Goal: Communication & Community: Answer question/provide support

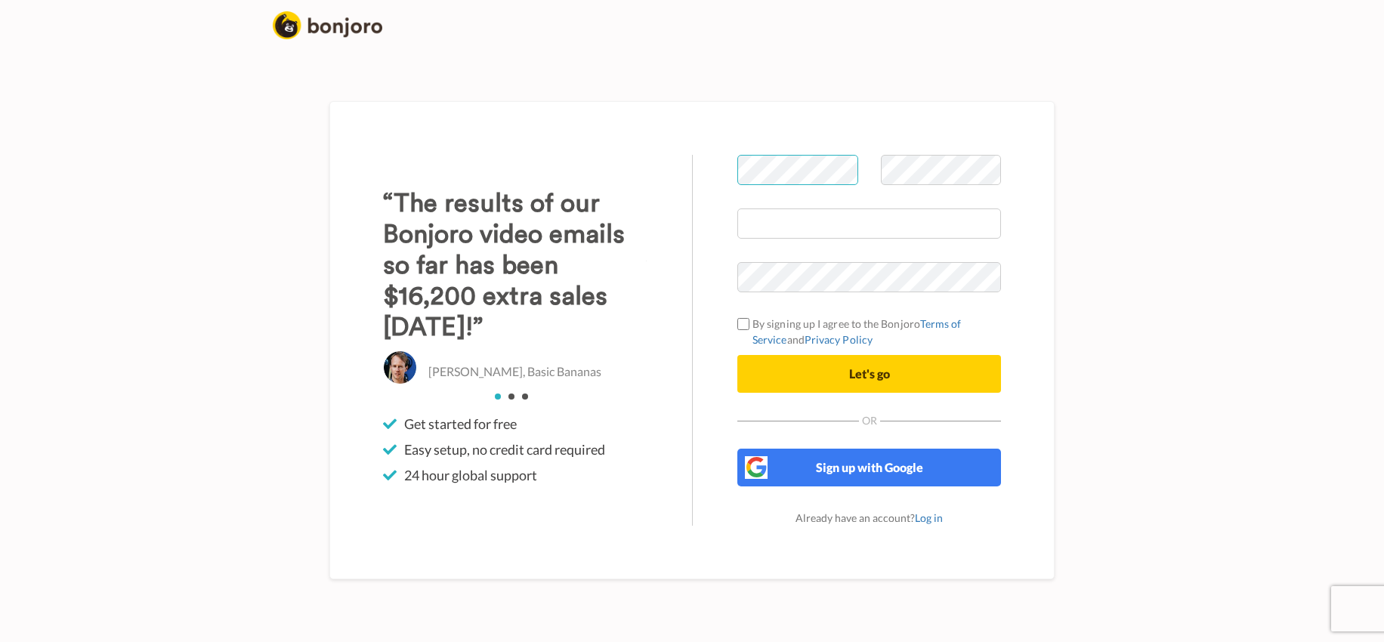
click at [734, 167] on div at bounding box center [797, 182] width 143 height 54
click at [860, 170] on div at bounding box center [869, 182] width 286 height 54
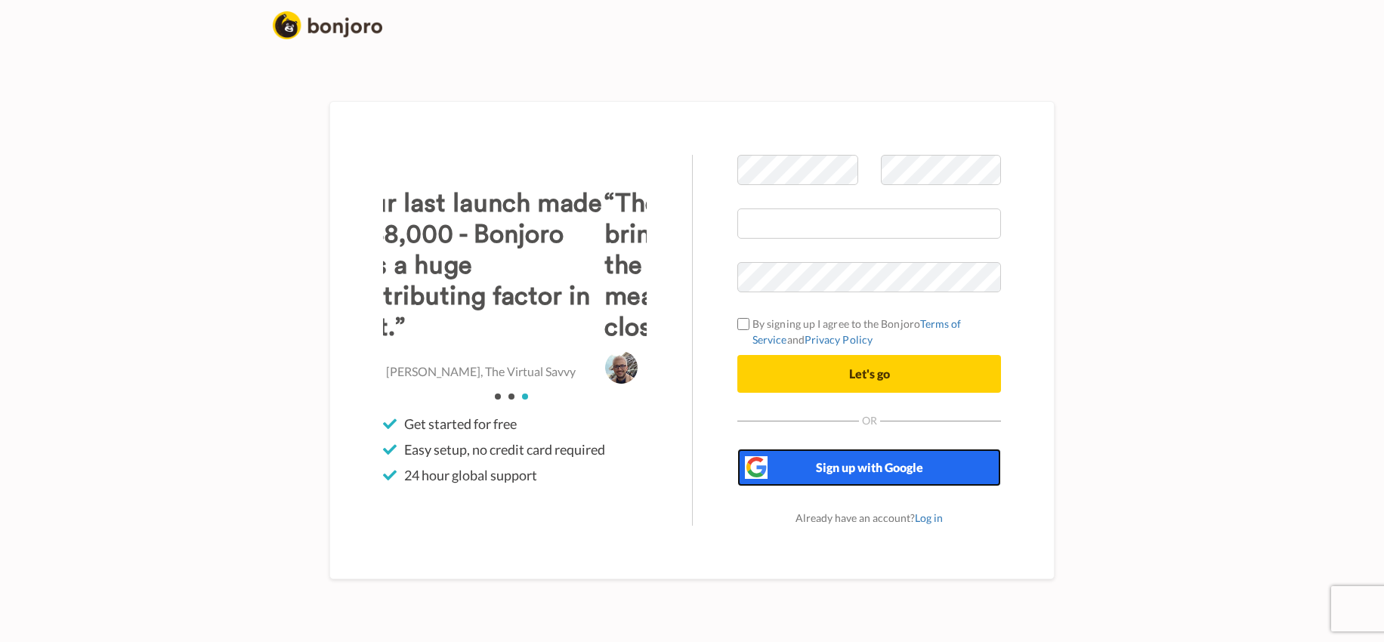
click at [793, 455] on button "Sign up with Google" at bounding box center [869, 468] width 264 height 38
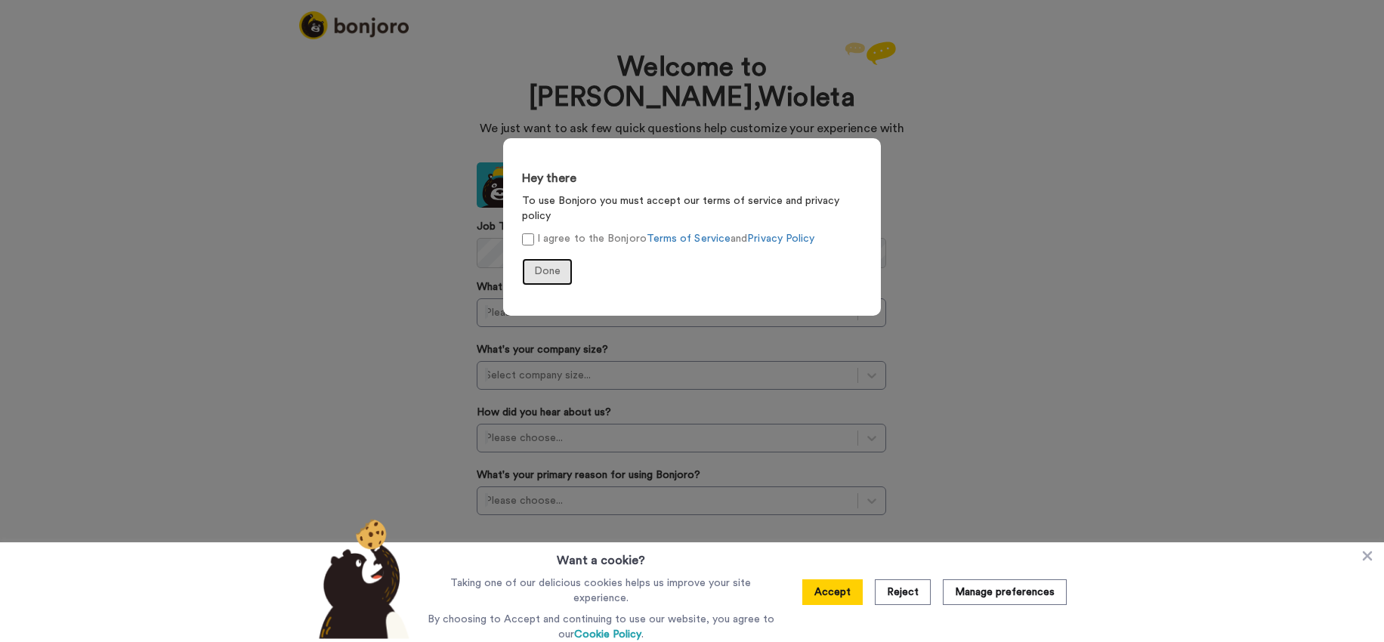
click at [548, 266] on span "Done" at bounding box center [547, 271] width 26 height 11
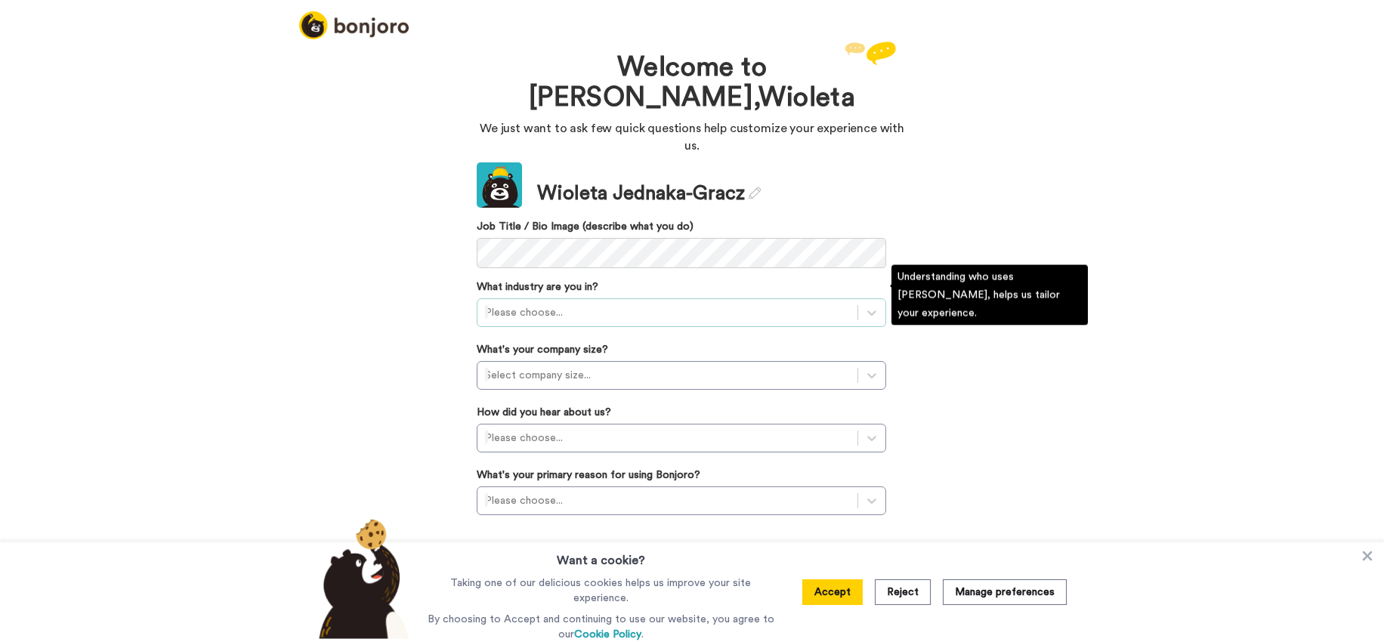
click at [597, 304] on div at bounding box center [667, 313] width 365 height 18
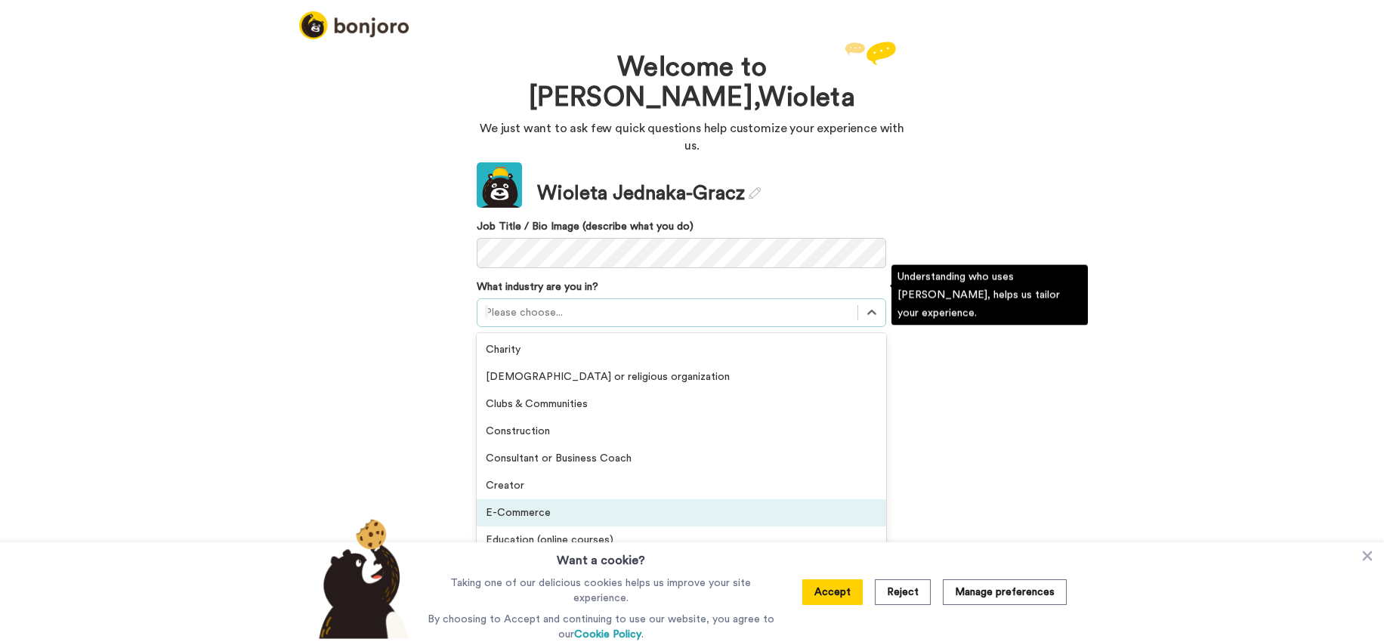
click at [532, 499] on div "E-Commerce" at bounding box center [681, 512] width 409 height 27
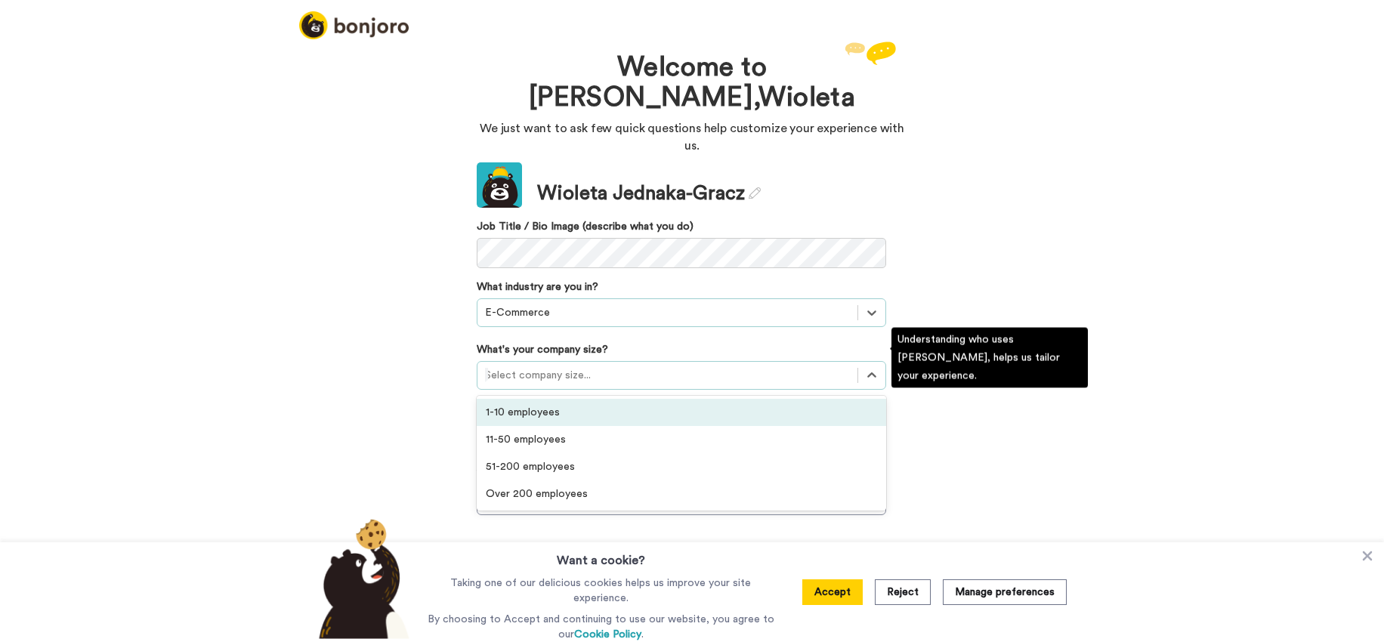
click at [532, 366] on div at bounding box center [667, 375] width 365 height 18
click at [532, 399] on div "1-10 employees" at bounding box center [681, 412] width 409 height 27
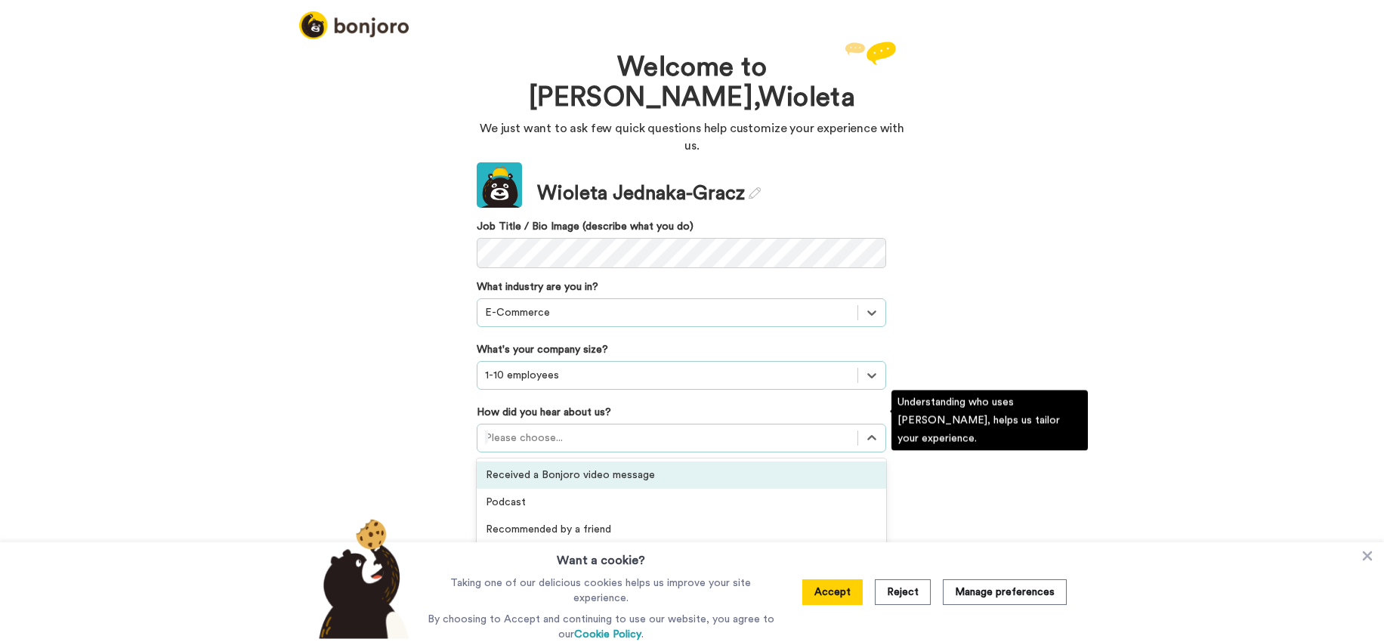
click at [524, 429] on div at bounding box center [667, 438] width 365 height 18
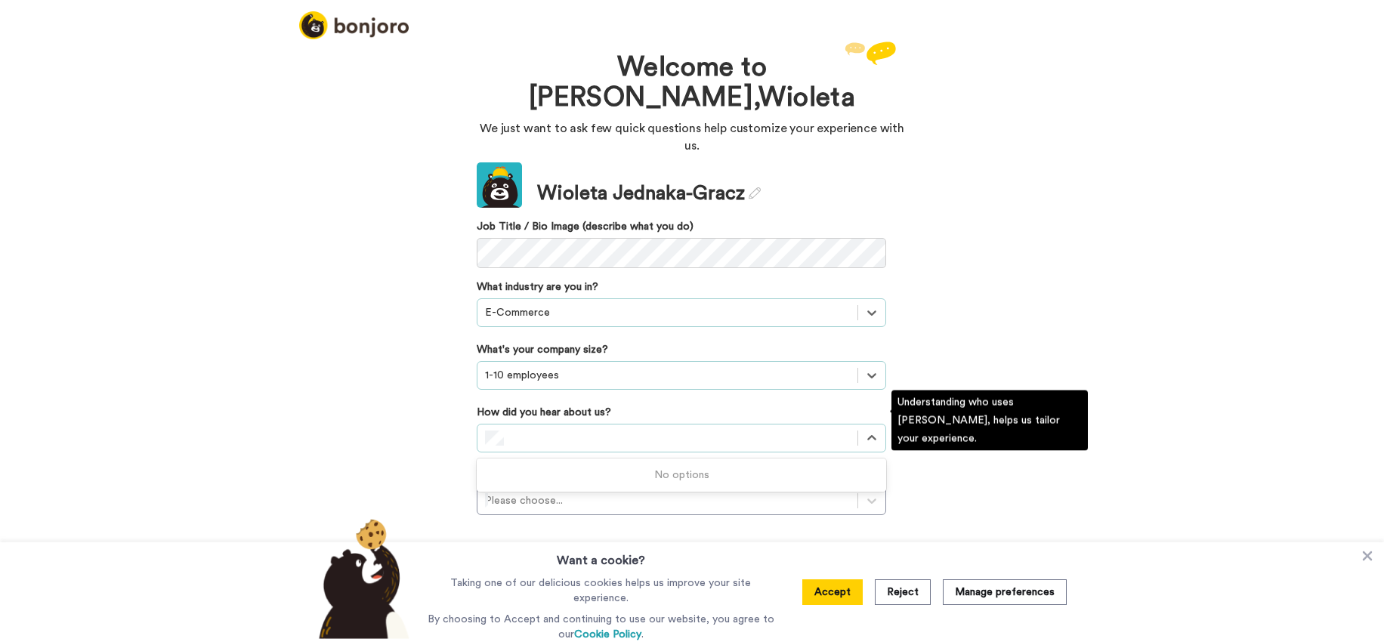
click at [437, 390] on div "Welcome to Bonjoro, Wioleta We just want to ask few quick questions help custom…" at bounding box center [692, 340] width 1384 height 604
click at [492, 429] on div at bounding box center [667, 438] width 365 height 18
click at [546, 461] on div "Others" at bounding box center [681, 474] width 409 height 27
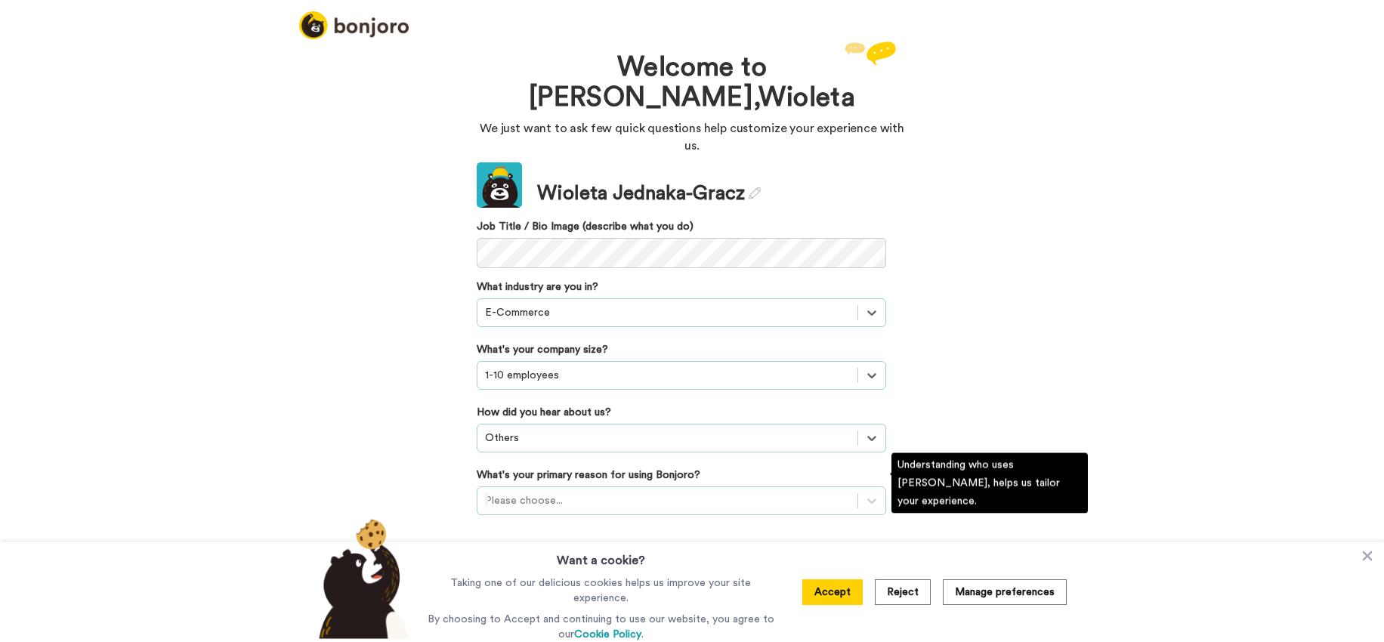
scroll to position [31, 0]
click at [545, 471] on div "Update Wioleta Jednaka-Gracz Job Title / Bio Image (describe what you do) What …" at bounding box center [681, 380] width 409 height 437
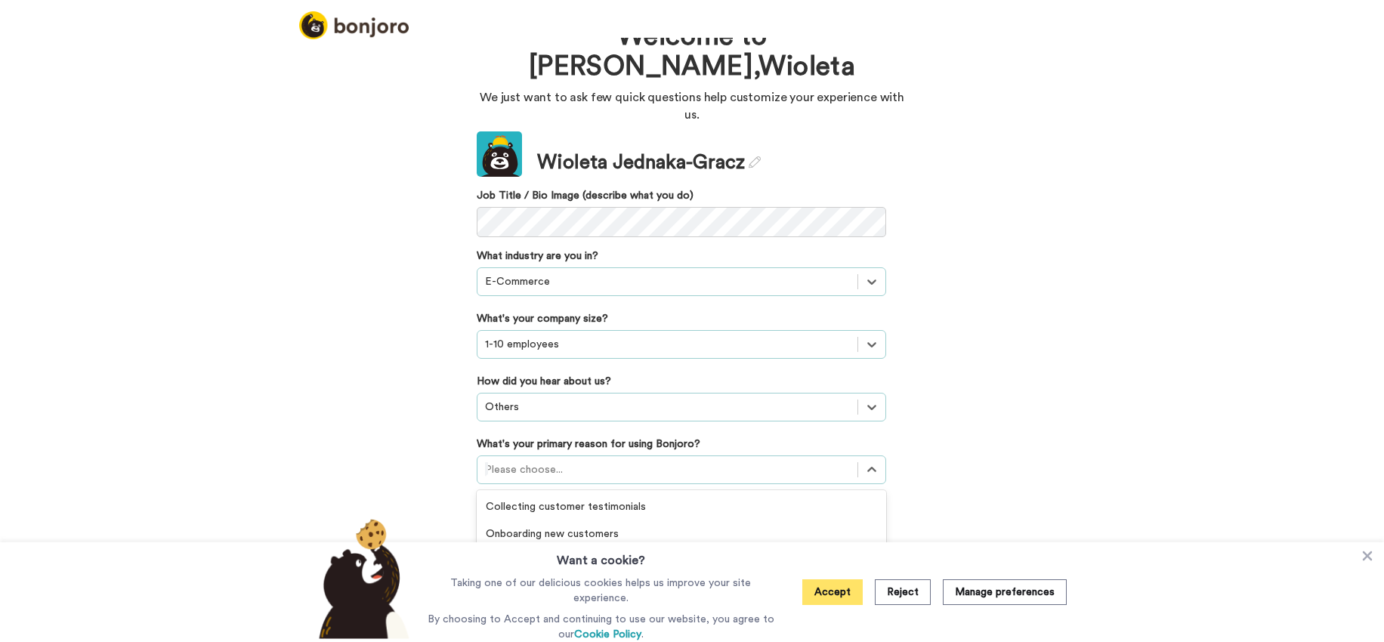
click at [859, 597] on button "Accept" at bounding box center [832, 592] width 60 height 26
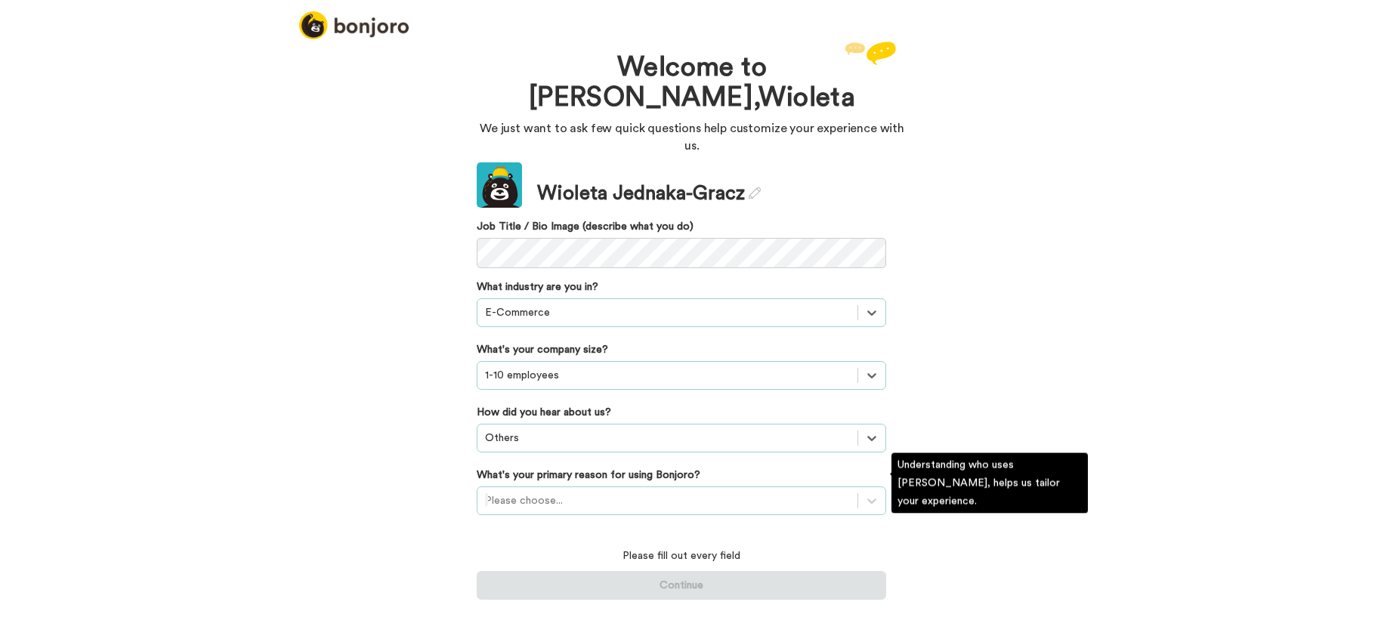
click at [560, 486] on div "Please choose..." at bounding box center [681, 500] width 409 height 29
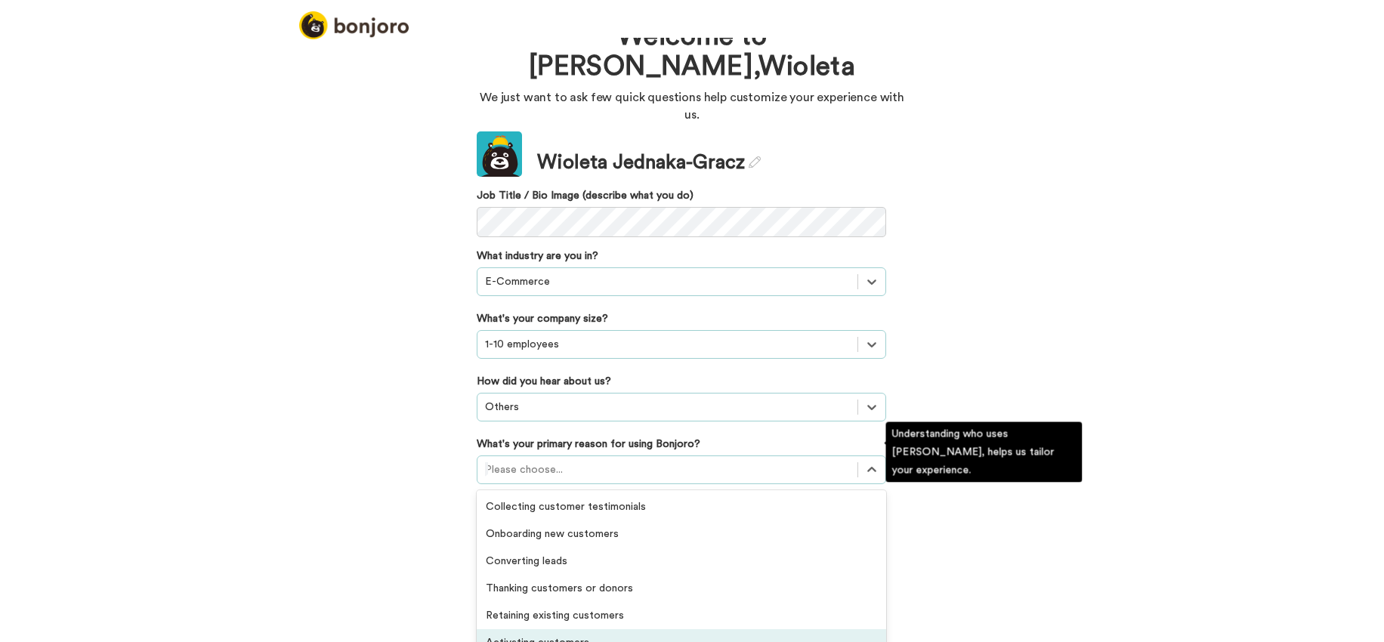
click at [540, 629] on div "Activating customers" at bounding box center [681, 642] width 409 height 27
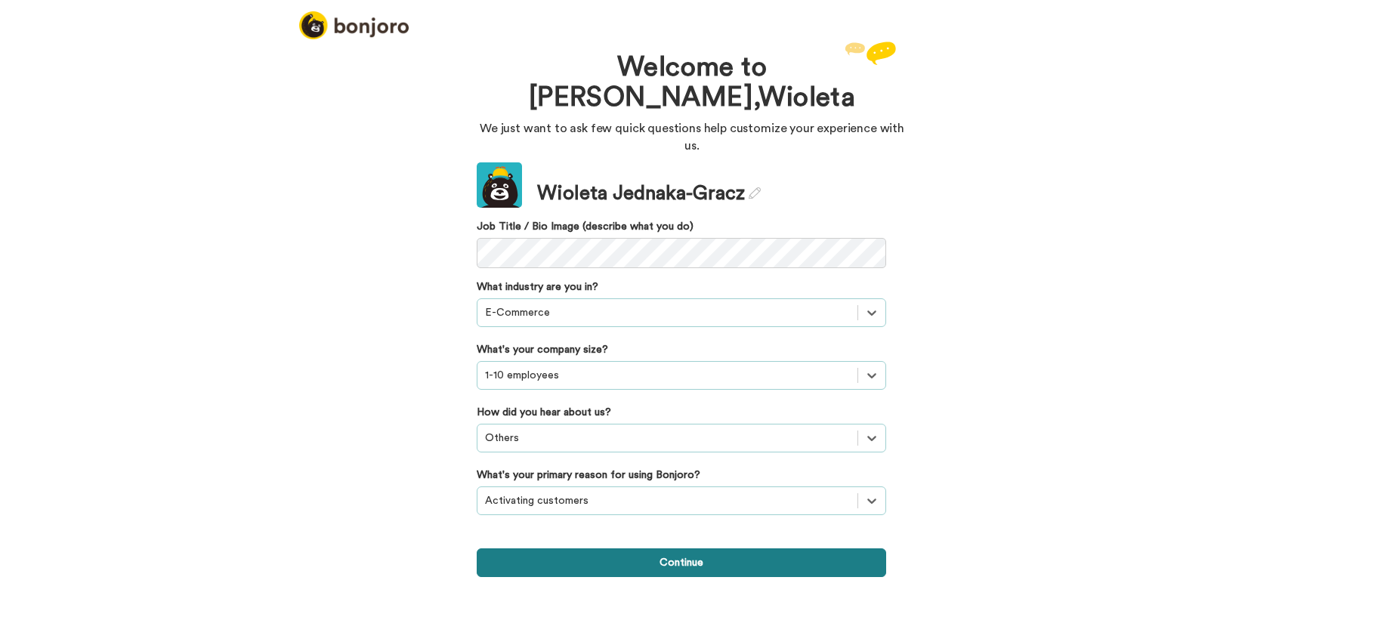
click at [630, 548] on button "Continue" at bounding box center [681, 562] width 409 height 29
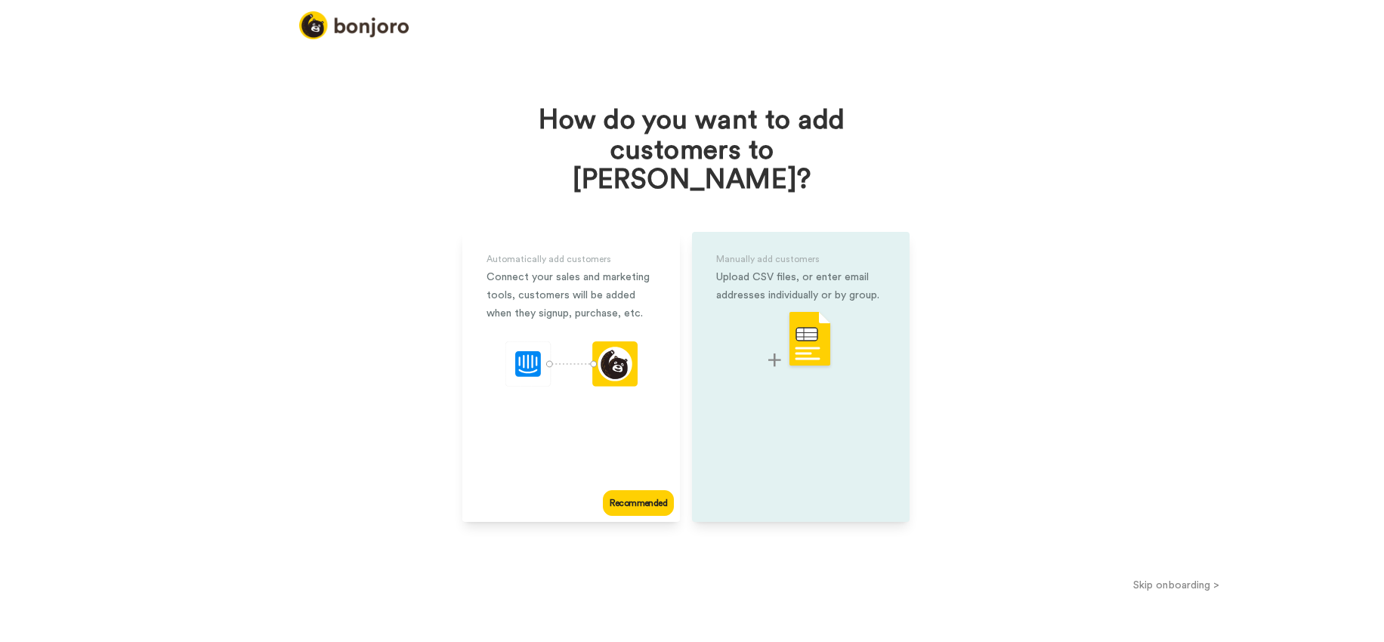
click at [828, 360] on div "Manually add customers Upload CSV files, or enter email addresses individually …" at bounding box center [801, 377] width 218 height 290
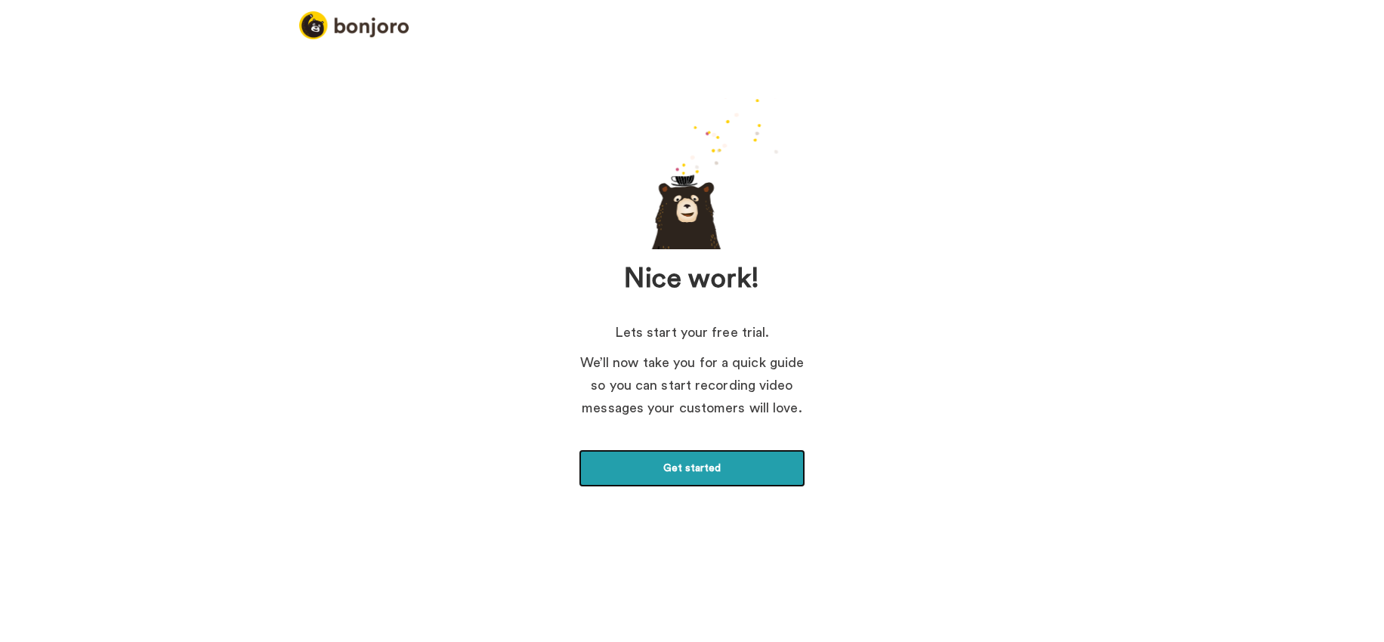
click at [703, 465] on link "Get started" at bounding box center [692, 468] width 227 height 38
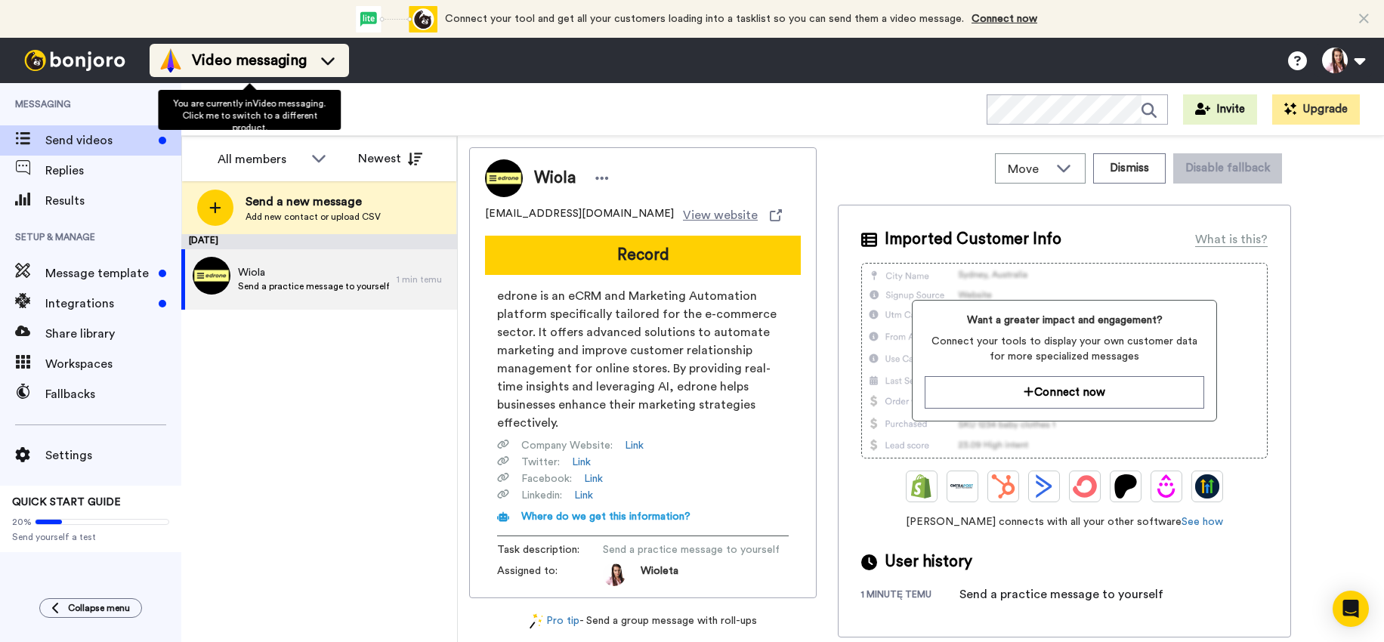
click at [210, 66] on span "Video messaging" at bounding box center [249, 60] width 115 height 21
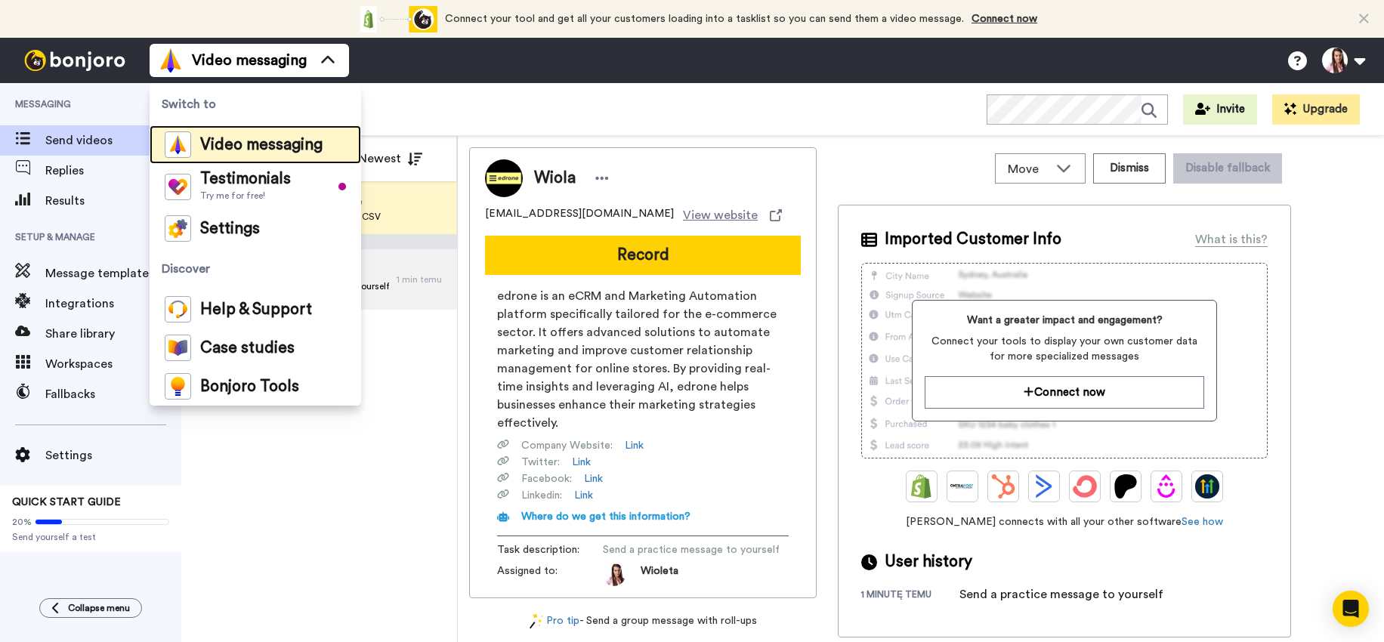
click at [242, 147] on span "Video messaging" at bounding box center [261, 144] width 122 height 15
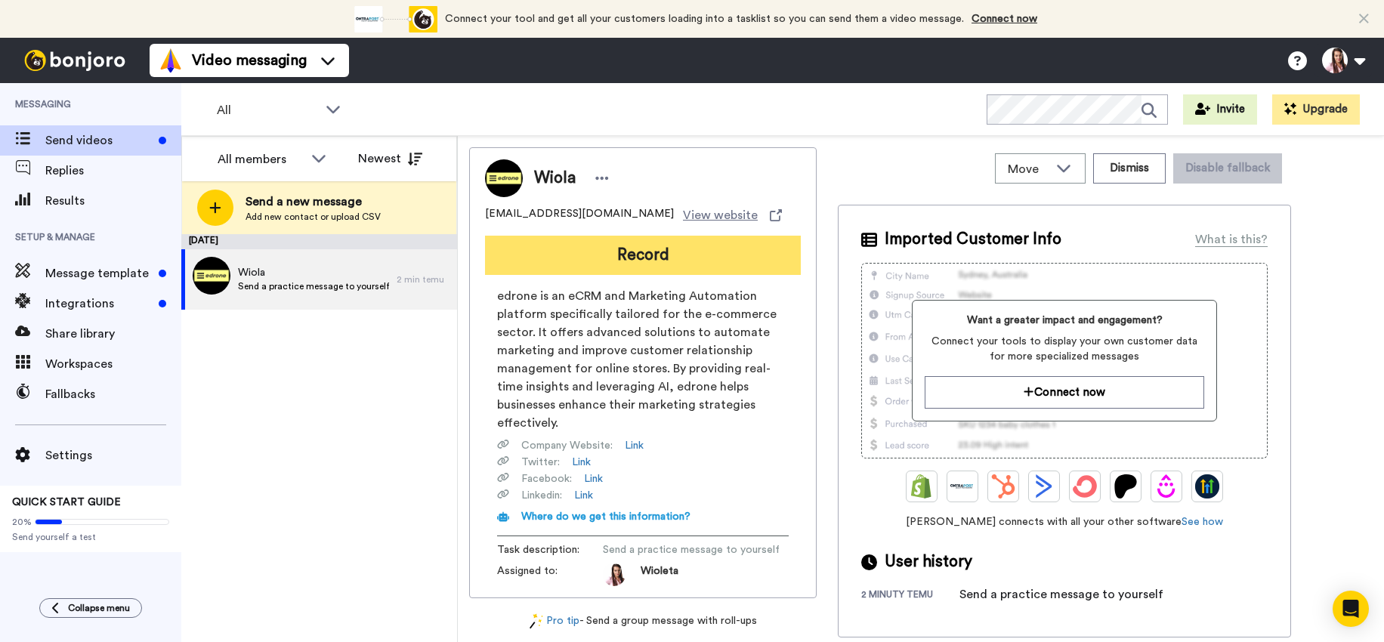
click at [634, 240] on button "Record" at bounding box center [643, 255] width 316 height 39
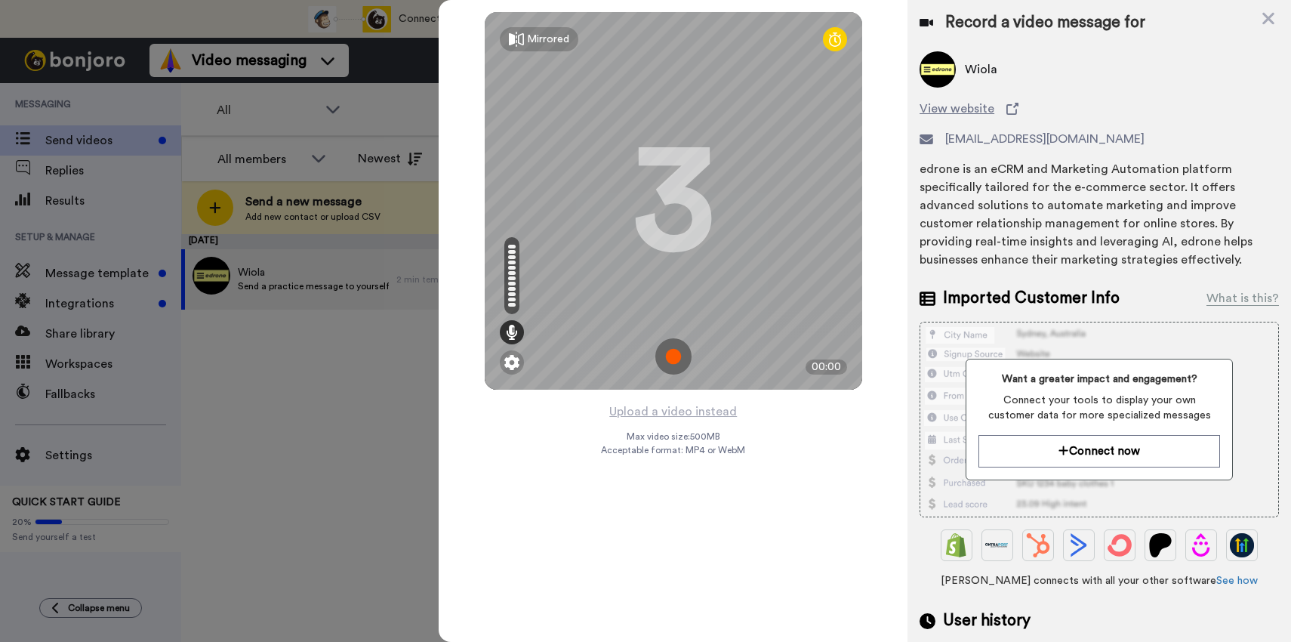
click at [676, 352] on img at bounding box center [674, 356] width 36 height 36
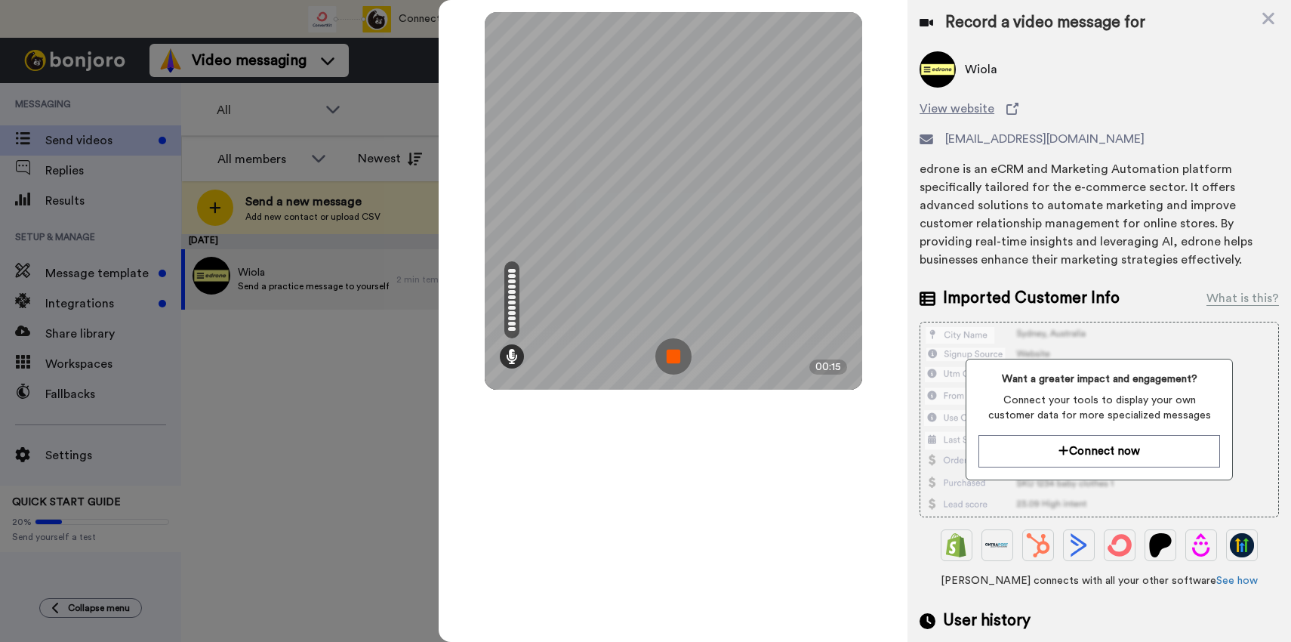
click at [671, 364] on img at bounding box center [674, 356] width 36 height 36
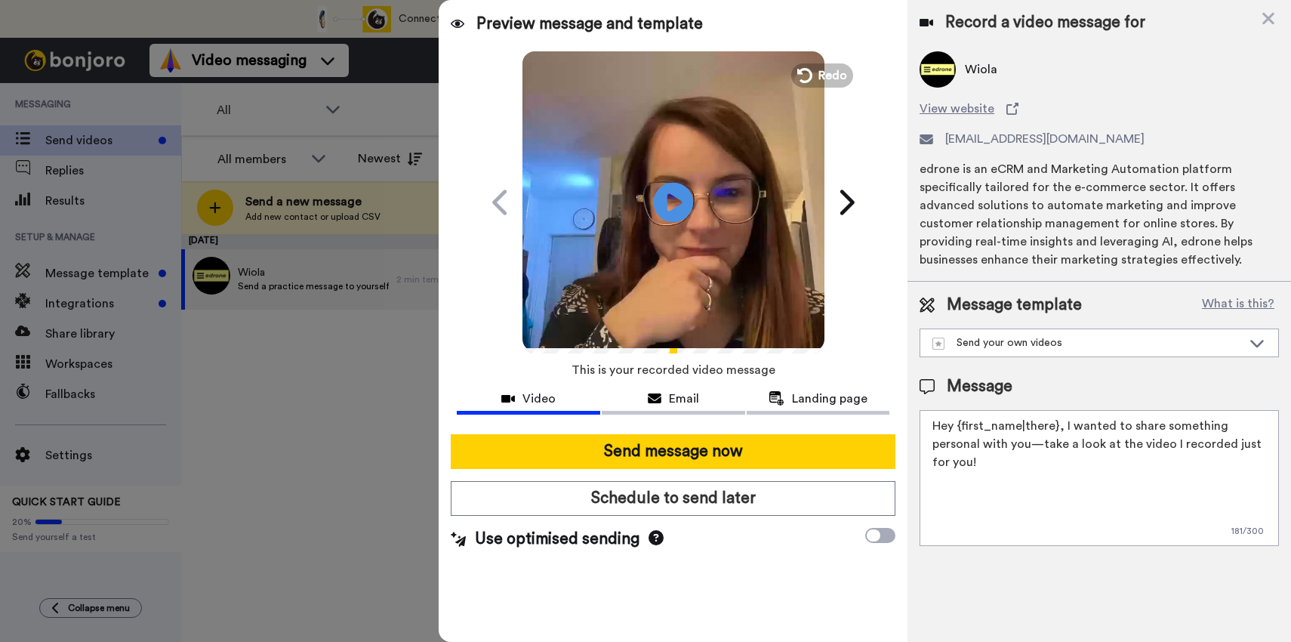
click at [677, 202] on icon "Play/Pause" at bounding box center [674, 202] width 40 height 72
click at [675, 403] on span "Email" at bounding box center [684, 399] width 30 height 18
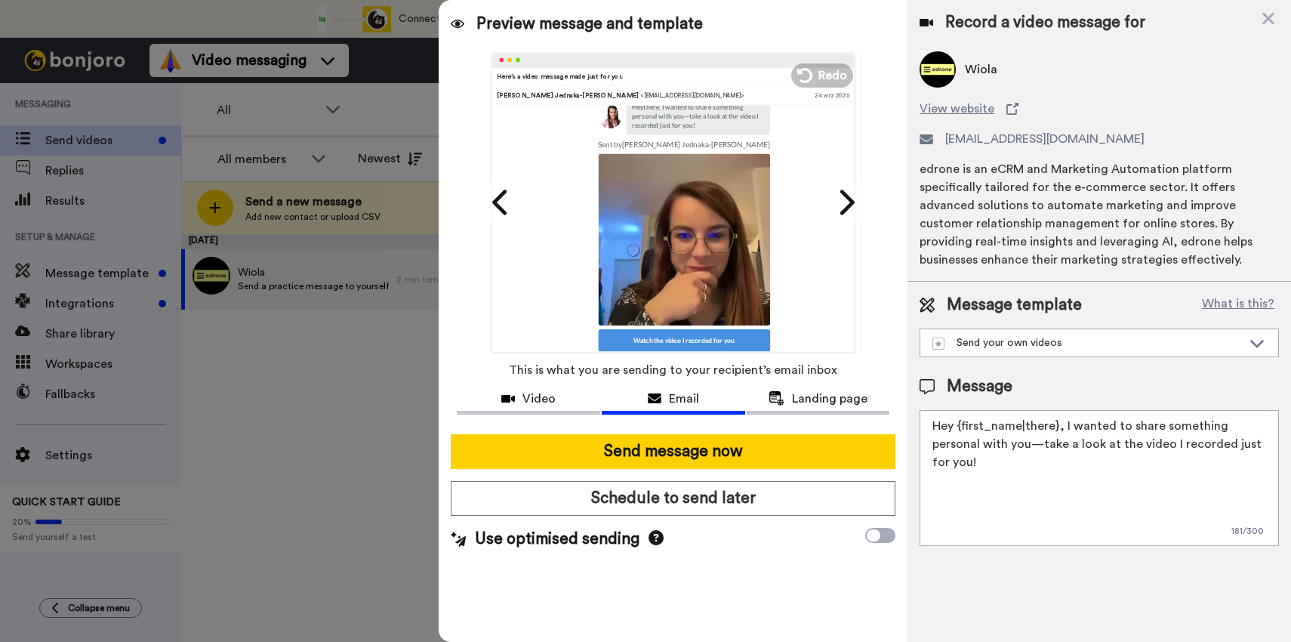
scroll to position [152, 0]
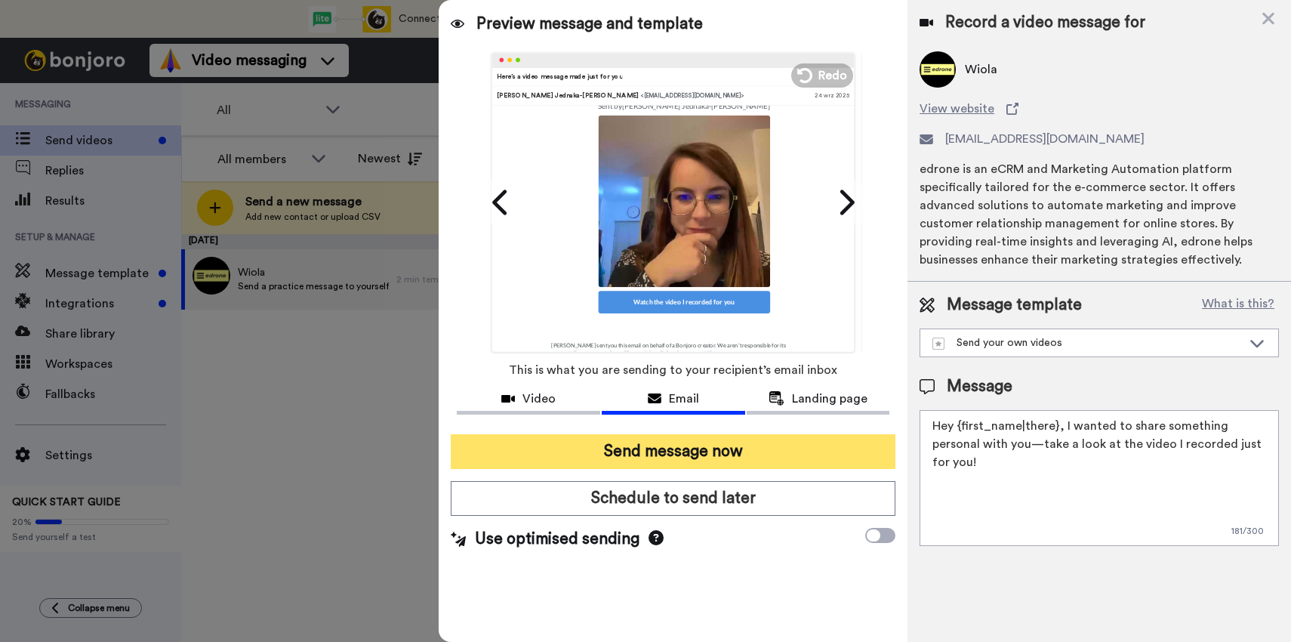
click at [706, 453] on button "Send message now" at bounding box center [673, 451] width 445 height 35
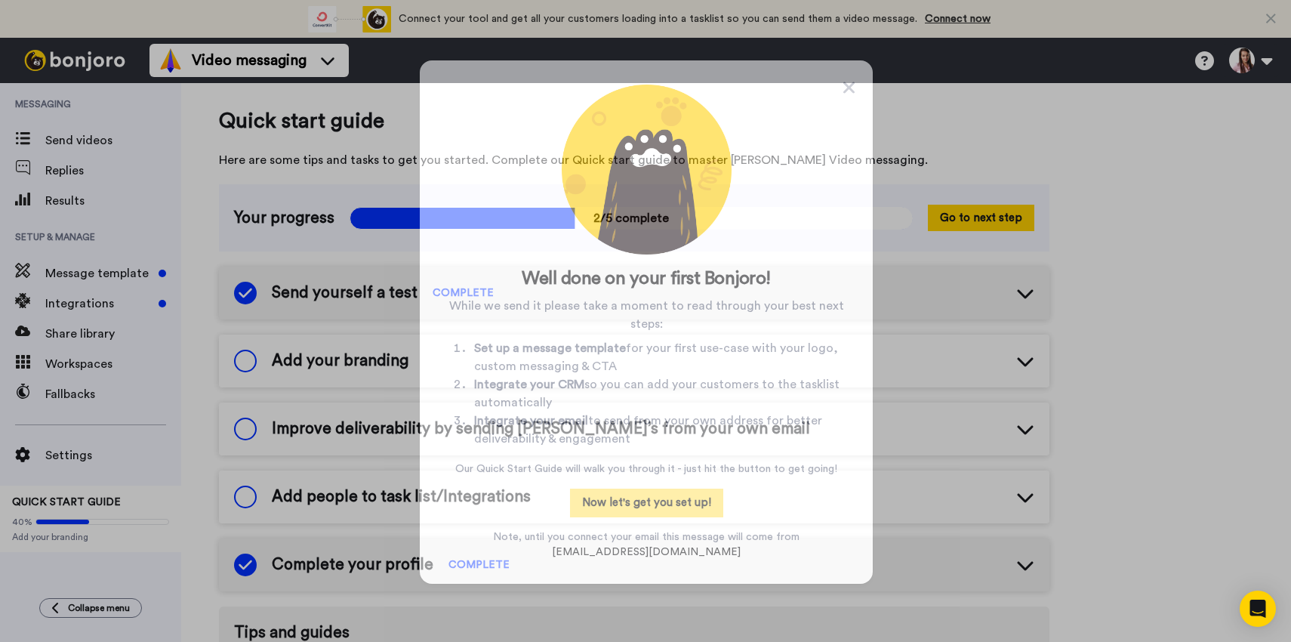
click at [656, 504] on button "Now let's get you set up!" at bounding box center [646, 503] width 153 height 29
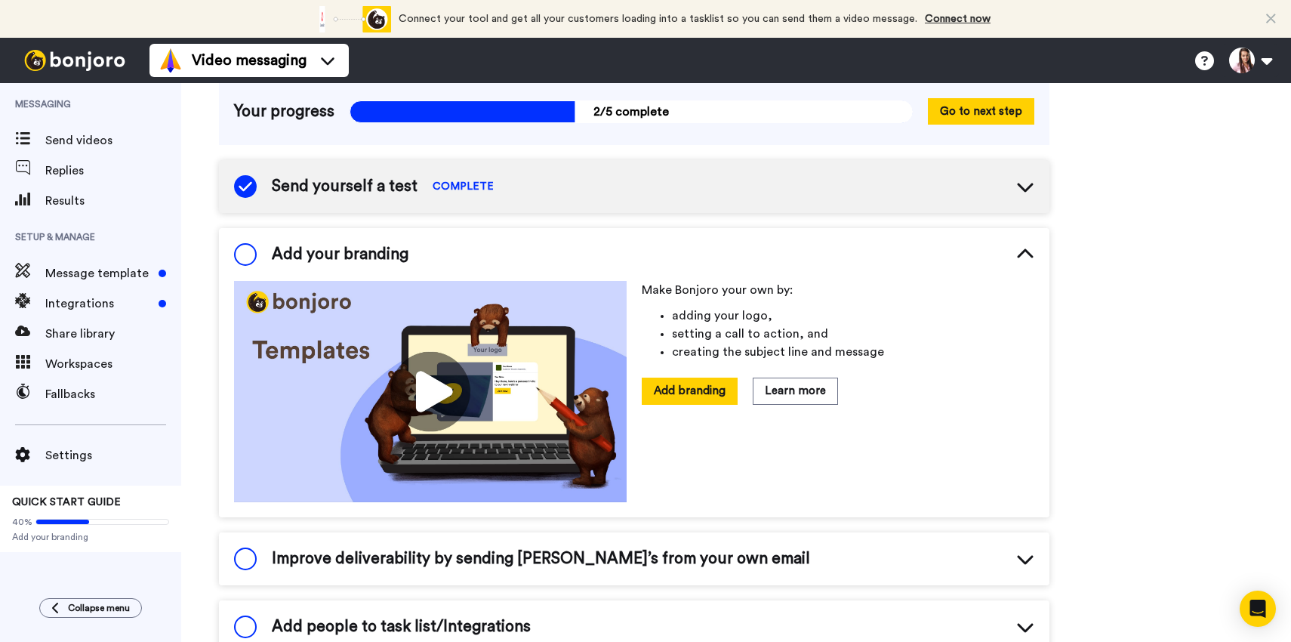
scroll to position [116, 0]
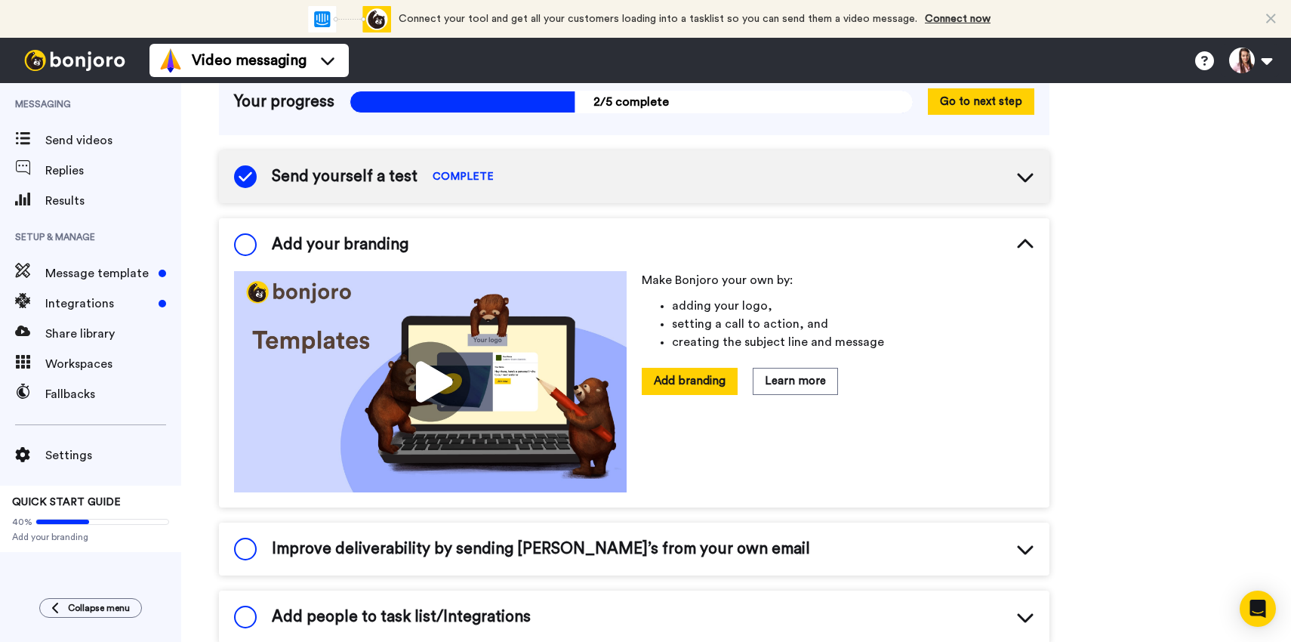
click at [241, 243] on span at bounding box center [245, 244] width 23 height 23
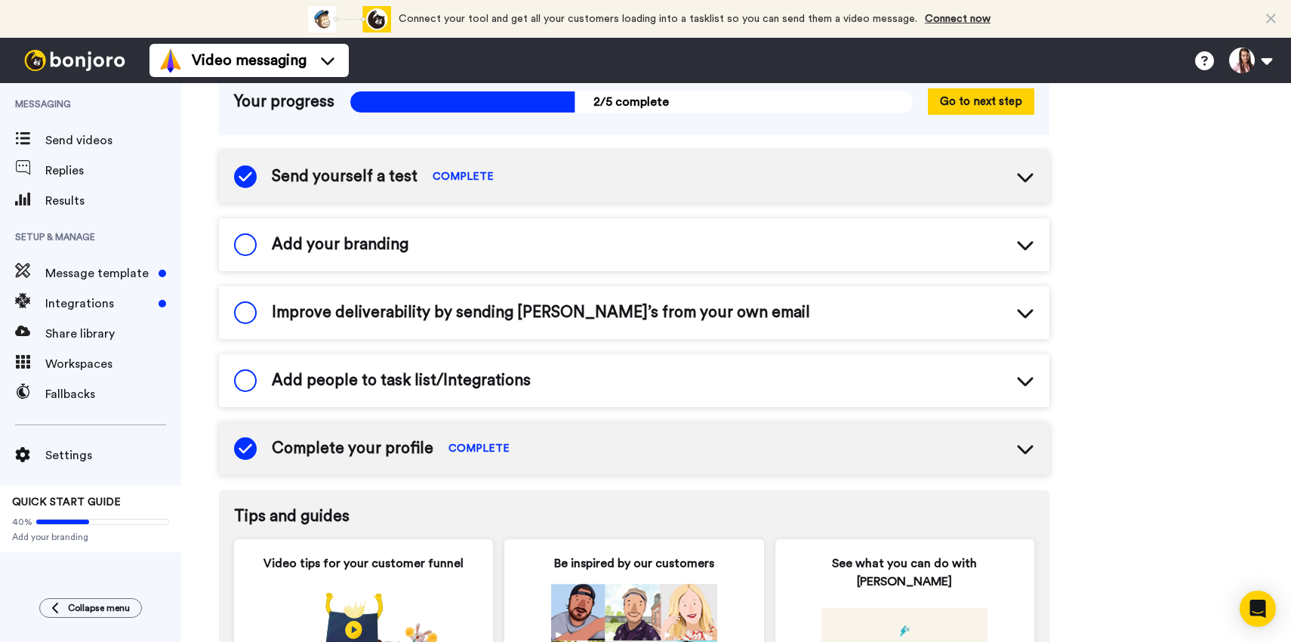
scroll to position [119, 0]
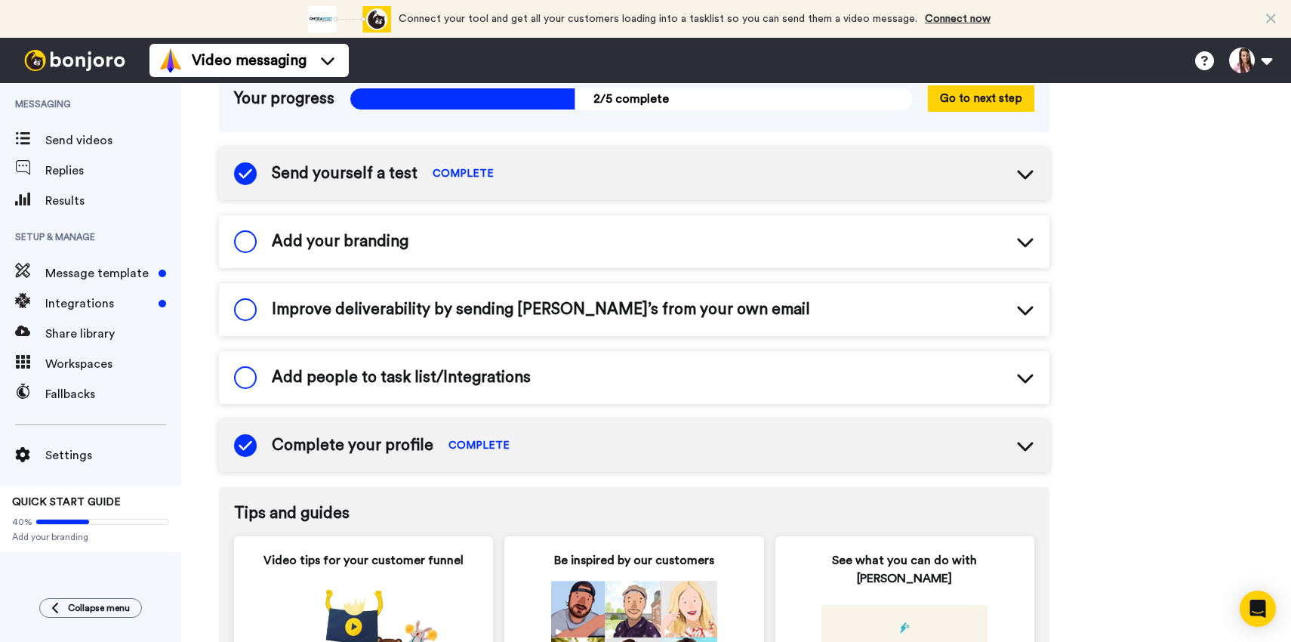
click at [392, 372] on span "Add people to task list/Integrations" at bounding box center [401, 377] width 259 height 23
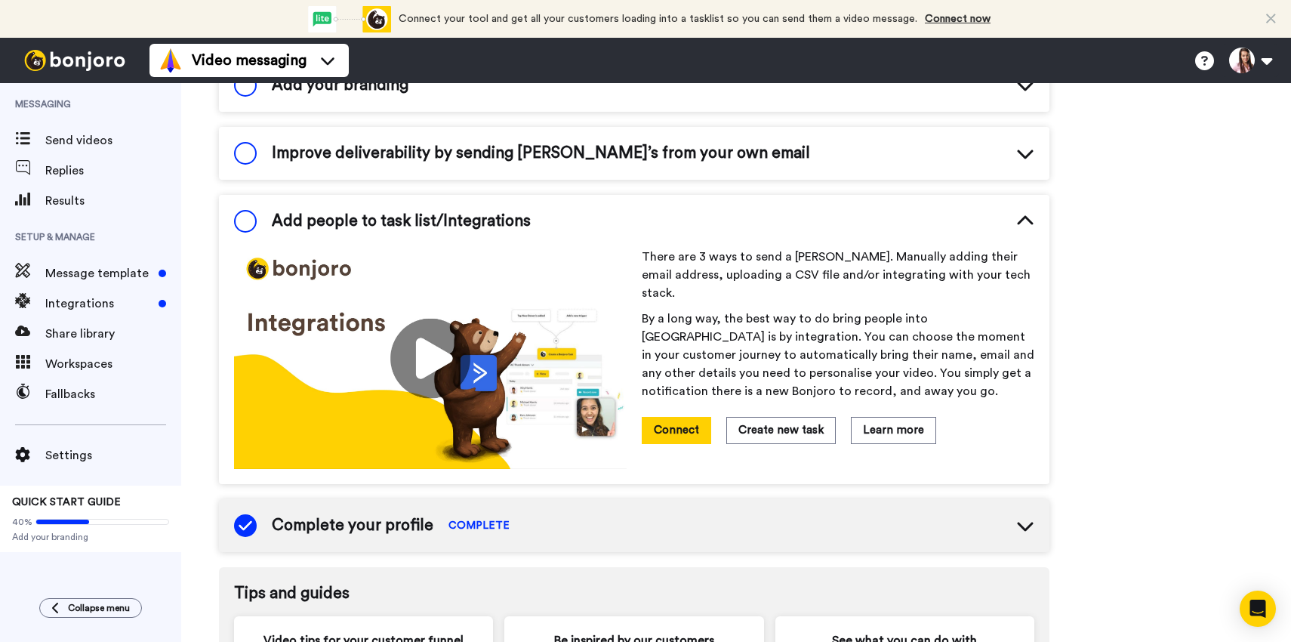
scroll to position [290, 0]
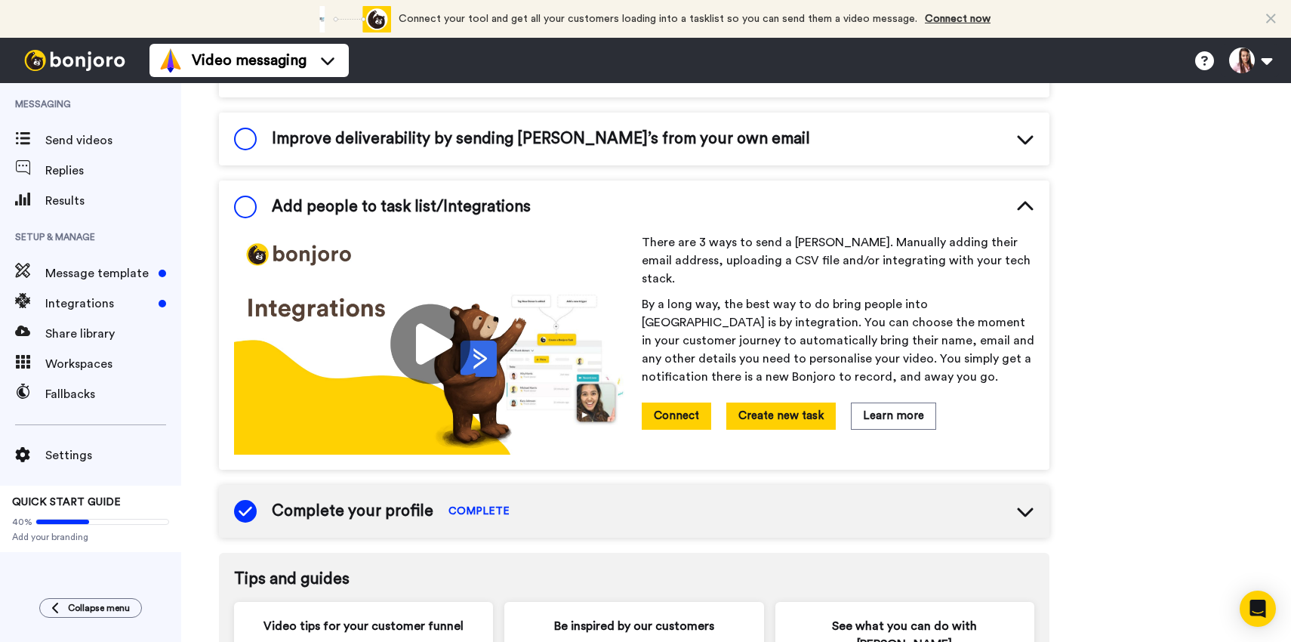
click at [776, 403] on button "Create new task" at bounding box center [782, 416] width 110 height 26
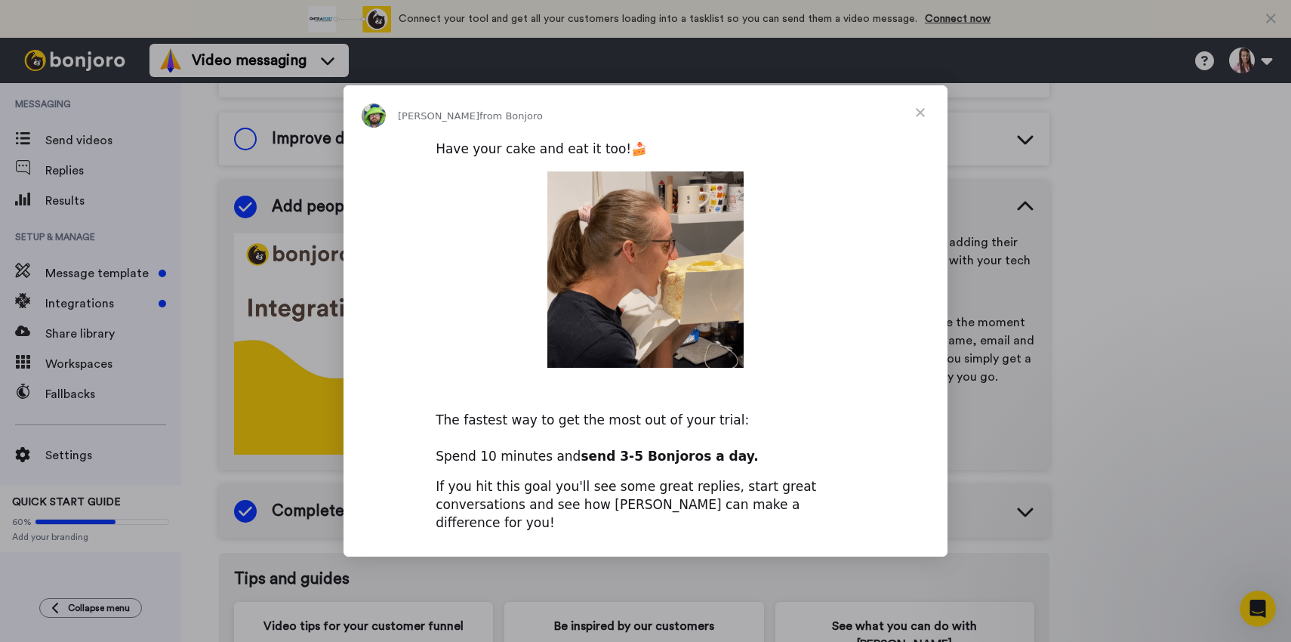
scroll to position [0, 0]
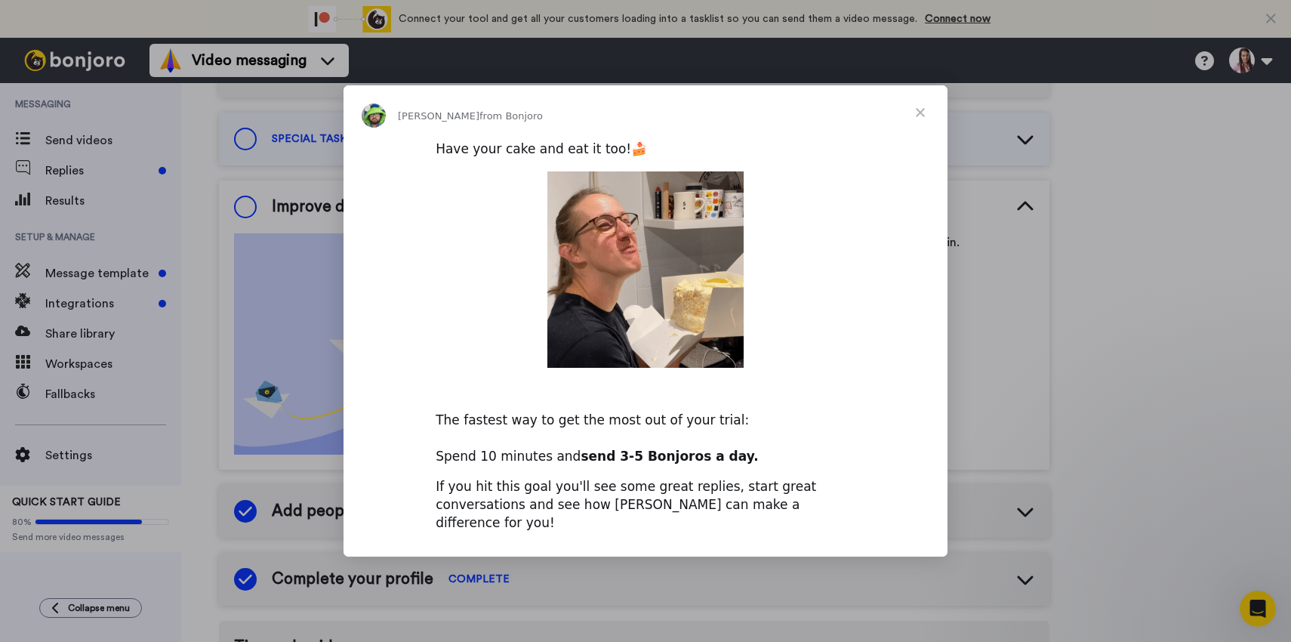
click at [926, 126] on span "Close" at bounding box center [920, 112] width 54 height 54
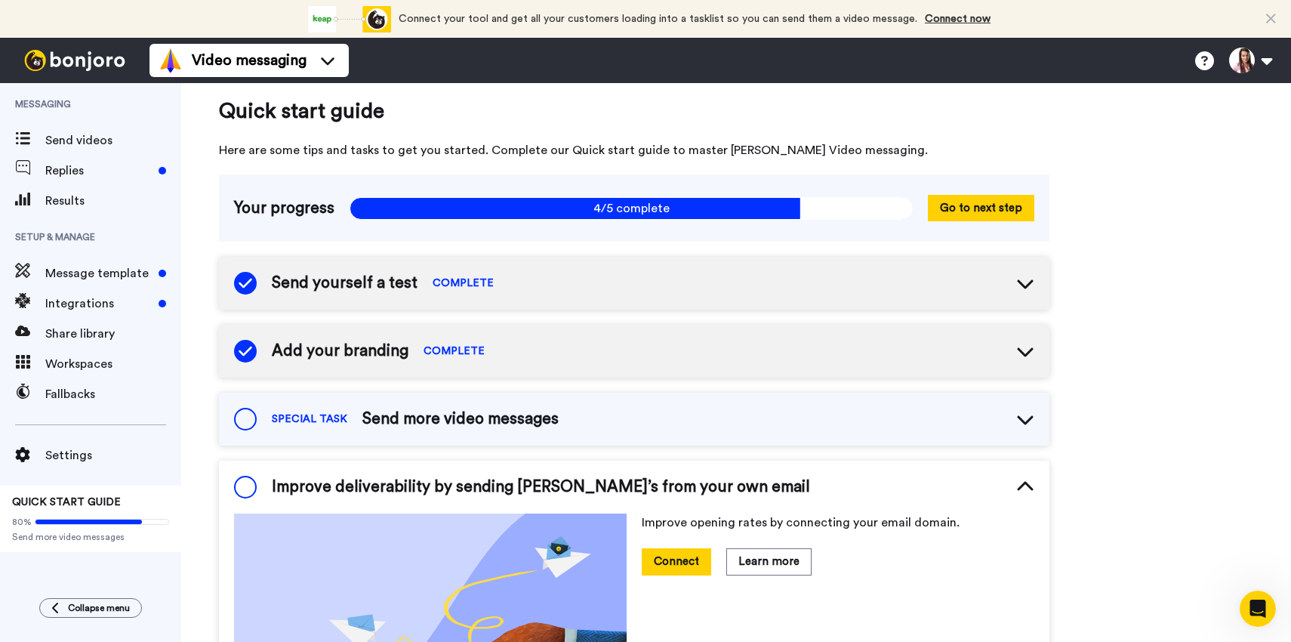
scroll to position [19, 0]
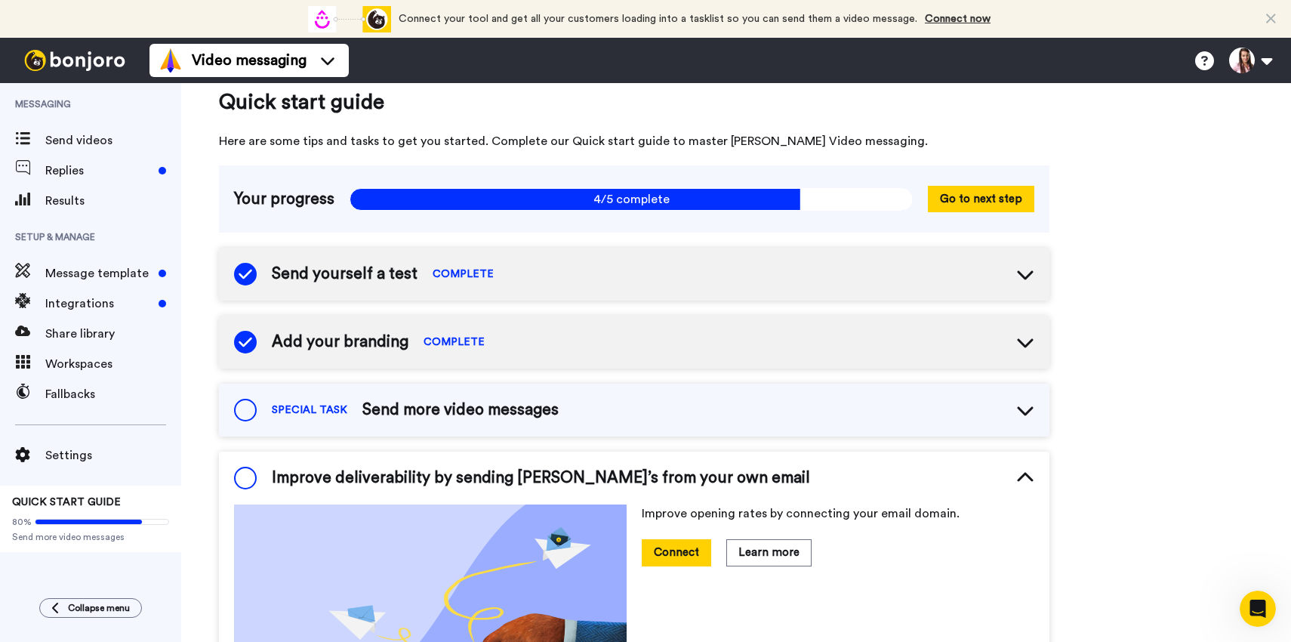
click at [575, 418] on div "SPECIAL TASK Send more video messages" at bounding box center [634, 410] width 831 height 53
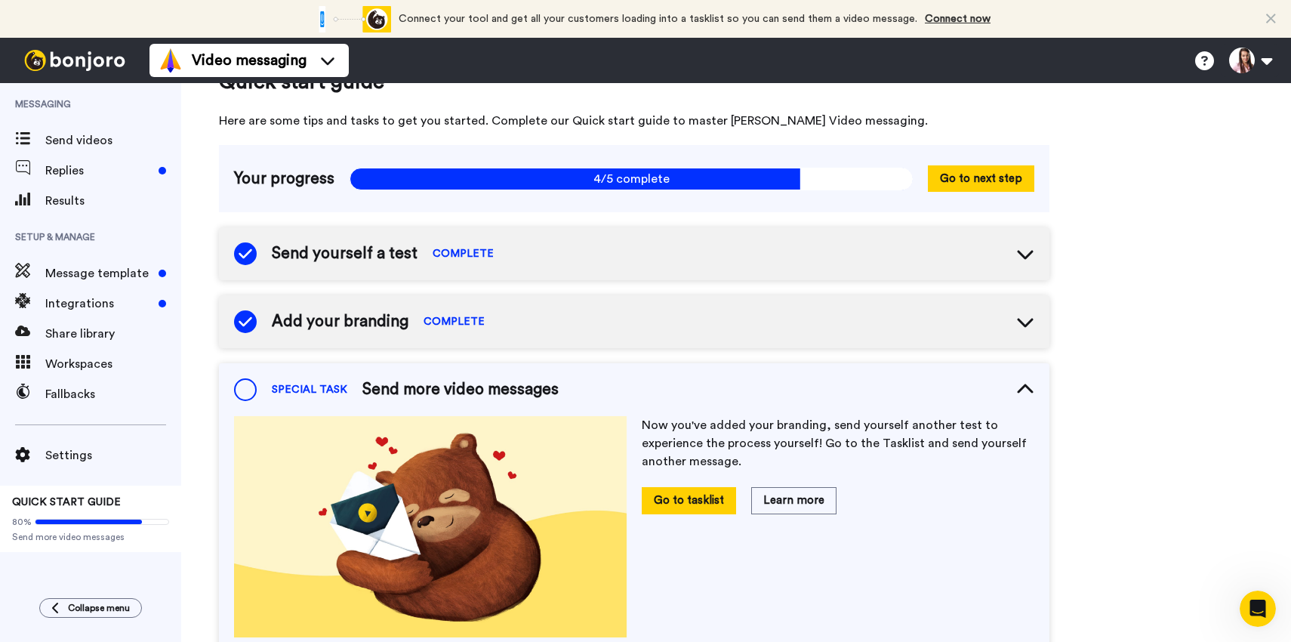
scroll to position [0, 0]
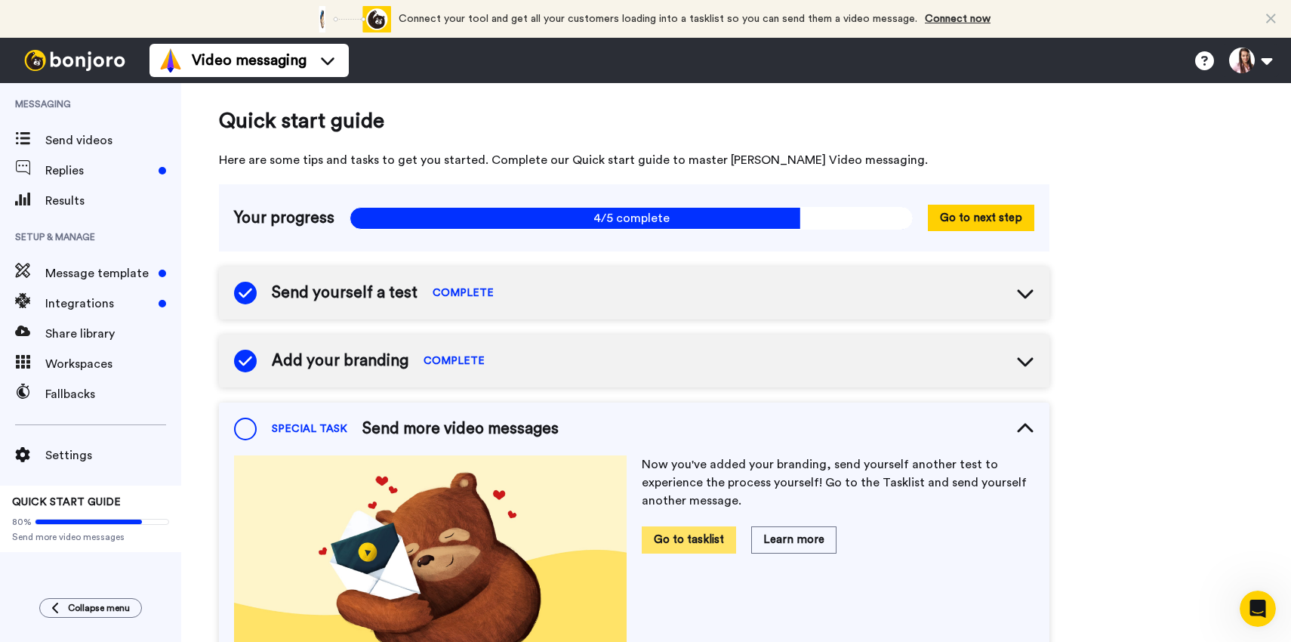
click at [676, 534] on button "Go to tasklist" at bounding box center [689, 539] width 94 height 26
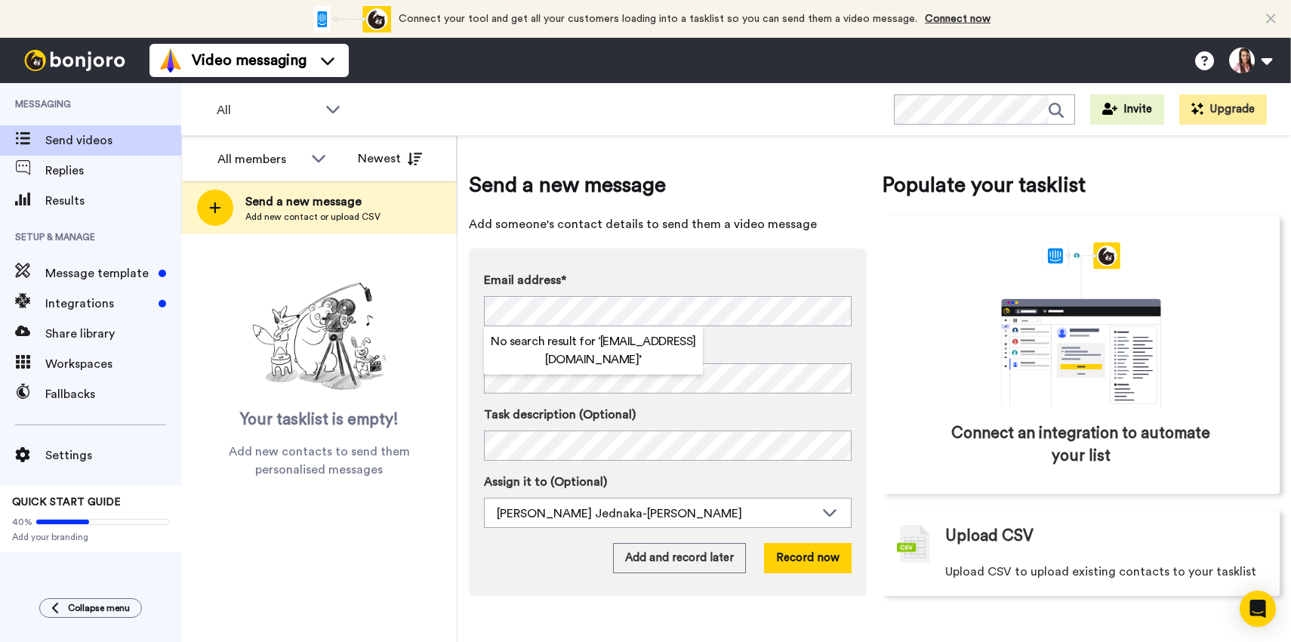
click at [653, 362] on h2 "No search result for ‘ wioleta.jednaka2@gmail.com ’" at bounding box center [593, 350] width 219 height 36
click at [667, 264] on div "Email address* No search result for ‘ wioleta.jednaka2@gmail.com ’ Name Task de…" at bounding box center [668, 421] width 398 height 347
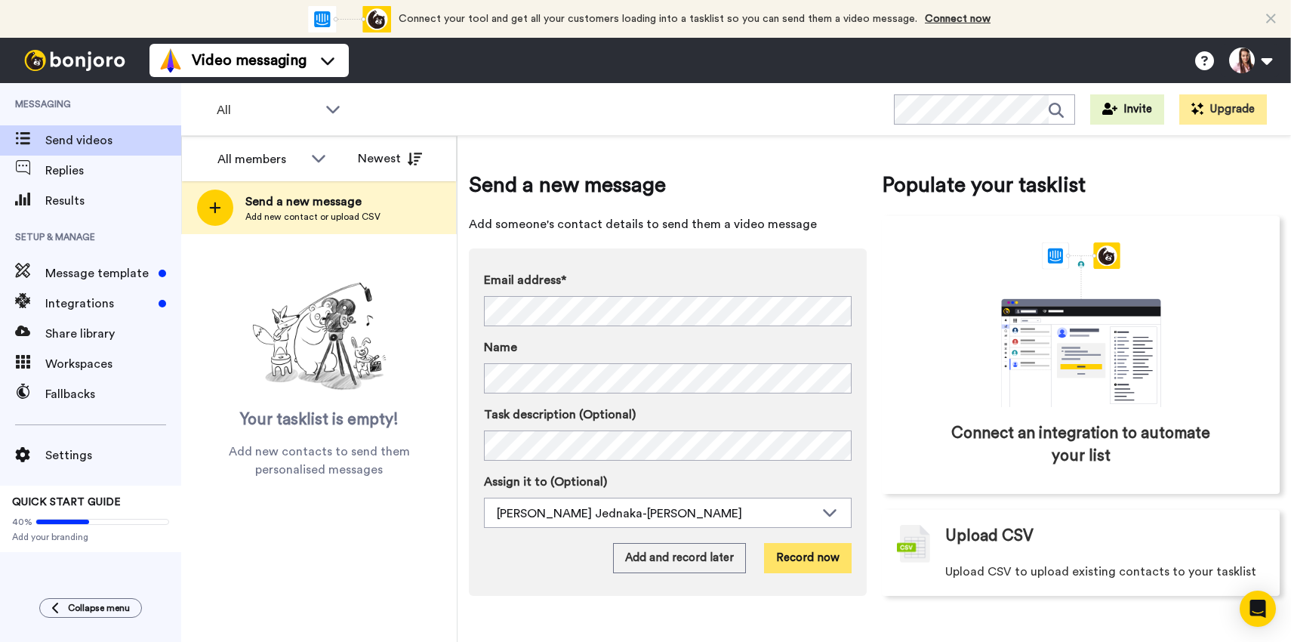
click at [835, 558] on button "Record now" at bounding box center [808, 558] width 88 height 30
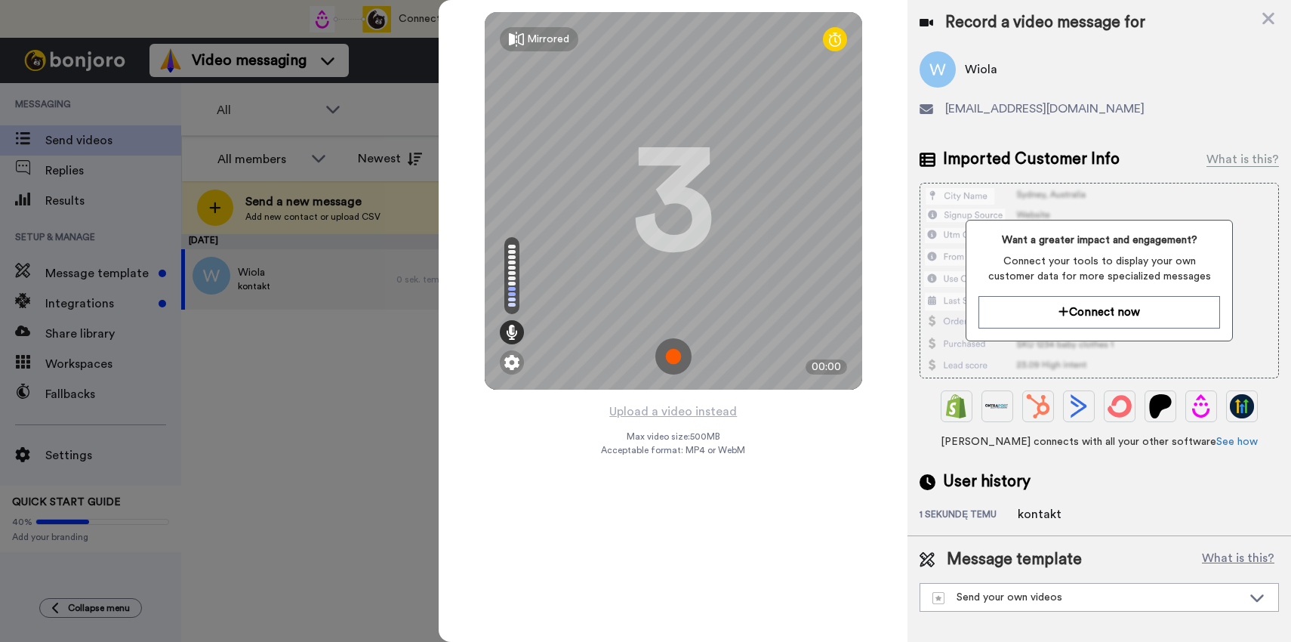
click at [680, 361] on img at bounding box center [674, 356] width 36 height 36
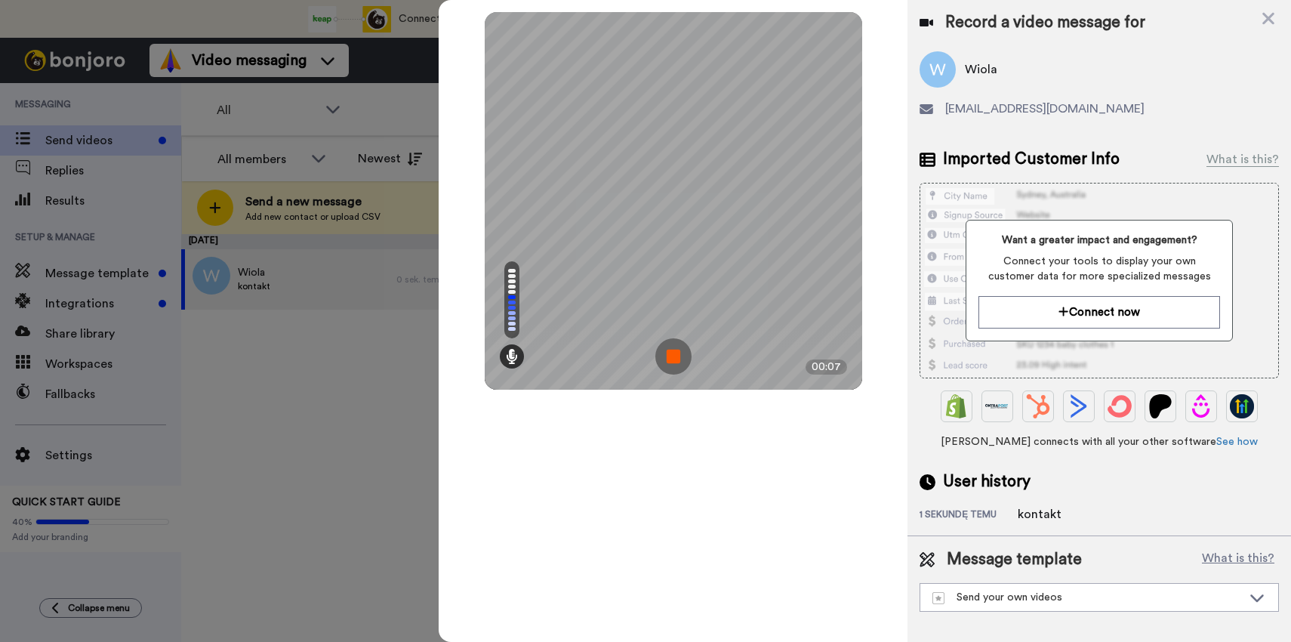
click at [677, 359] on img at bounding box center [674, 356] width 36 height 36
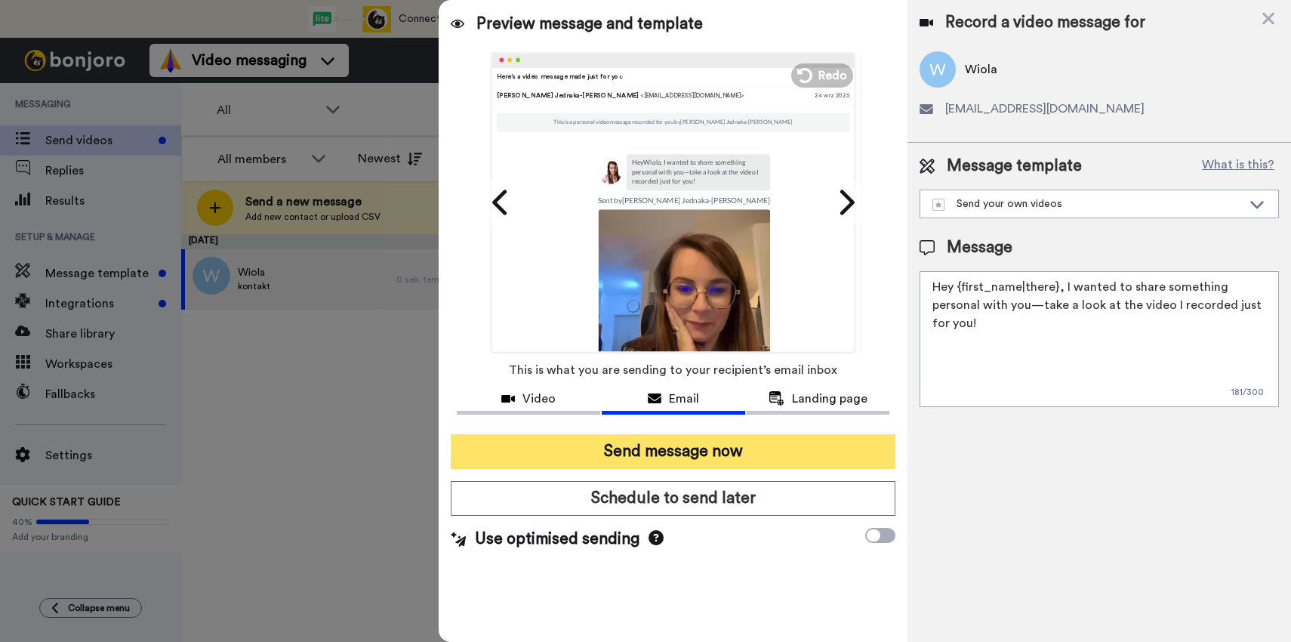
click at [691, 449] on button "Send message now" at bounding box center [673, 451] width 445 height 35
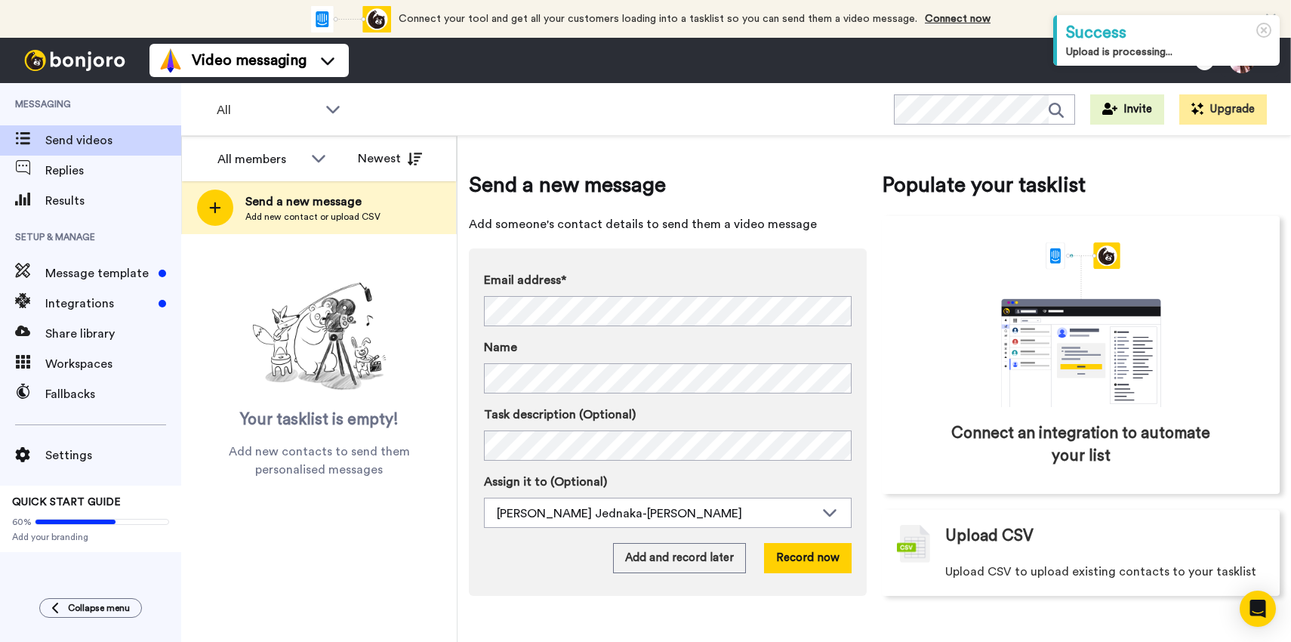
click at [668, 275] on label "Email address*" at bounding box center [668, 280] width 368 height 18
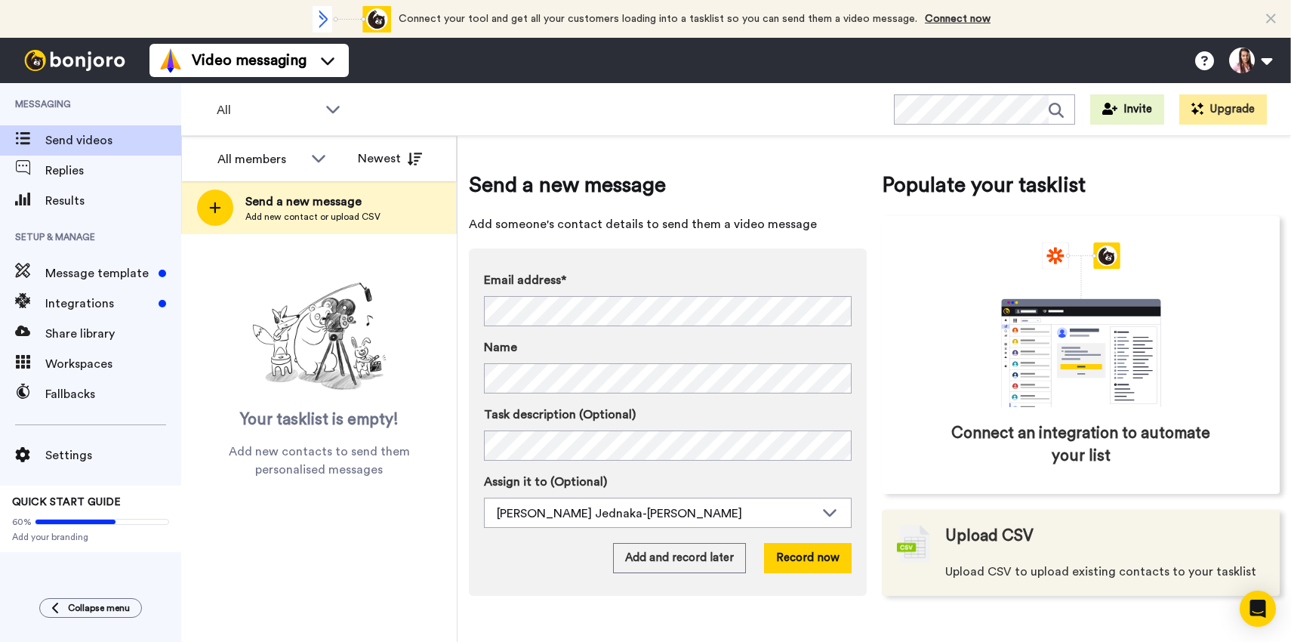
click at [1106, 554] on div "Upload CSV Upload CSV to upload existing contacts to your tasklist" at bounding box center [1101, 553] width 311 height 56
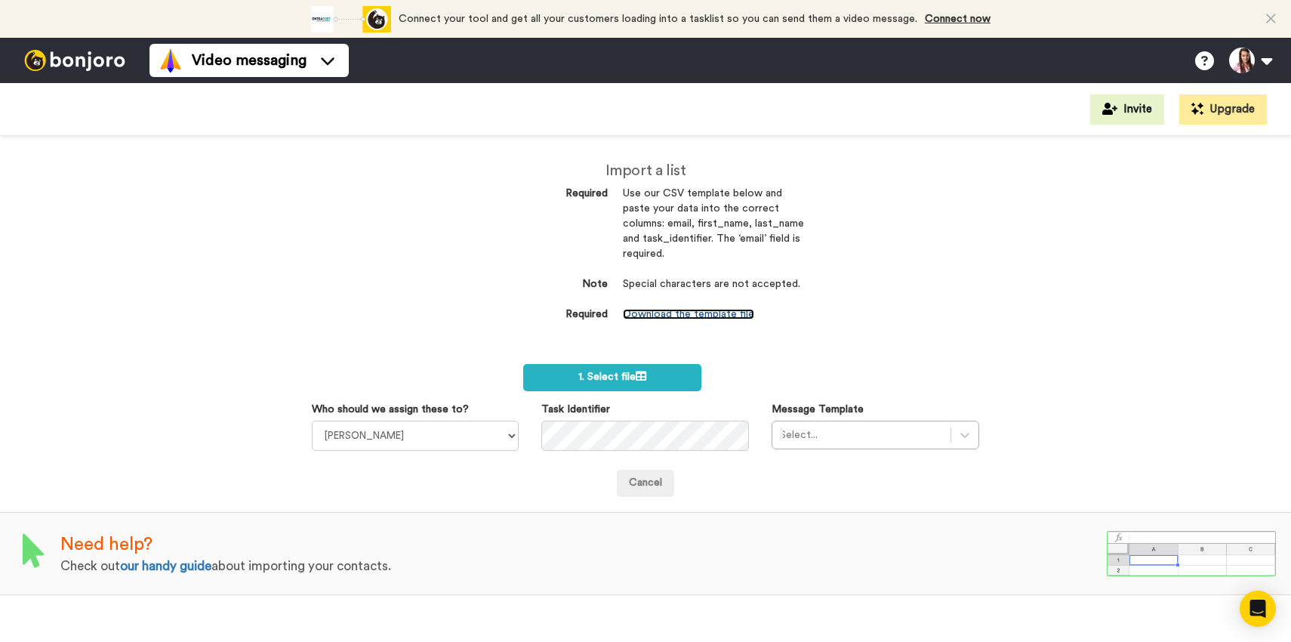
click at [674, 316] on link "Download the template file" at bounding box center [688, 314] width 131 height 11
click at [633, 381] on span "1. Select file" at bounding box center [613, 377] width 68 height 11
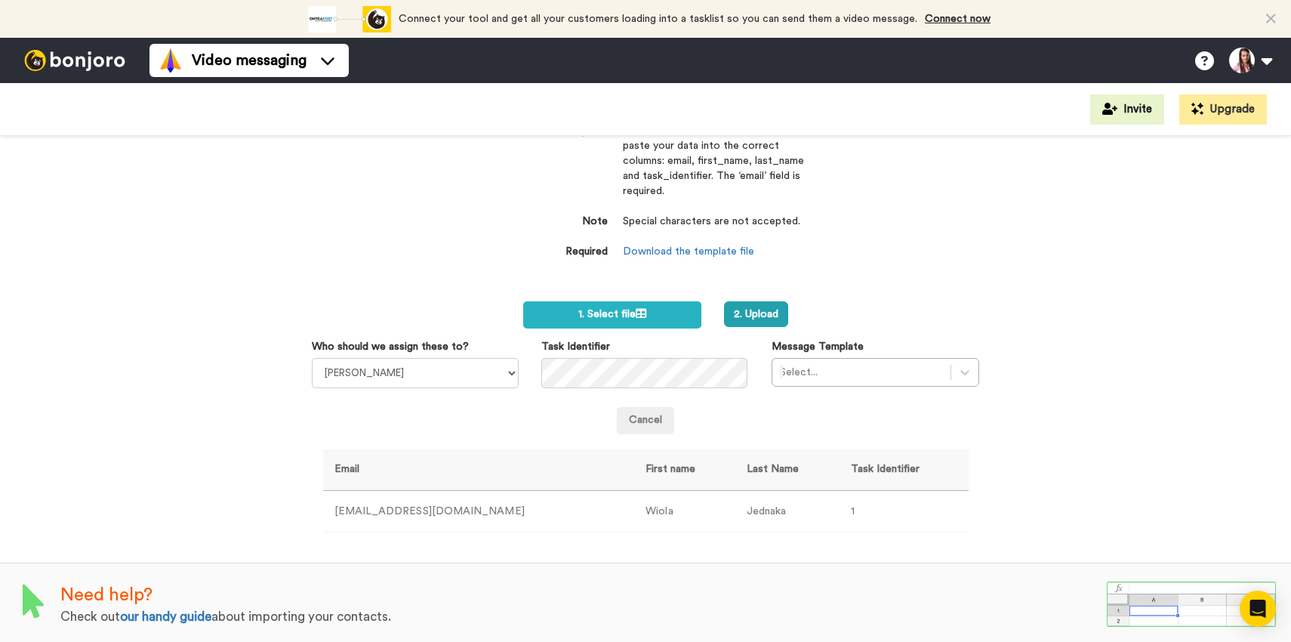
scroll to position [66, 0]
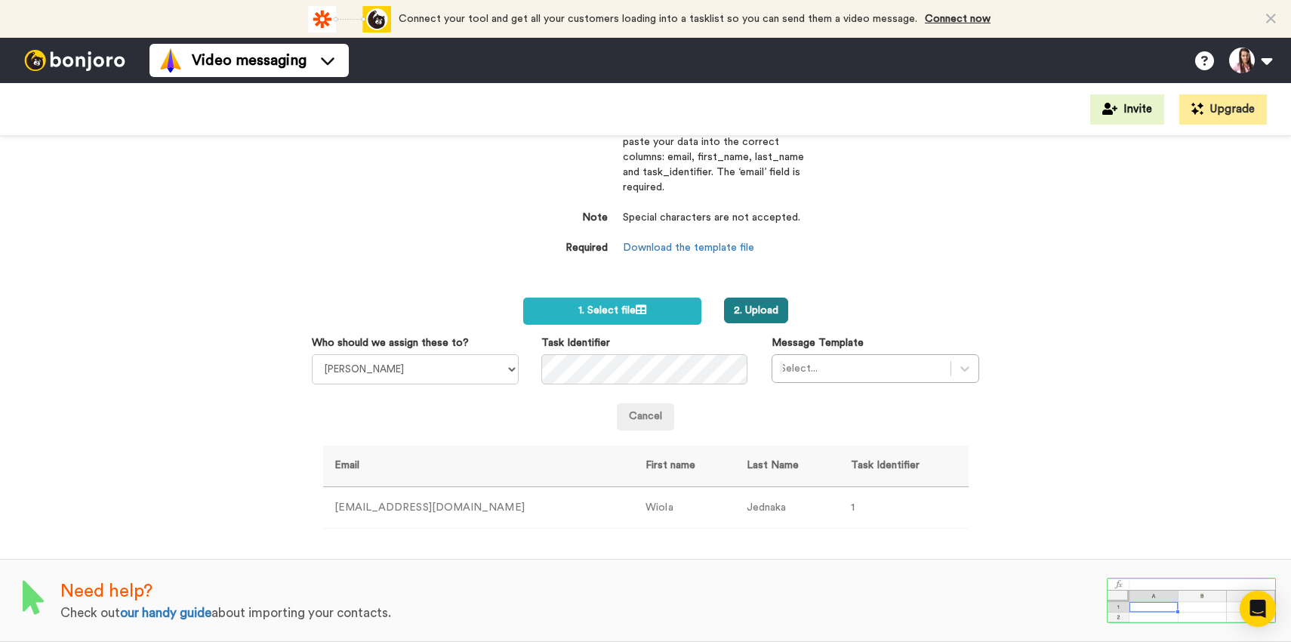
click at [770, 307] on button "2. Upload" at bounding box center [756, 311] width 64 height 26
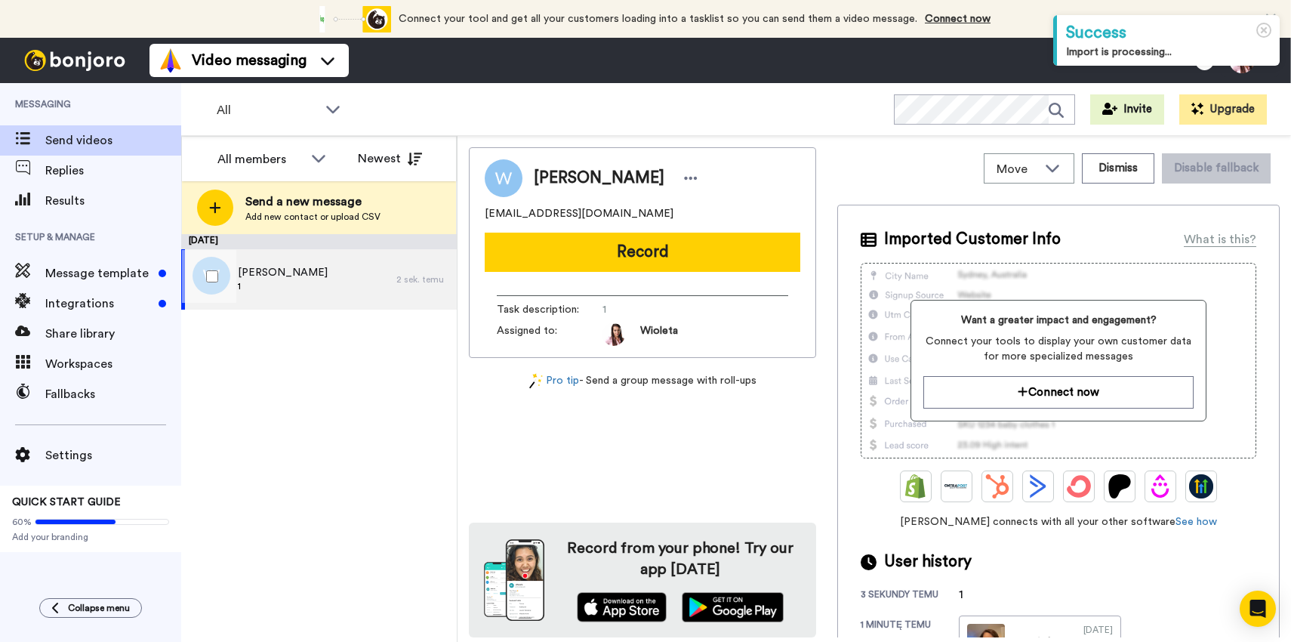
click at [348, 264] on div "Wiola Jednaka 1" at bounding box center [288, 279] width 215 height 60
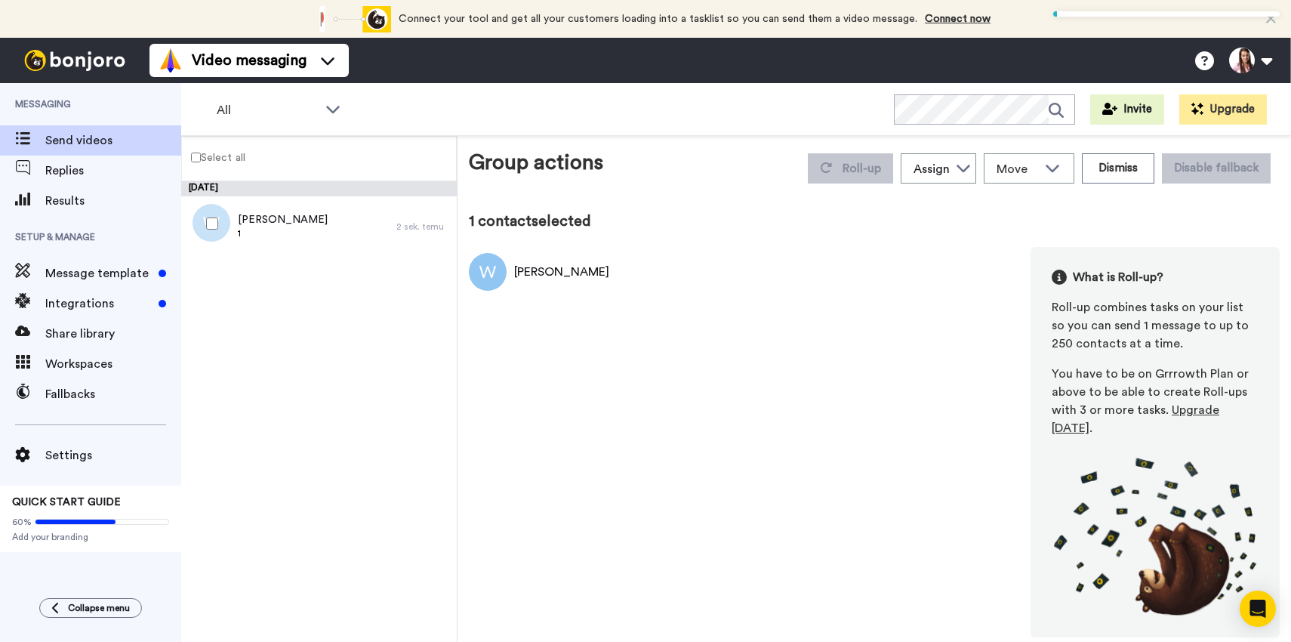
click at [1267, 28] on div "Connect your tool now! Connect your tool and get all your customers loading int…" at bounding box center [645, 19] width 1291 height 38
click at [606, 280] on div "[PERSON_NAME] What is Roll-up? Roll-up combines tasks on your list so you can s…" at bounding box center [874, 442] width 811 height 390
click at [596, 270] on div "[PERSON_NAME] What is Roll-up? Roll-up combines tasks on your list so you can s…" at bounding box center [874, 442] width 811 height 390
click at [940, 165] on div "Assign" at bounding box center [932, 169] width 36 height 18
click at [952, 201] on span "[PERSON_NAME] Jednaka-[PERSON_NAME]" at bounding box center [969, 201] width 136 height 15
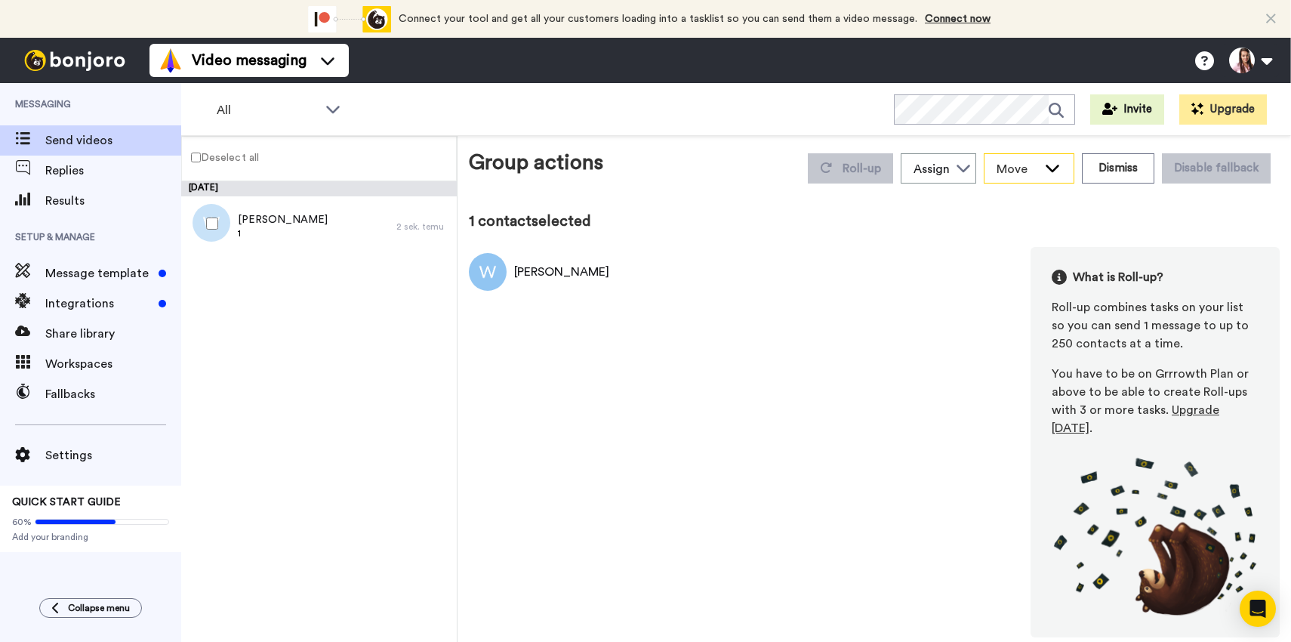
click at [1036, 168] on span "Move" at bounding box center [1017, 169] width 41 height 18
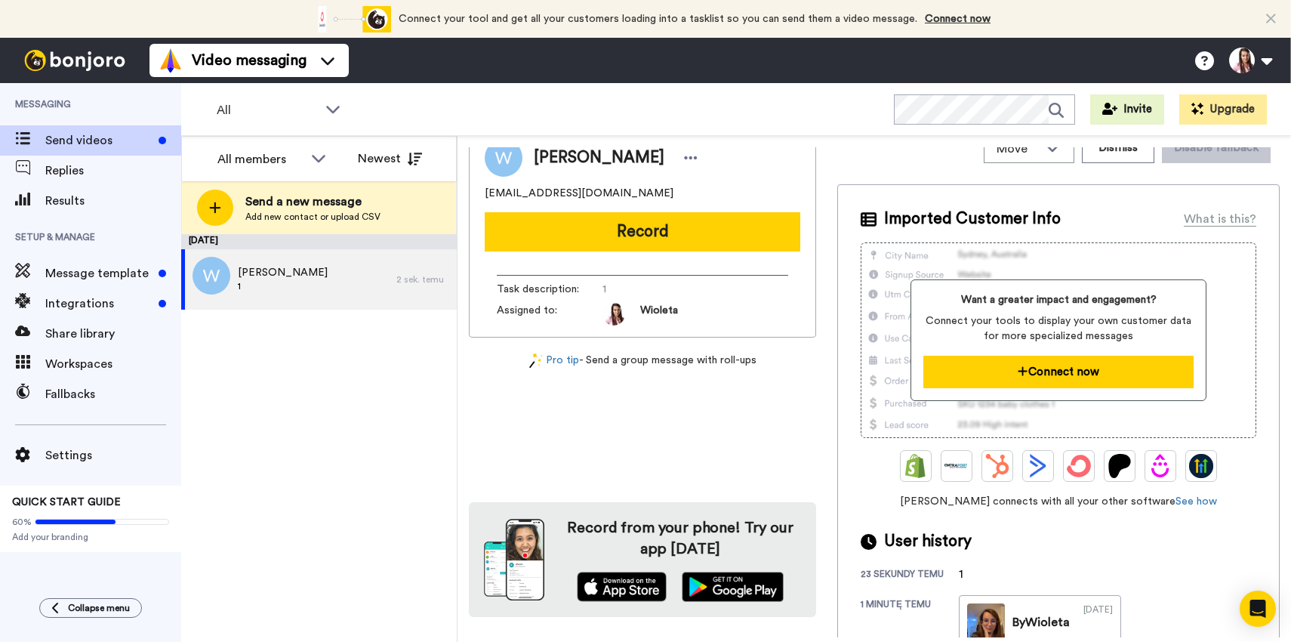
scroll to position [21, 0]
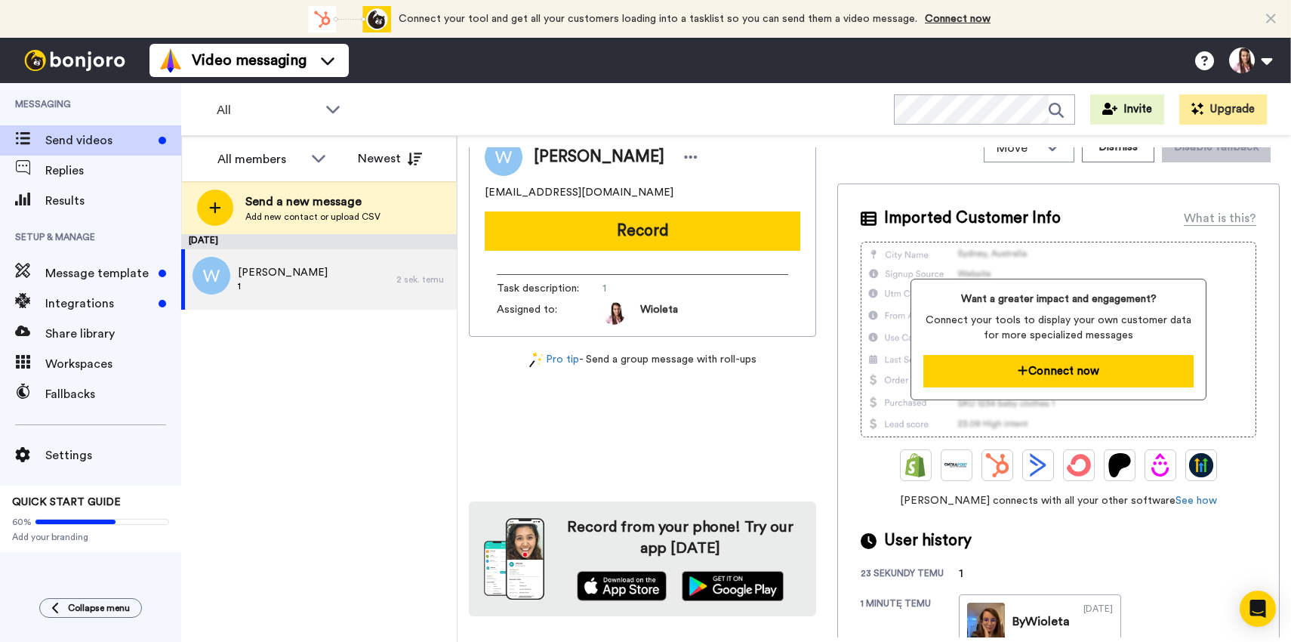
click at [1060, 373] on button "Connect now" at bounding box center [1059, 371] width 270 height 32
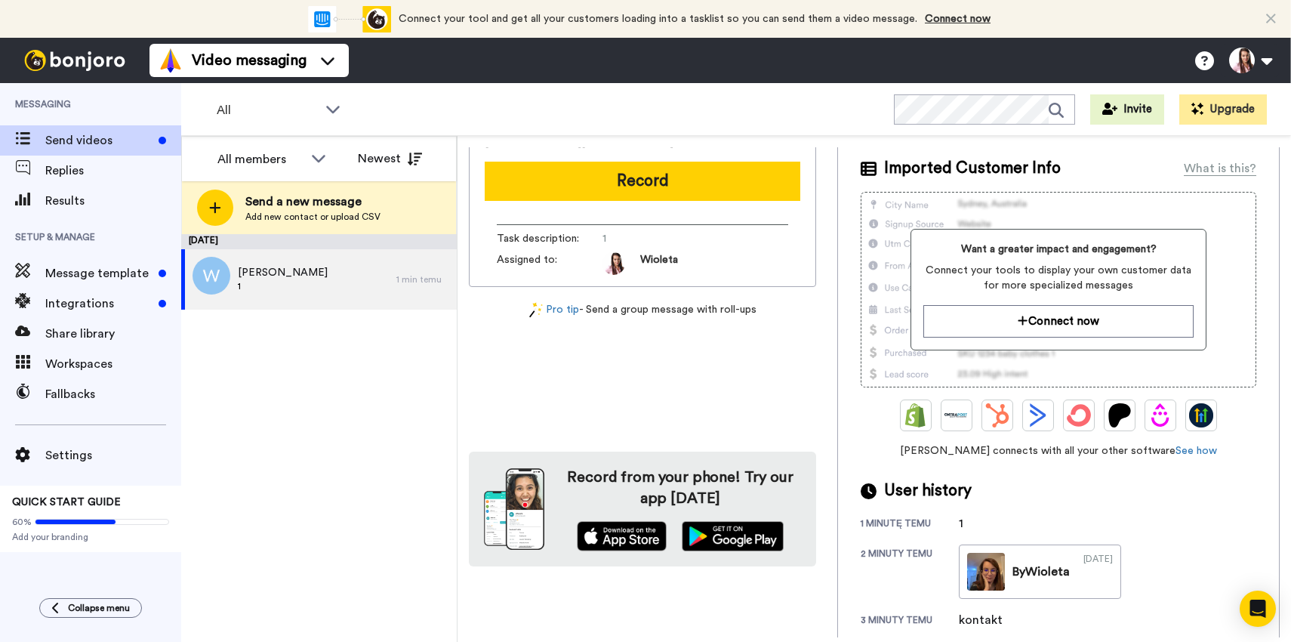
scroll to position [86, 0]
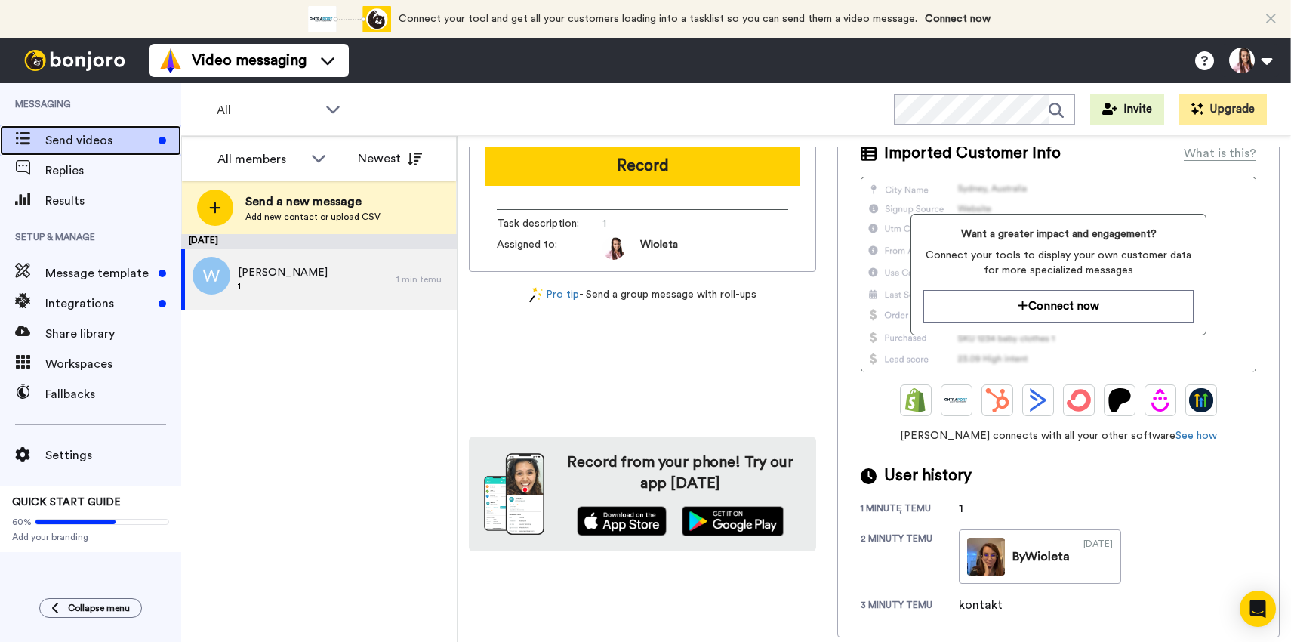
click at [111, 142] on span "Send videos" at bounding box center [98, 140] width 107 height 18
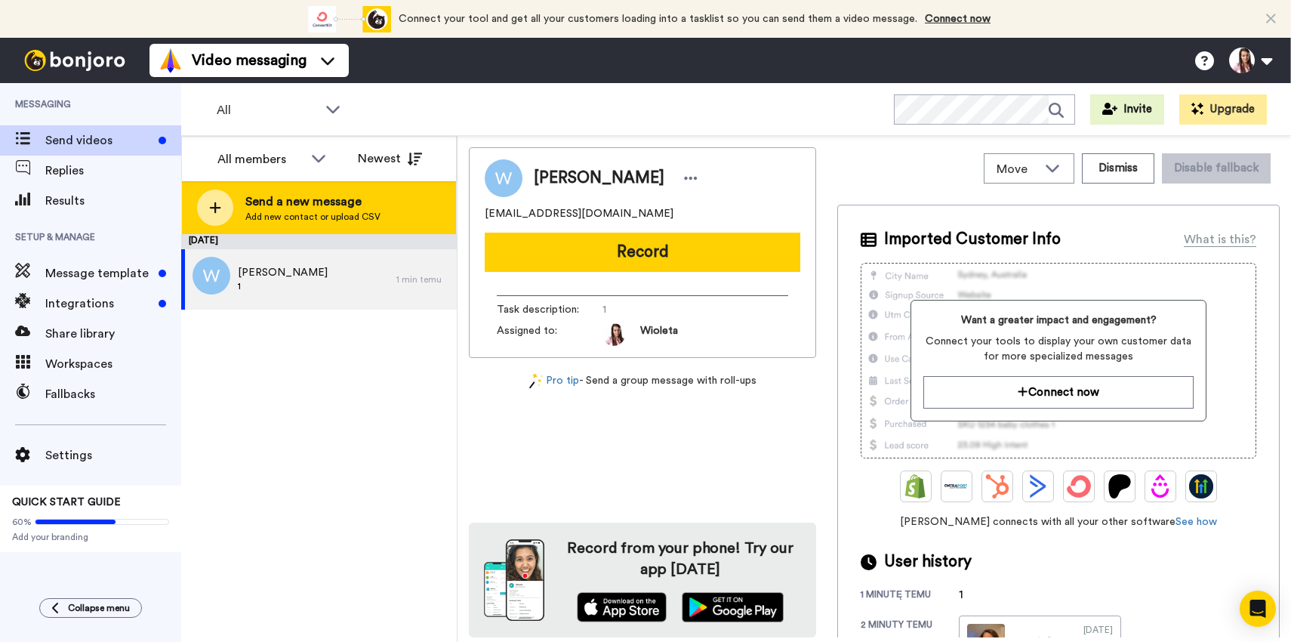
click at [221, 199] on div at bounding box center [215, 208] width 36 height 36
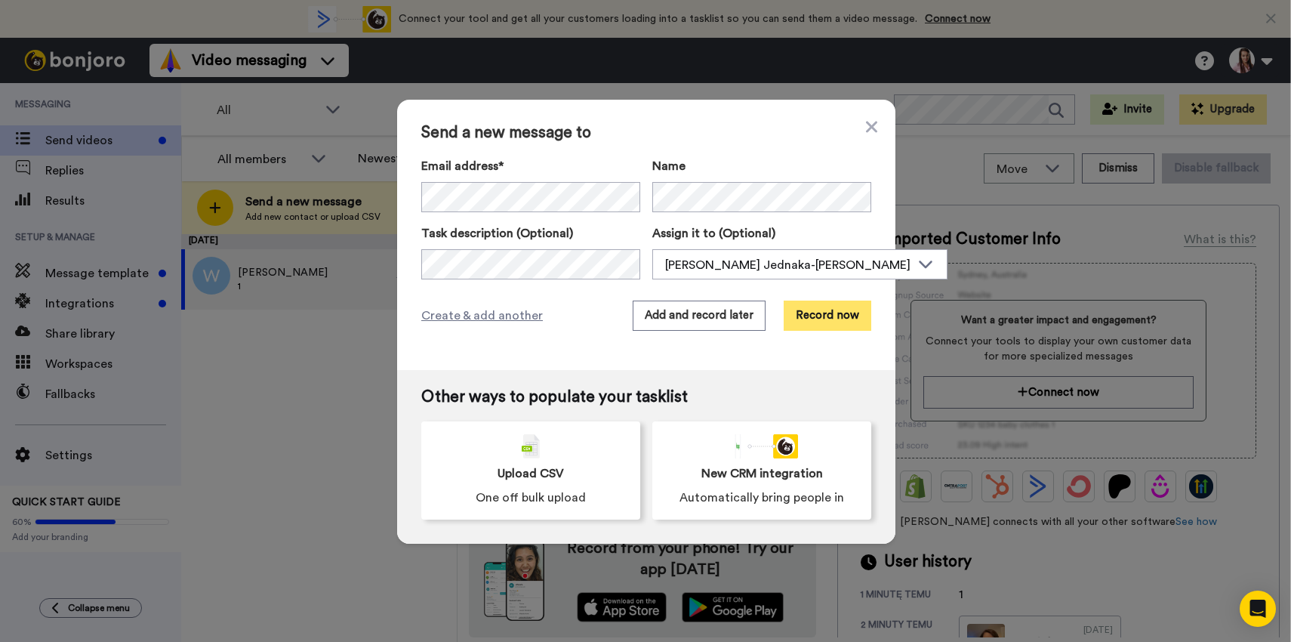
click at [813, 318] on button "Record now" at bounding box center [828, 316] width 88 height 30
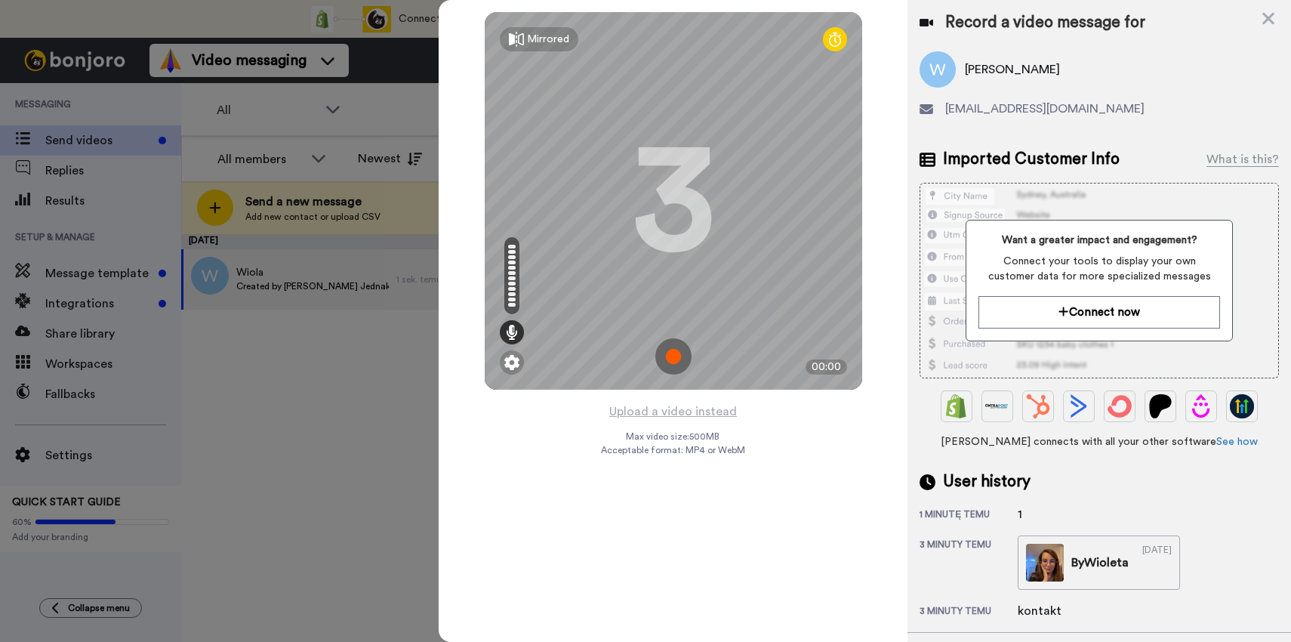
click at [672, 350] on img at bounding box center [674, 356] width 36 height 36
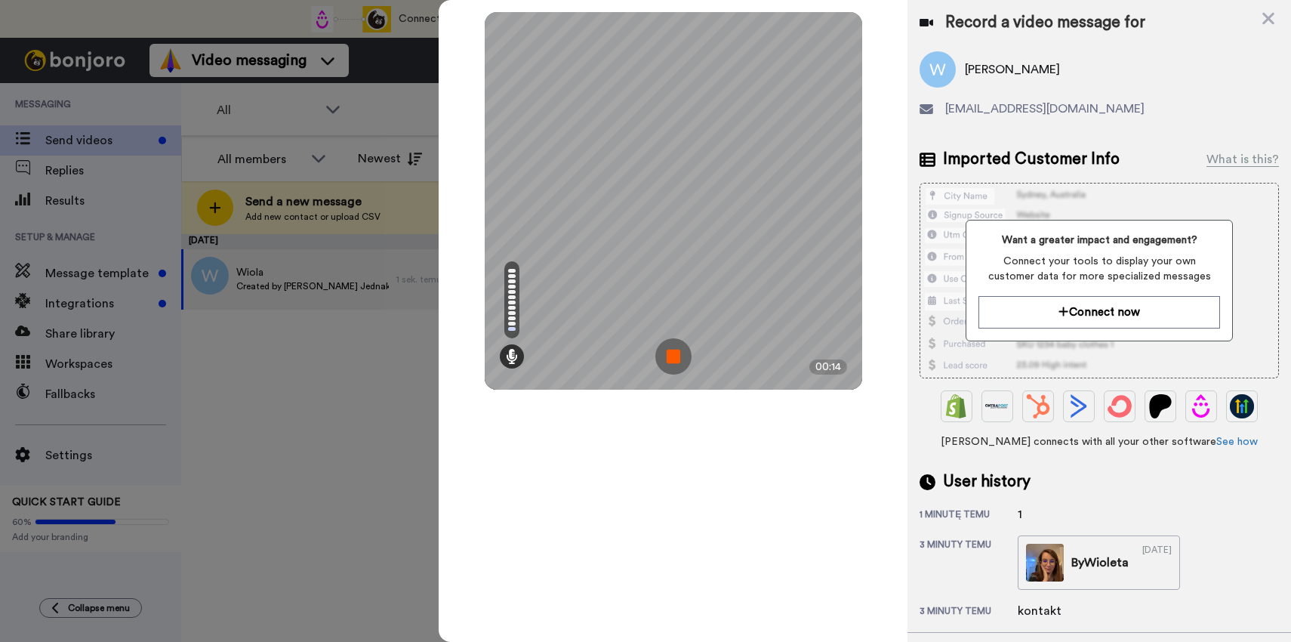
click at [677, 353] on img at bounding box center [674, 356] width 36 height 36
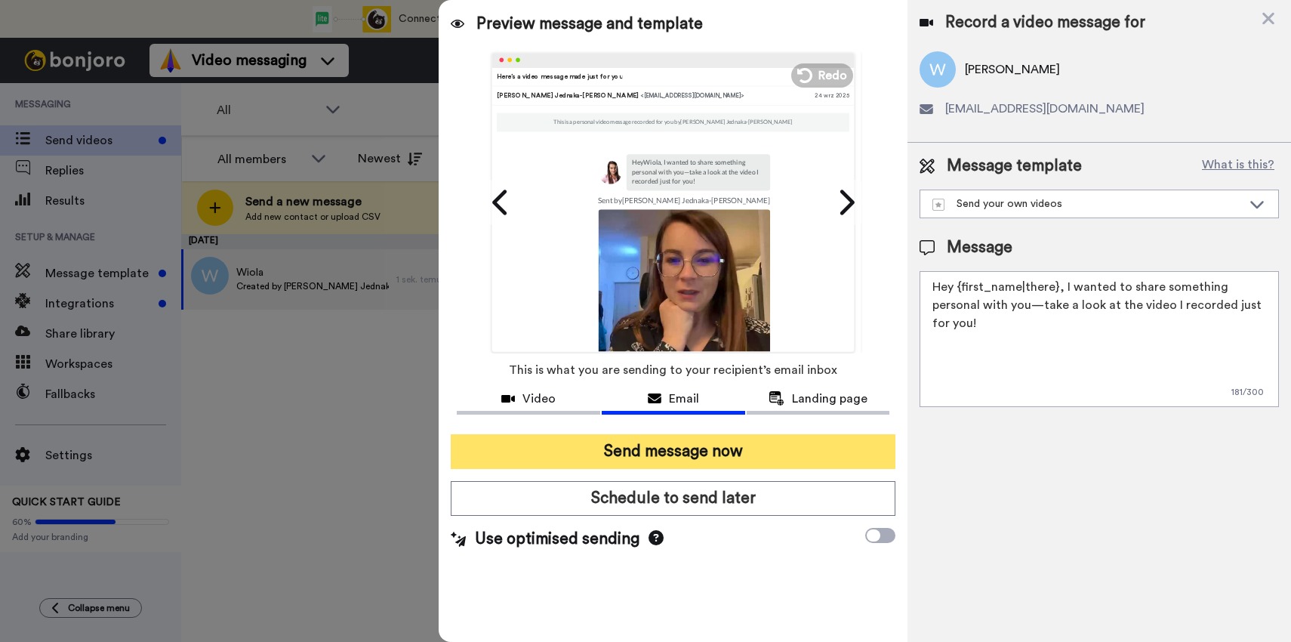
click at [693, 450] on button "Send message now" at bounding box center [673, 451] width 445 height 35
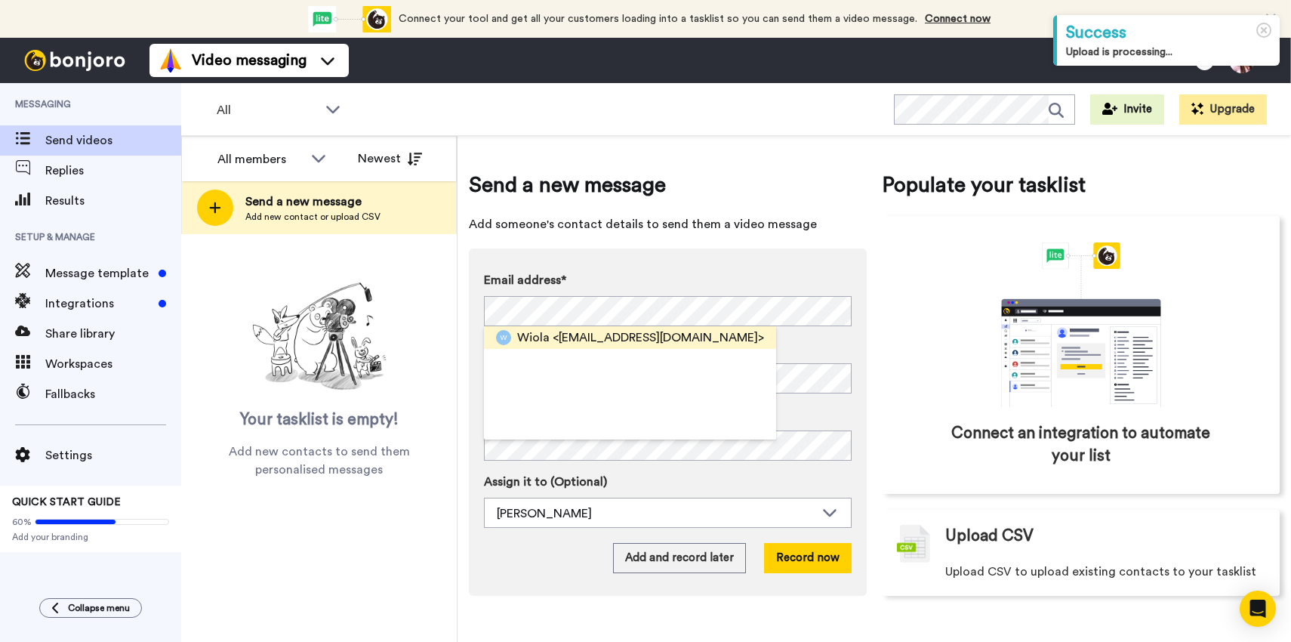
click at [703, 339] on span "<[EMAIL_ADDRESS][DOMAIN_NAME]>" at bounding box center [658, 338] width 211 height 18
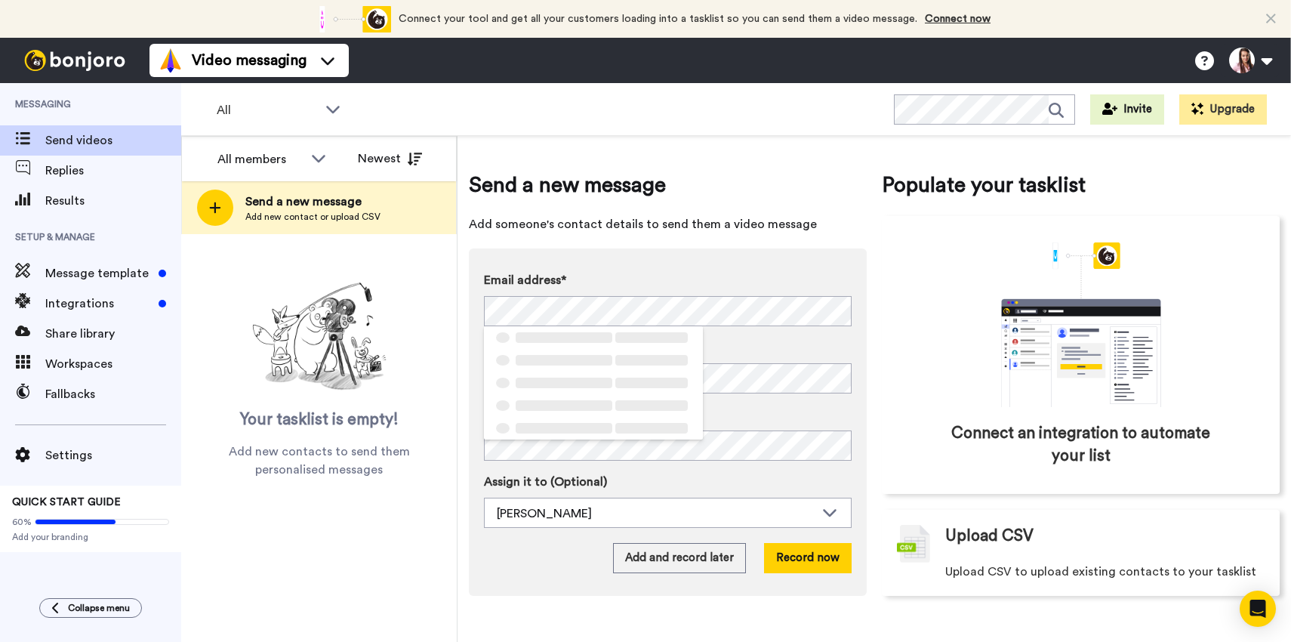
click at [727, 273] on label "Email address*" at bounding box center [668, 280] width 368 height 18
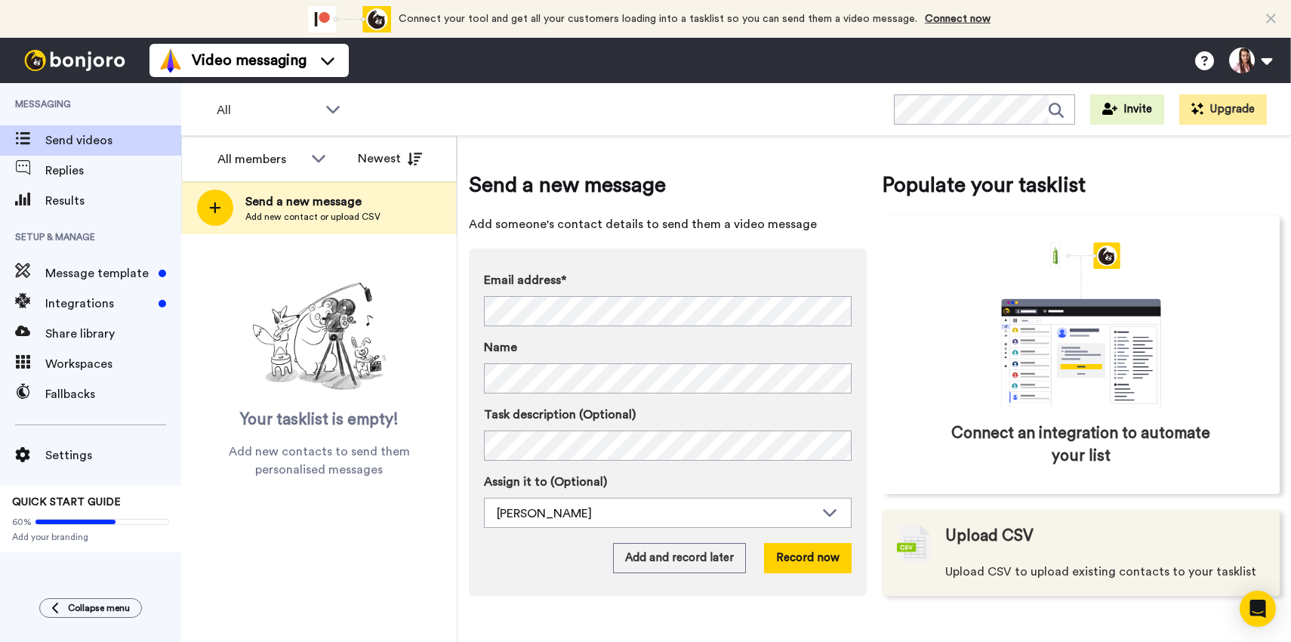
click at [966, 535] on span "Upload CSV" at bounding box center [990, 536] width 88 height 23
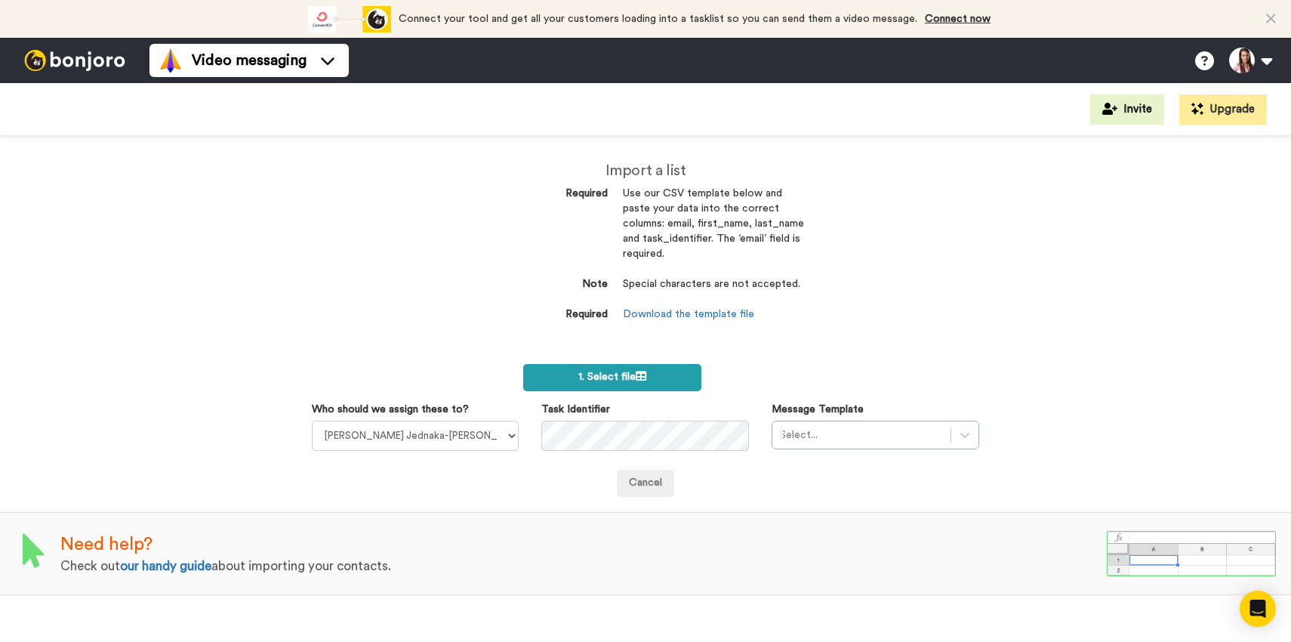
click at [671, 378] on label "1. Select file" at bounding box center [612, 377] width 178 height 27
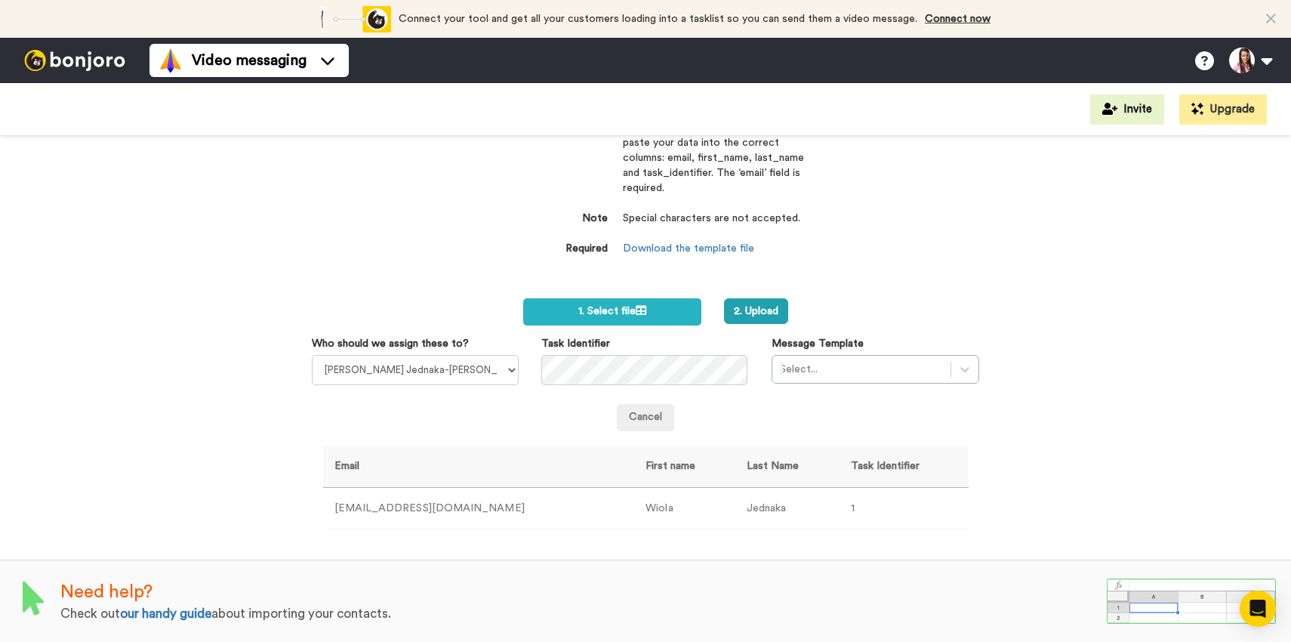
scroll to position [66, 0]
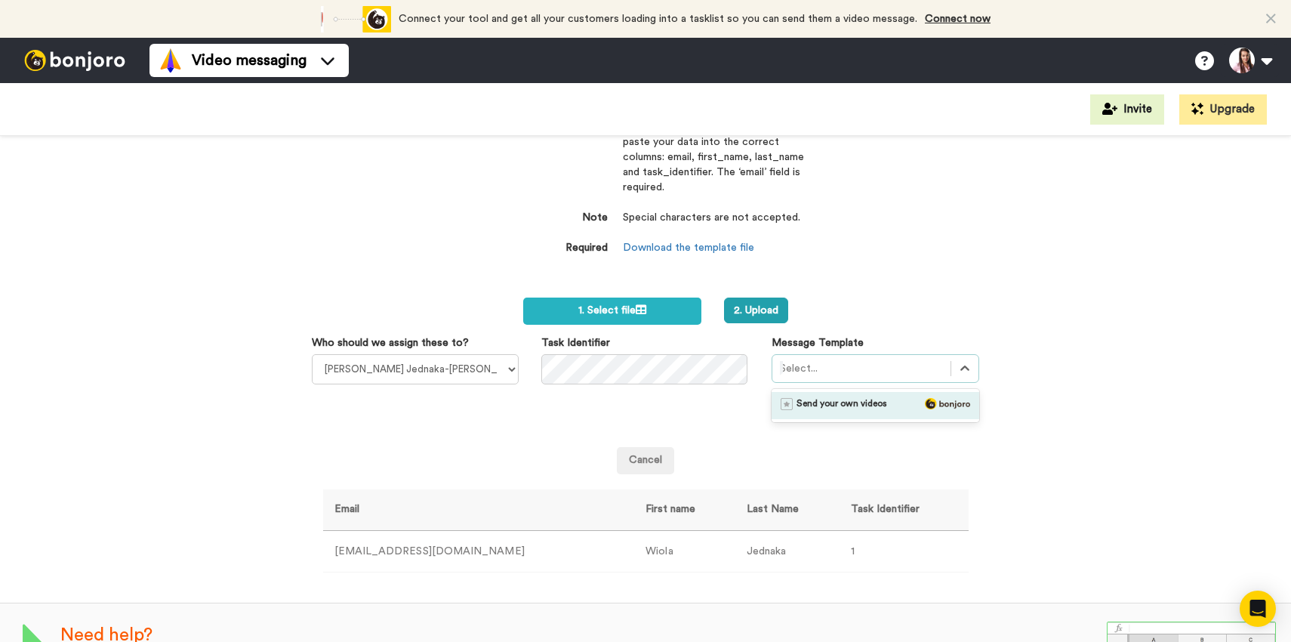
click at [822, 375] on div at bounding box center [861, 369] width 163 height 18
click at [832, 406] on span "Send your own videos" at bounding box center [842, 405] width 91 height 15
click at [859, 372] on div at bounding box center [861, 369] width 163 height 18
click at [862, 403] on span "Send your own videos" at bounding box center [842, 405] width 91 height 15
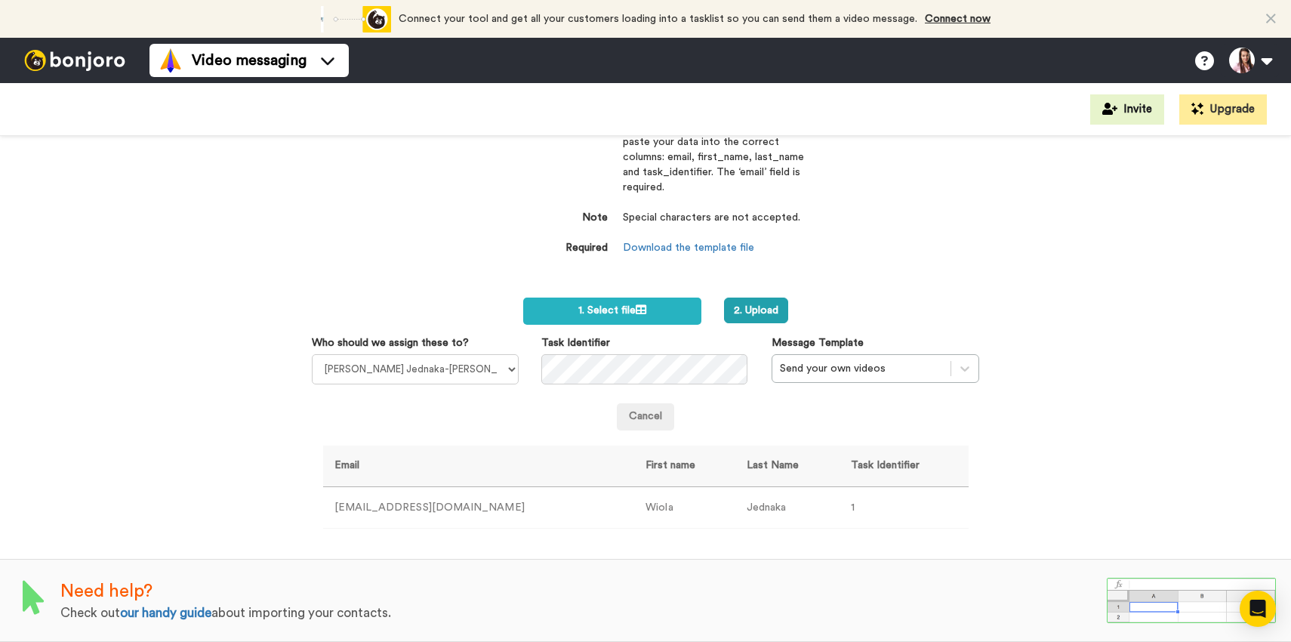
drag, startPoint x: 539, startPoint y: 421, endPoint x: 588, endPoint y: 456, distance: 60.6
click at [539, 421] on div "Cancel" at bounding box center [646, 416] width 668 height 27
click at [660, 505] on td "Wiola" at bounding box center [684, 508] width 100 height 42
click at [157, 611] on link "our handy guide" at bounding box center [165, 612] width 91 height 13
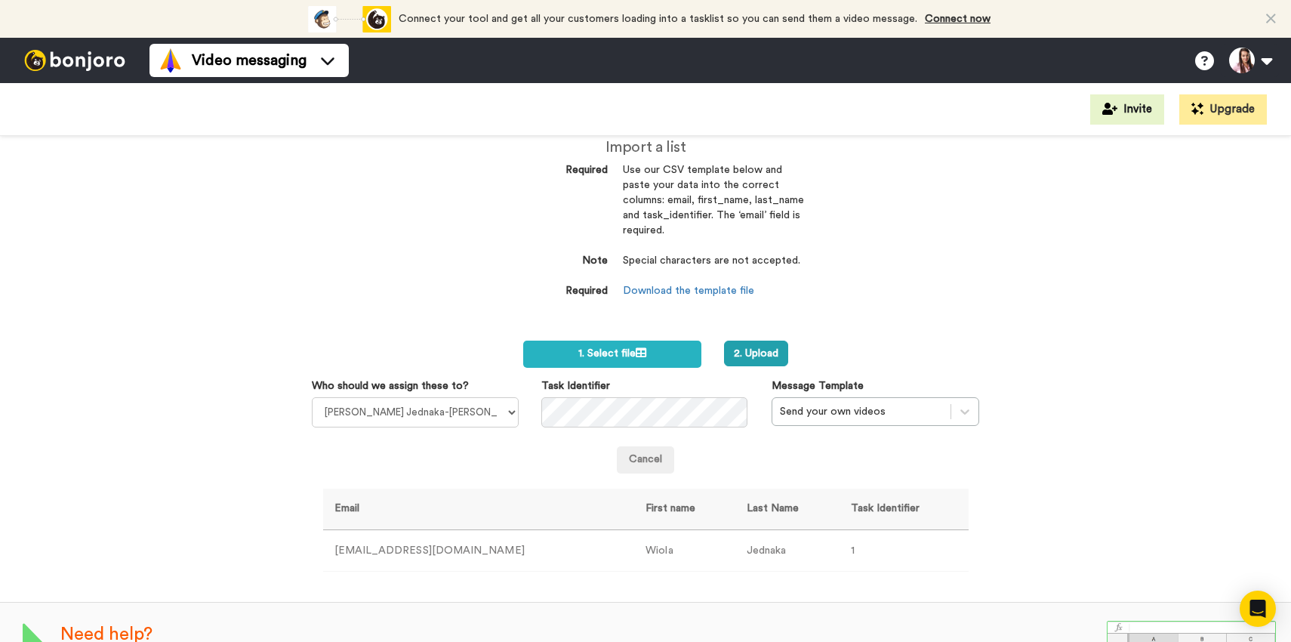
scroll to position [0, 0]
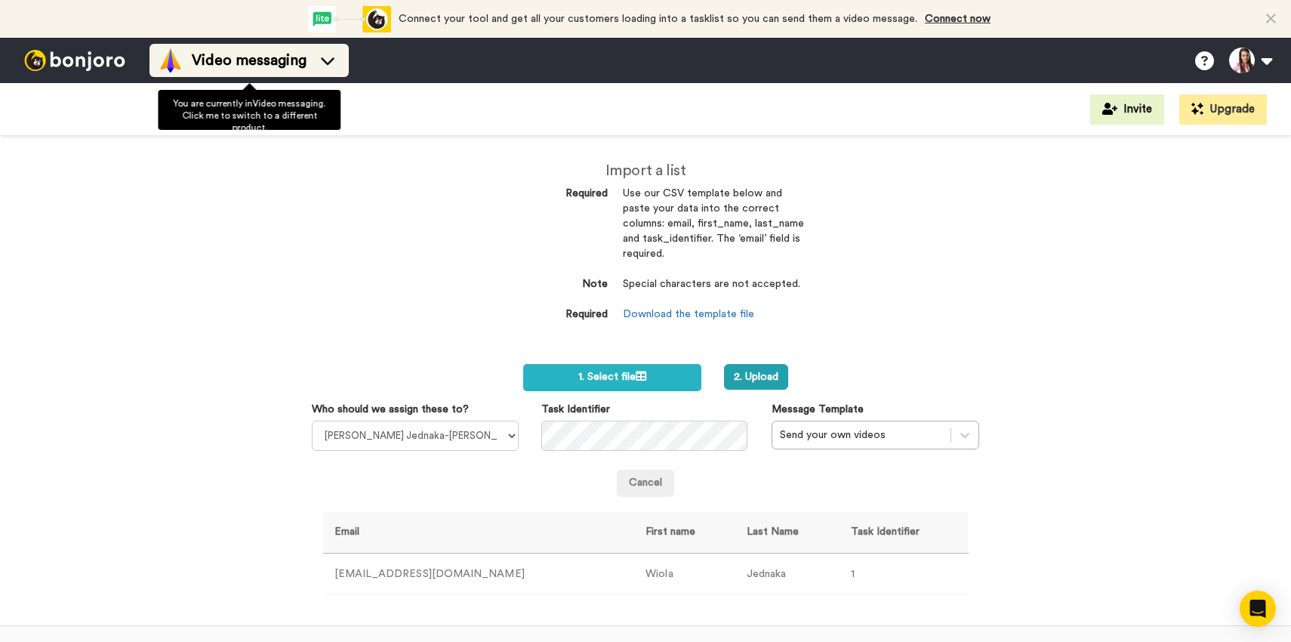
click at [281, 63] on span "Video messaging" at bounding box center [249, 60] width 115 height 21
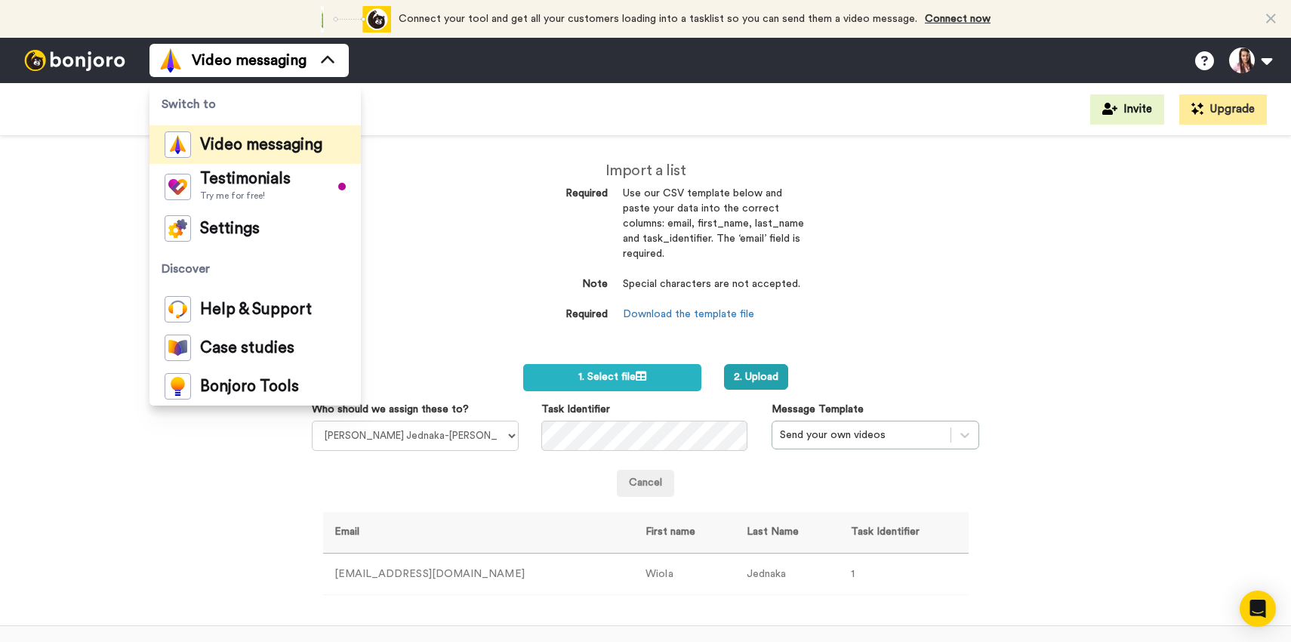
click at [487, 197] on dt "Required" at bounding box center [547, 194] width 121 height 15
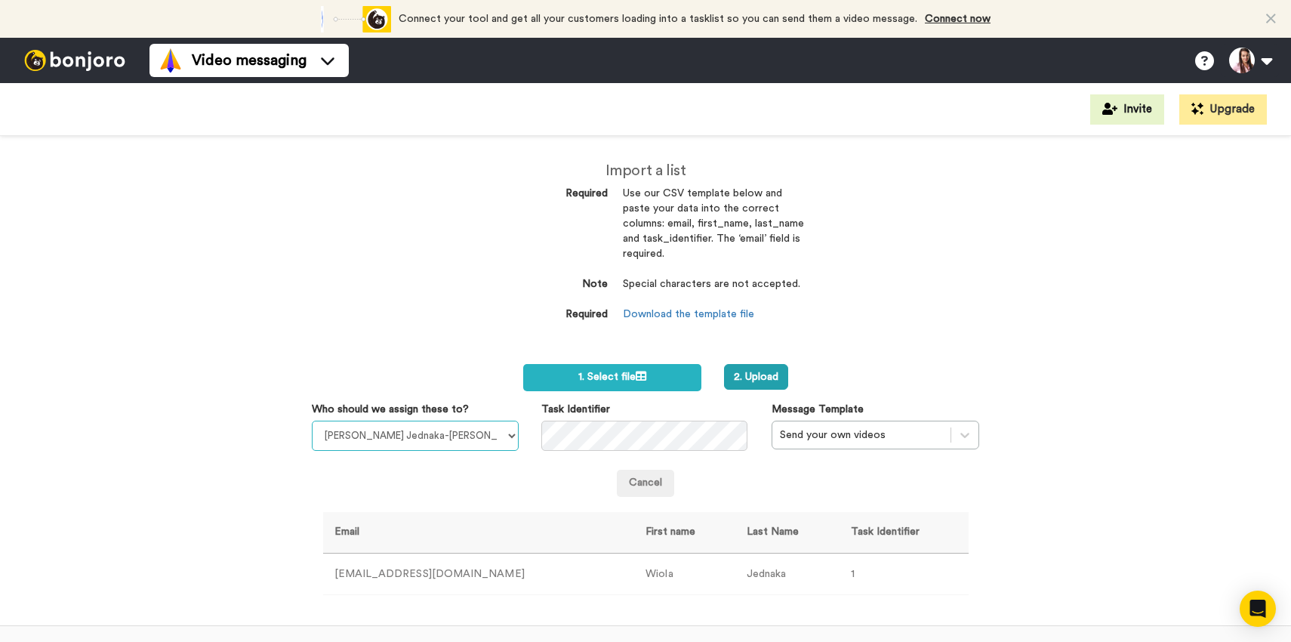
click at [409, 434] on select "Wioleta Jednaka-Gracz" at bounding box center [416, 436] width 208 height 30
click at [312, 421] on select "Wioleta Jednaka-Gracz" at bounding box center [416, 436] width 208 height 30
click at [627, 480] on link "Cancel" at bounding box center [645, 483] width 57 height 27
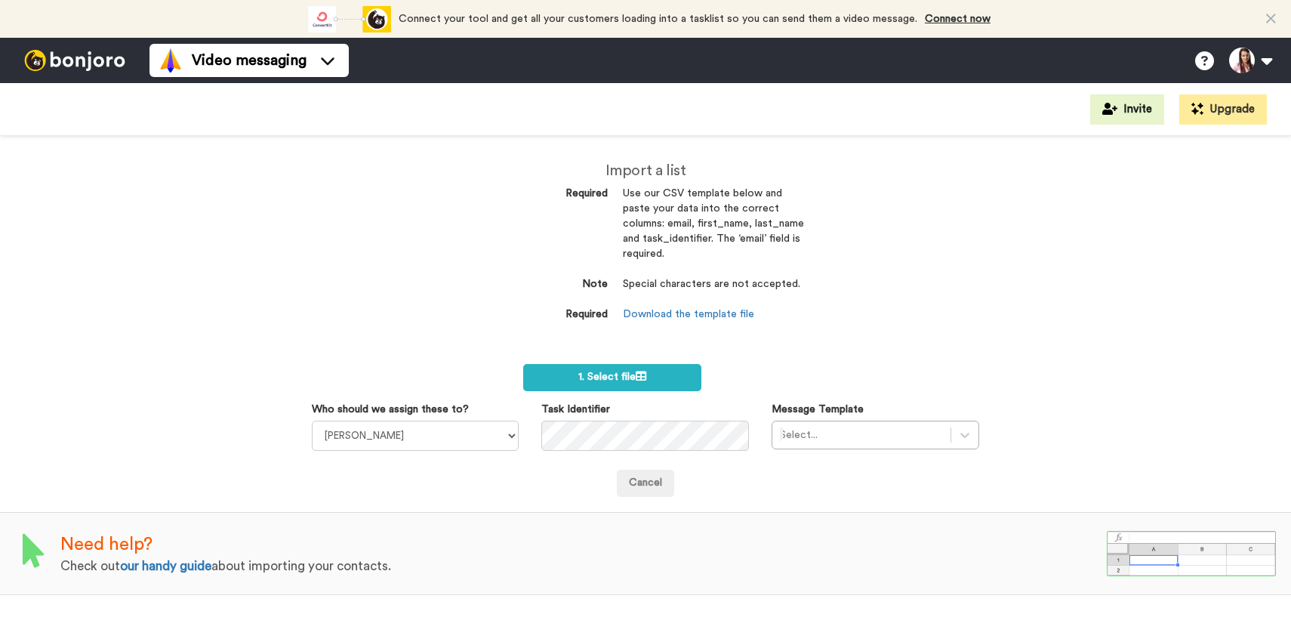
click at [83, 60] on img at bounding box center [74, 60] width 113 height 21
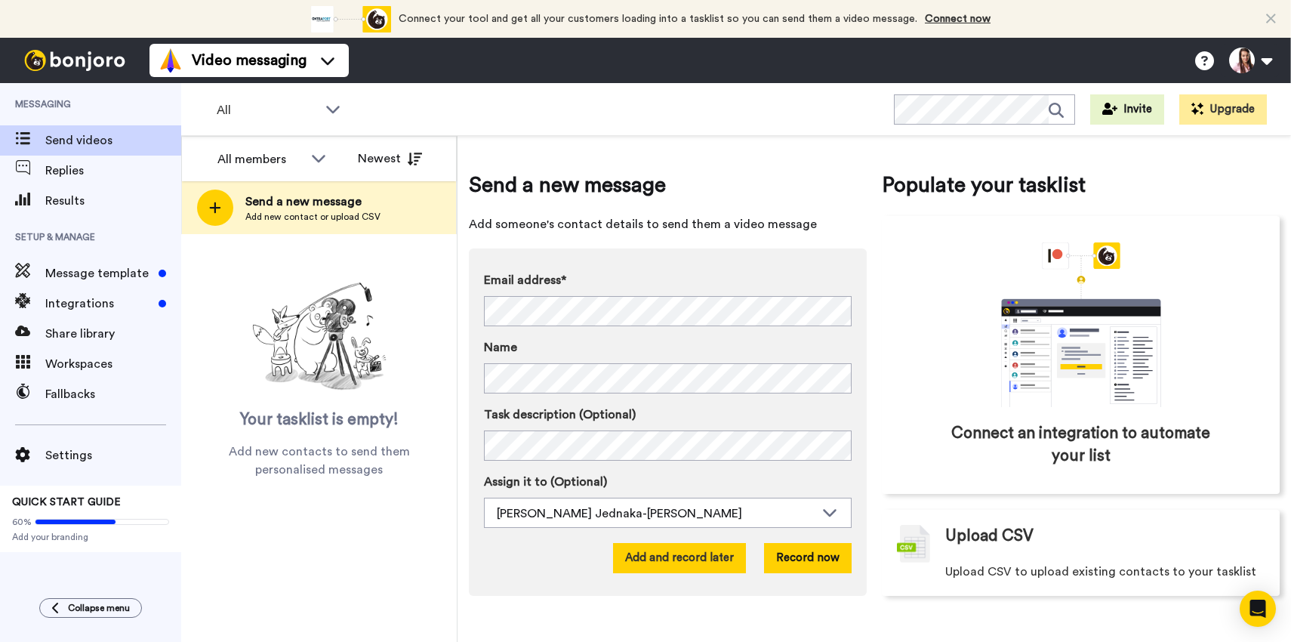
click at [716, 563] on button "Add and record later" at bounding box center [679, 558] width 133 height 30
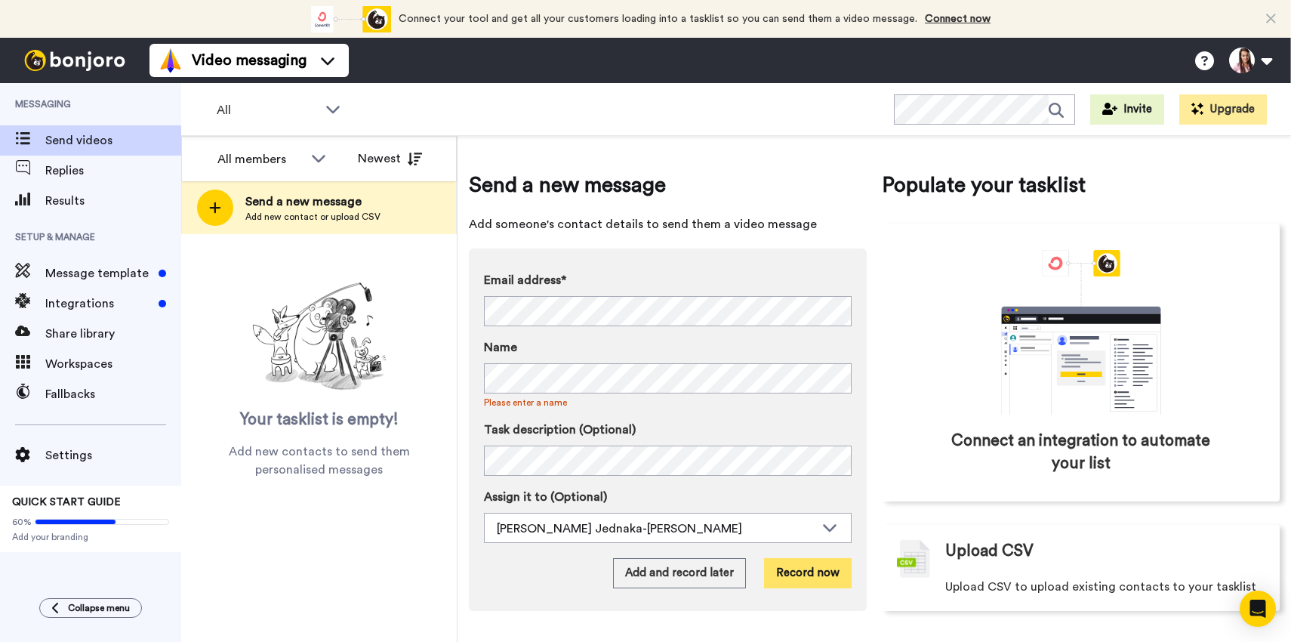
click at [795, 575] on button "Record now" at bounding box center [808, 573] width 88 height 30
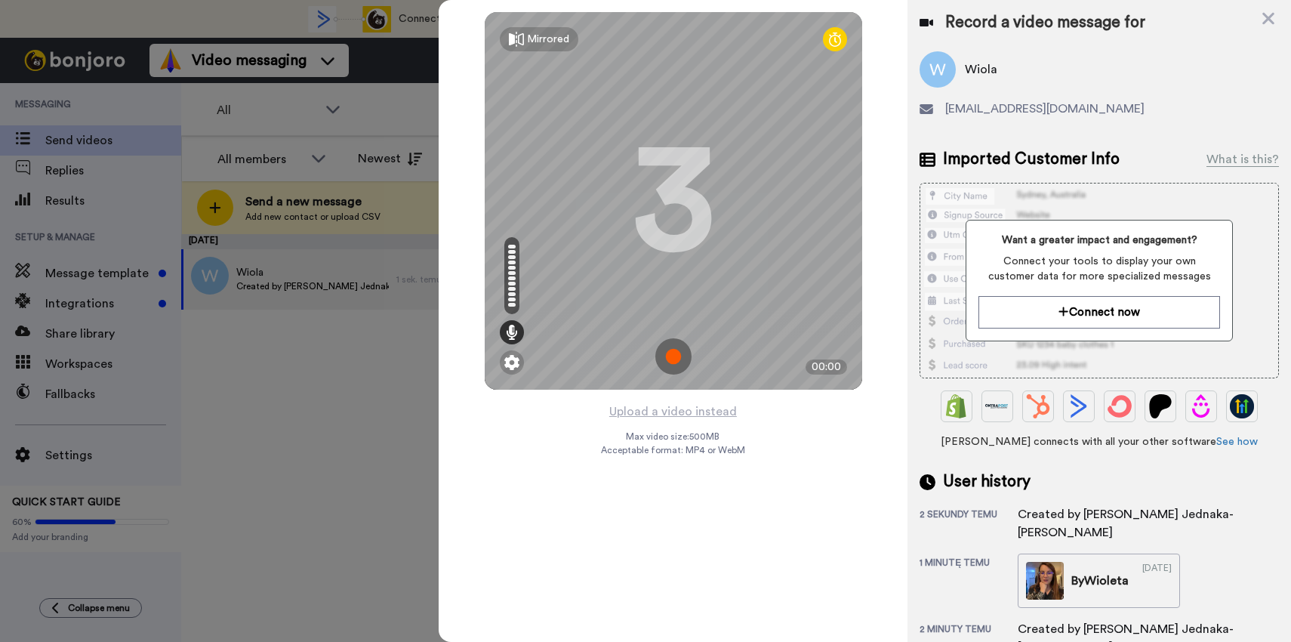
click at [677, 355] on img at bounding box center [674, 356] width 36 height 36
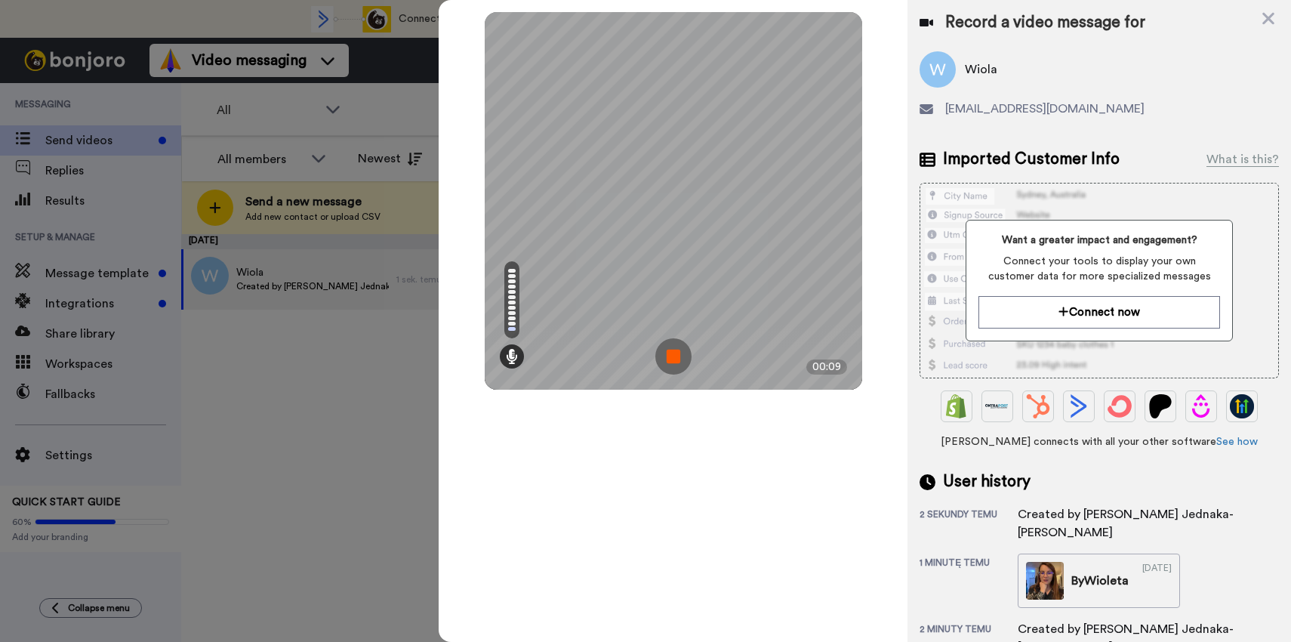
click at [665, 356] on img at bounding box center [674, 356] width 36 height 36
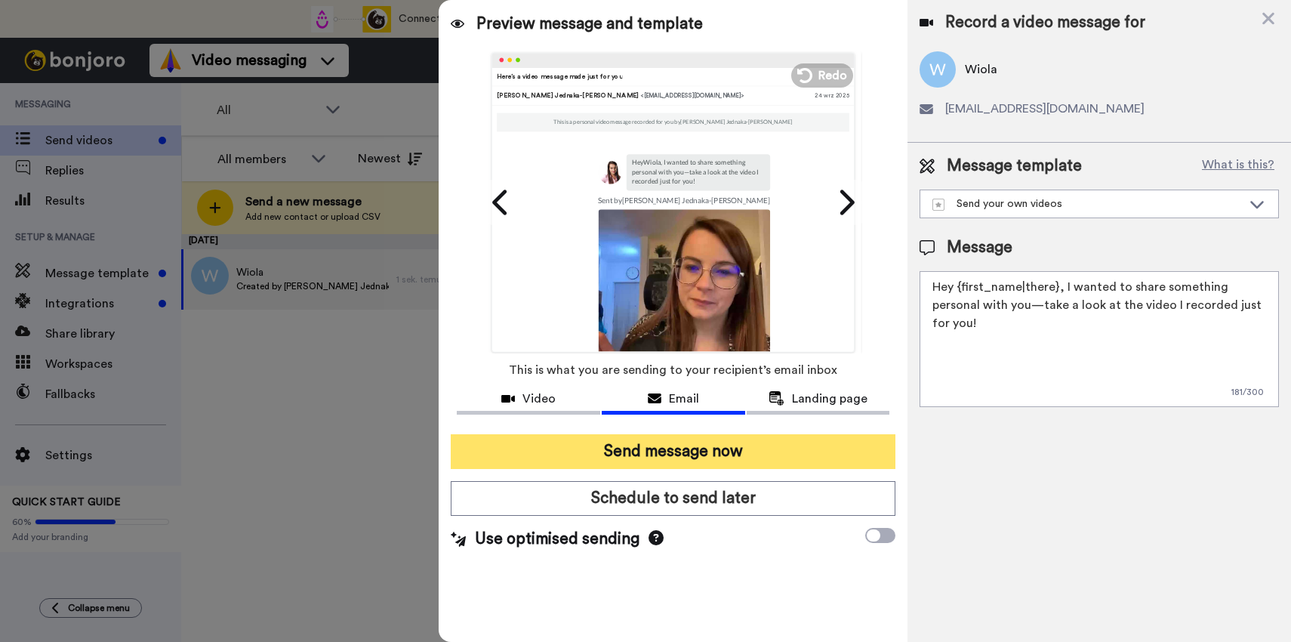
click at [769, 455] on button "Send message now" at bounding box center [673, 451] width 445 height 35
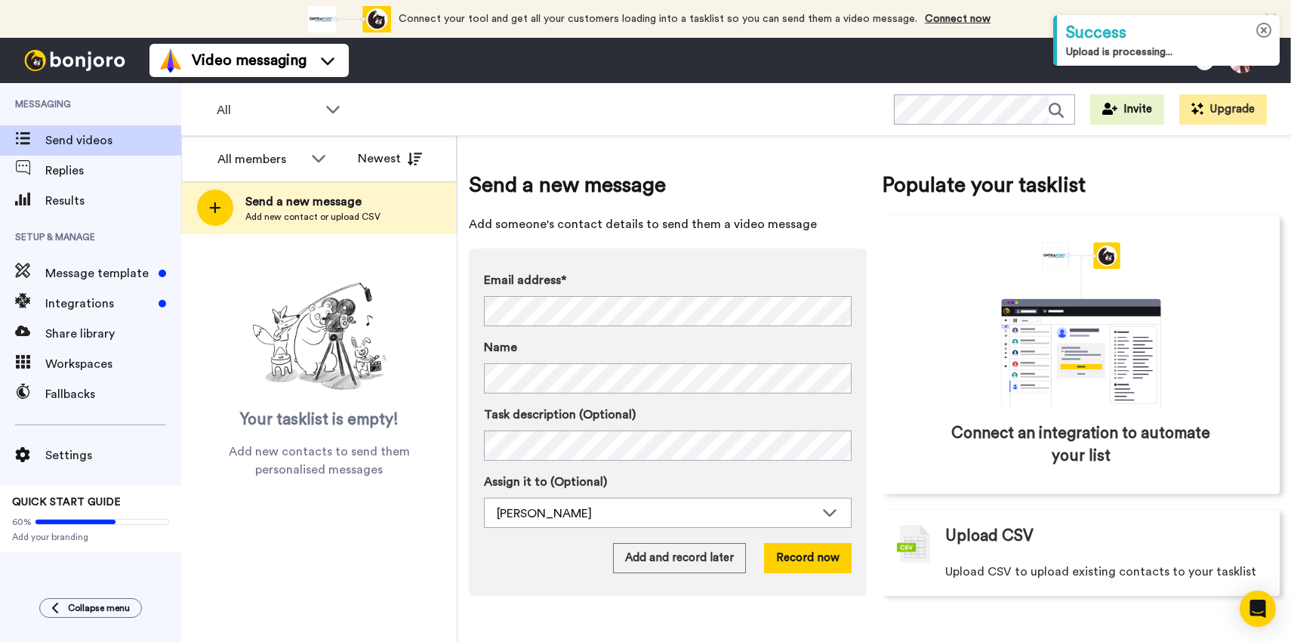
click at [1264, 29] on icon at bounding box center [1265, 31] width 16 height 16
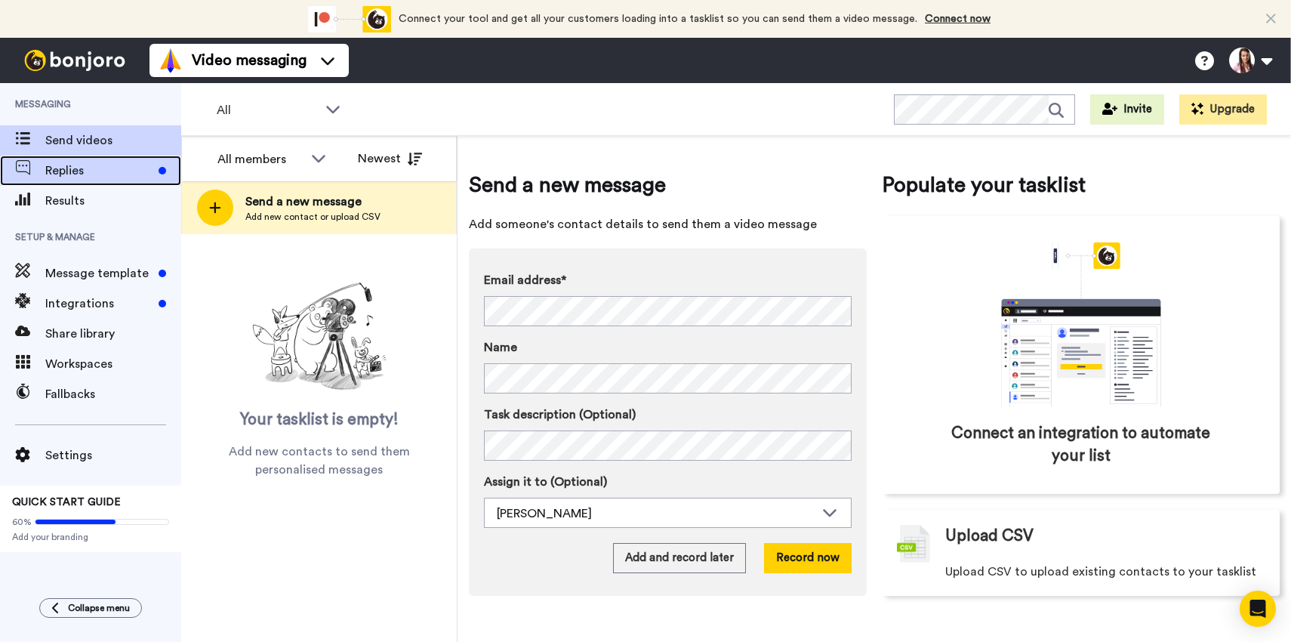
click at [71, 171] on span "Replies" at bounding box center [98, 171] width 107 height 18
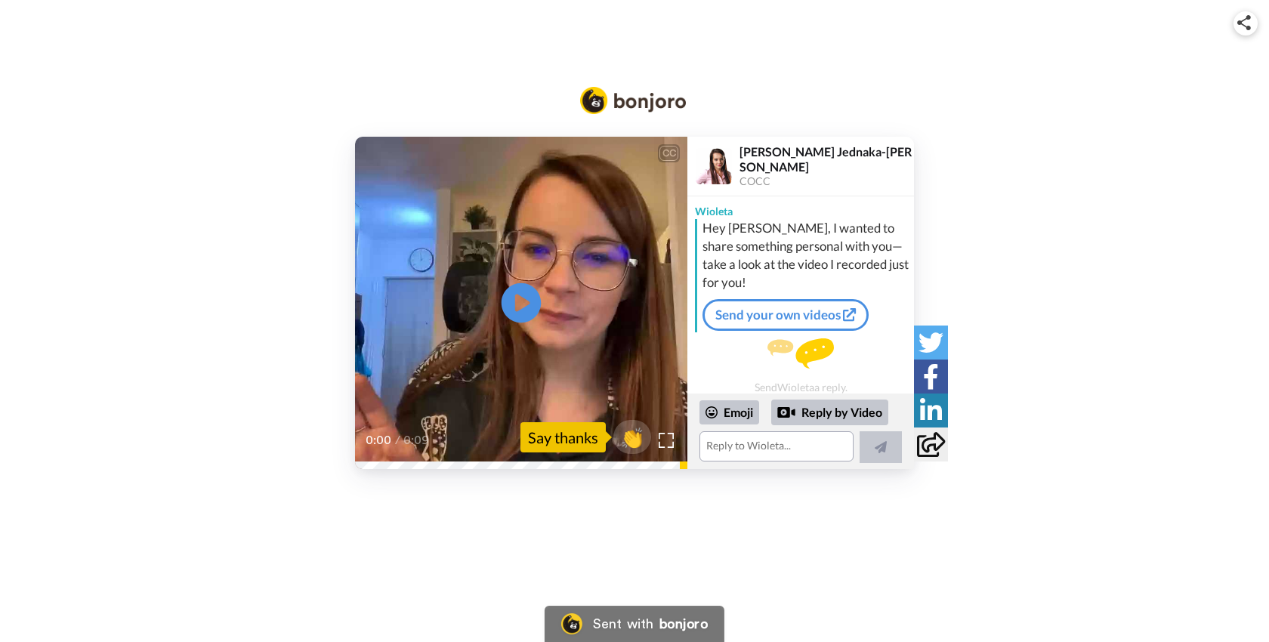
click at [514, 301] on icon at bounding box center [521, 303] width 40 height 40
click at [729, 440] on textarea at bounding box center [776, 446] width 154 height 30
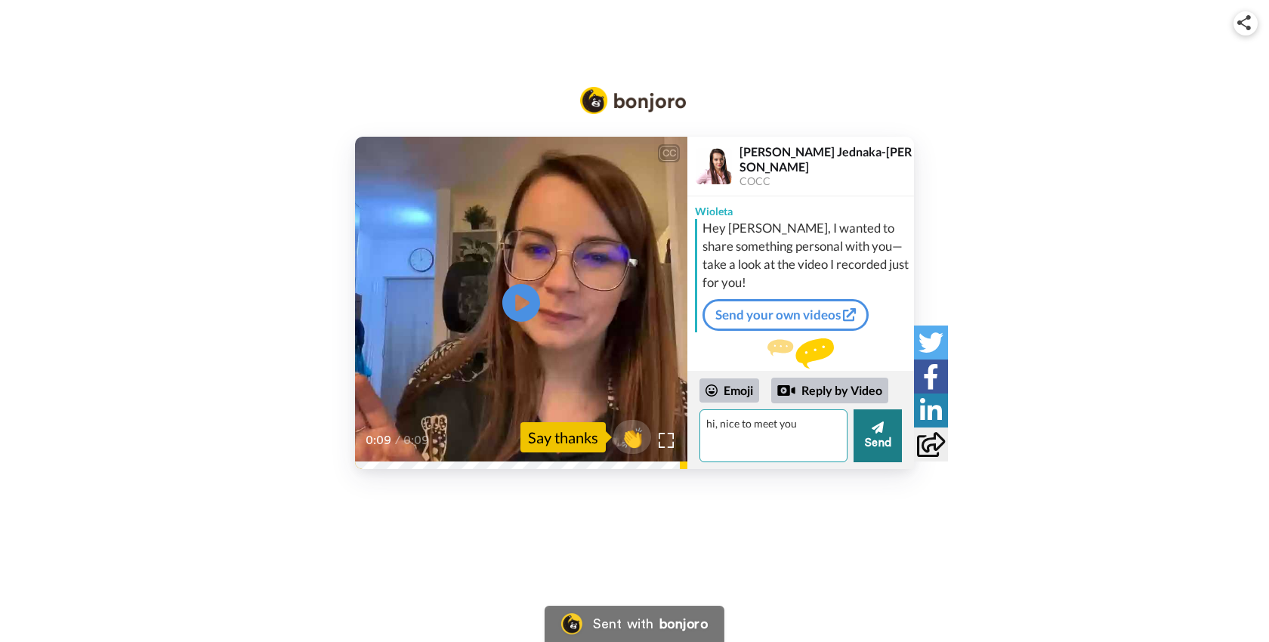
type textarea "hi, nice to meet you"
click at [889, 427] on button "Send" at bounding box center [877, 435] width 48 height 53
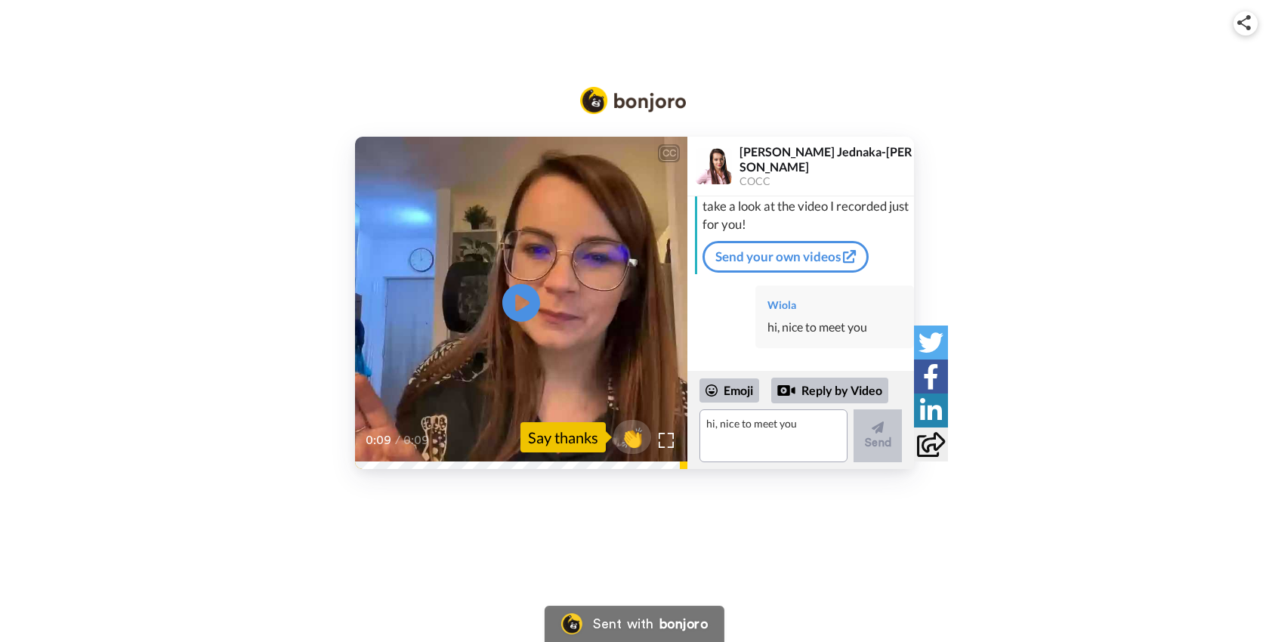
scroll to position [58, 0]
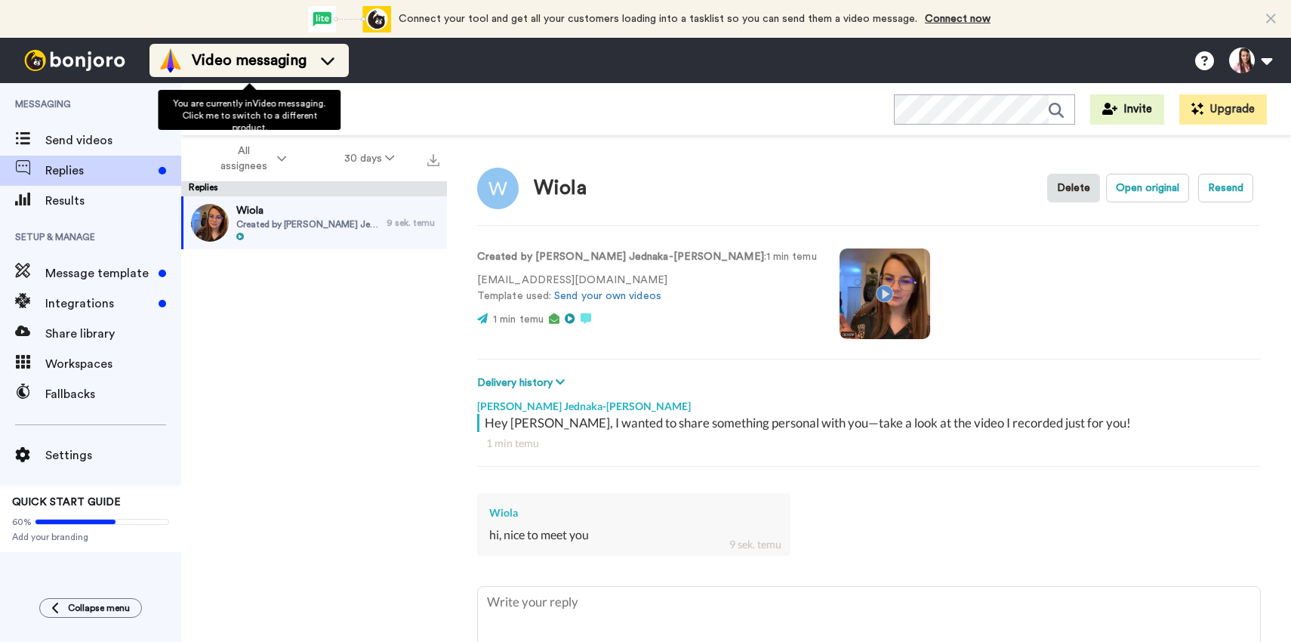
click at [222, 58] on span "Video messaging" at bounding box center [249, 60] width 115 height 21
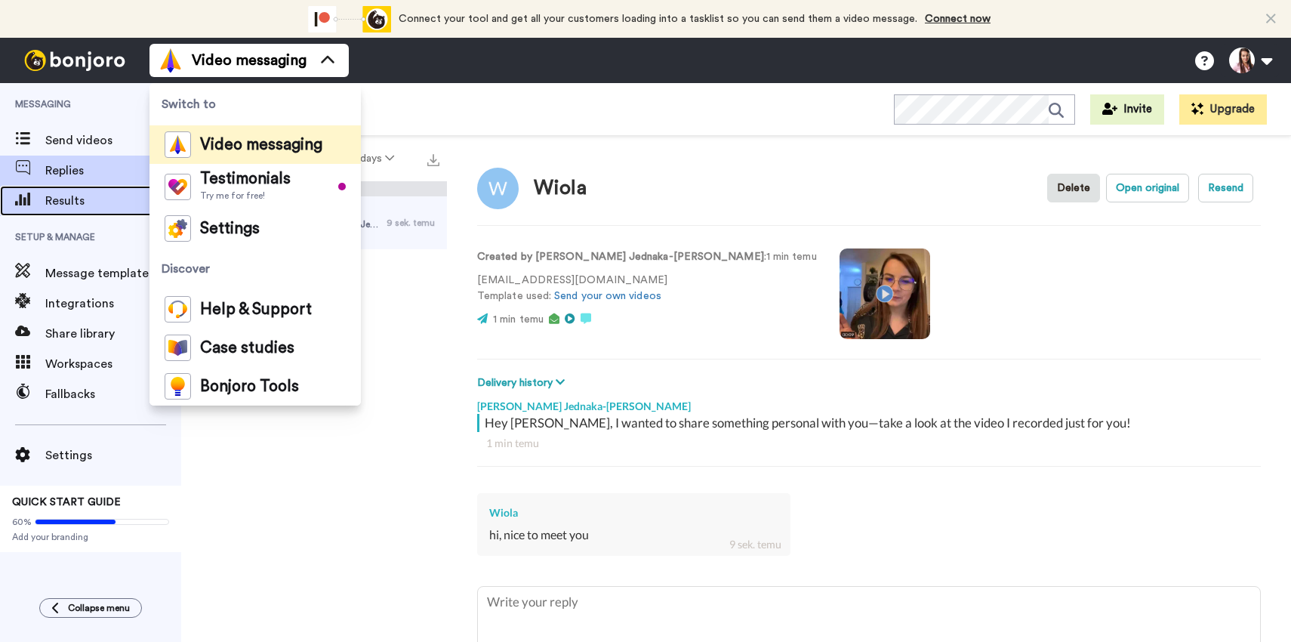
click at [80, 202] on span "Results" at bounding box center [113, 201] width 136 height 18
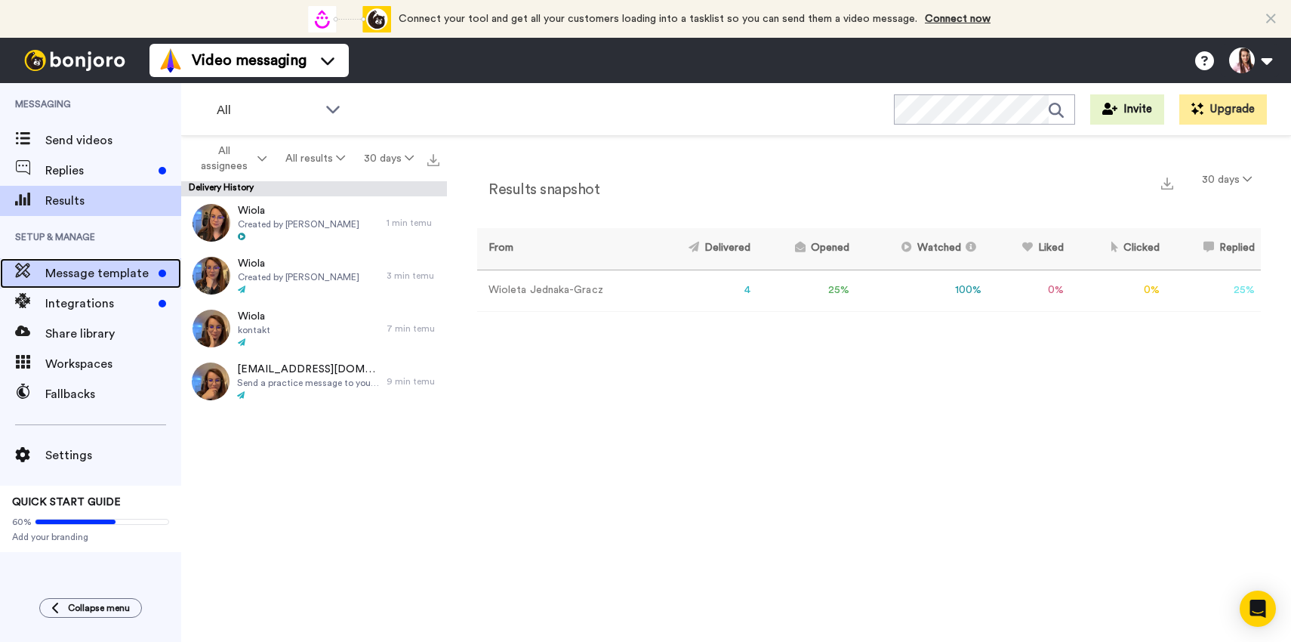
click at [95, 273] on span "Message template" at bounding box center [98, 273] width 107 height 18
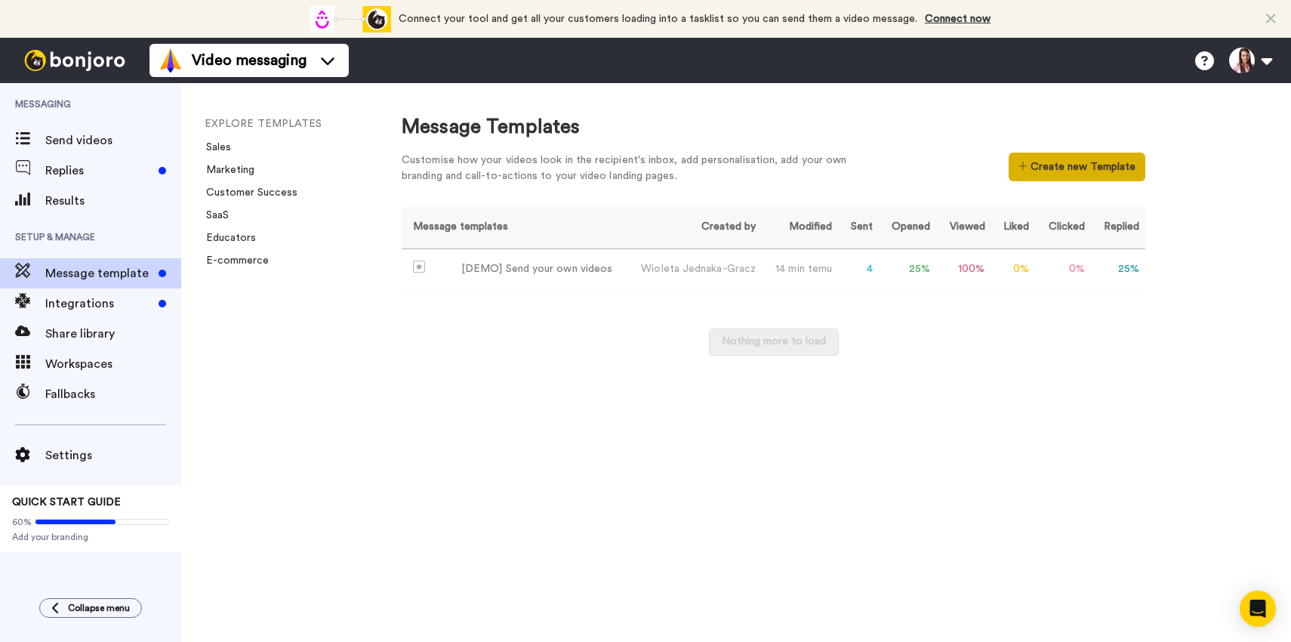
click at [1079, 172] on button "Create new Template" at bounding box center [1077, 167] width 137 height 29
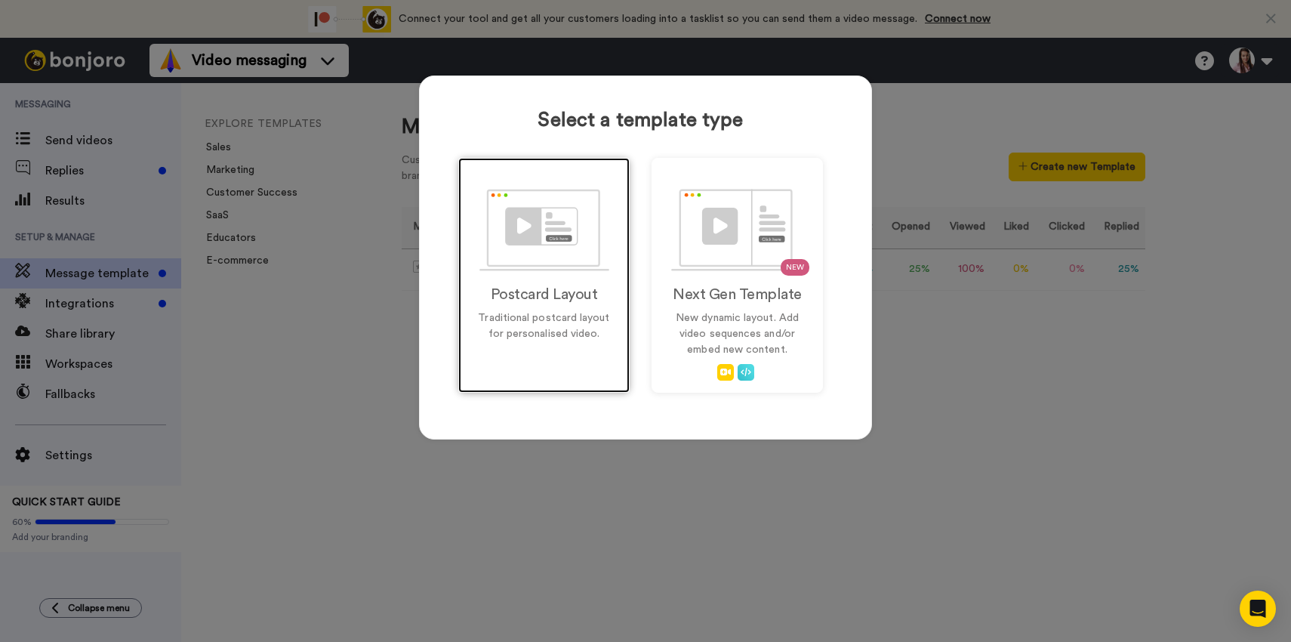
click at [576, 282] on div "Postcard Layout Traditional postcard layout for personalised video." at bounding box center [543, 275] width 171 height 235
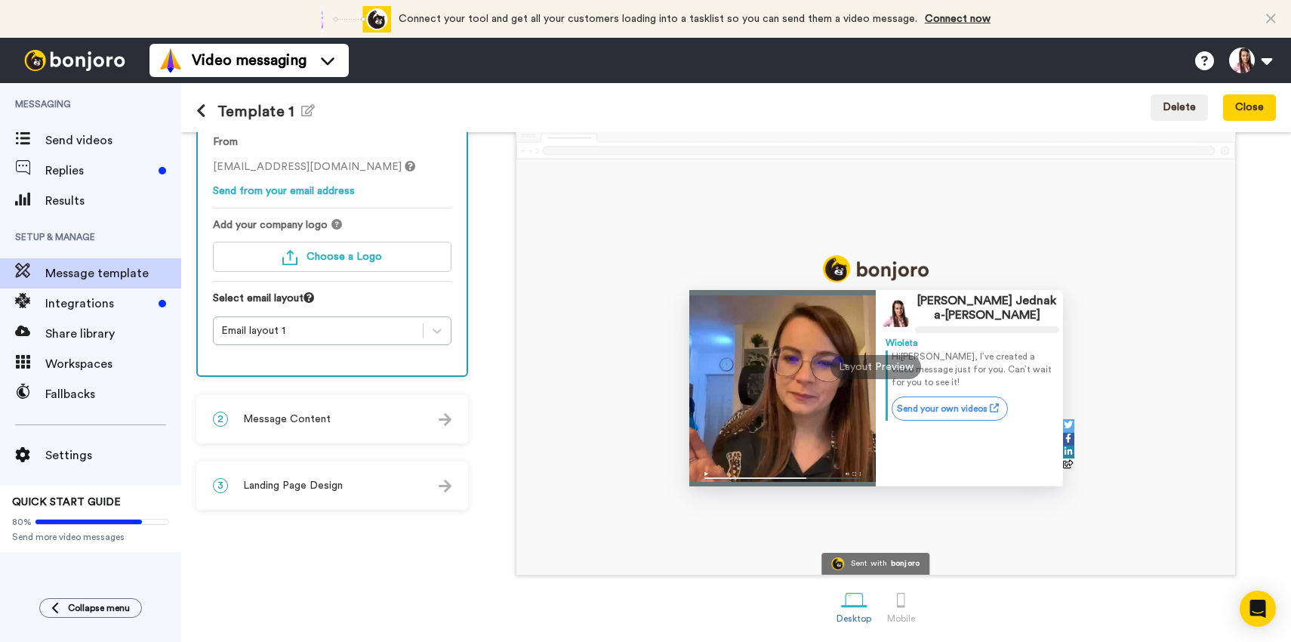
scroll to position [73, 0]
click at [326, 418] on span "Message Content" at bounding box center [287, 418] width 88 height 15
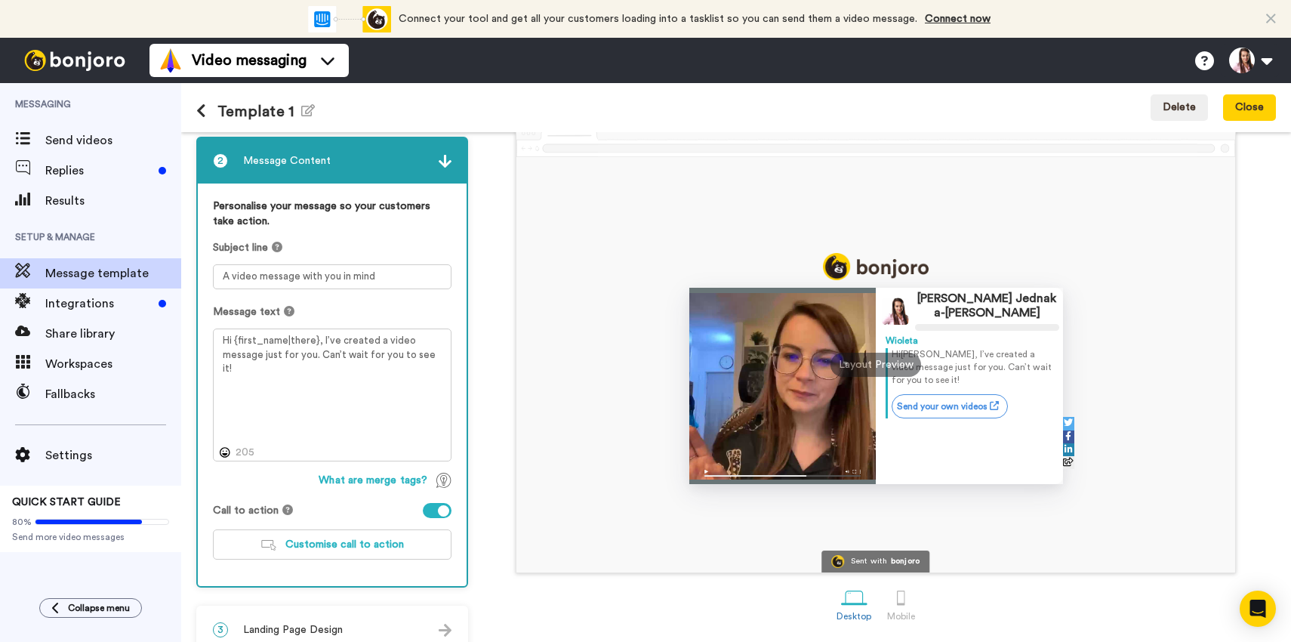
scroll to position [97, 0]
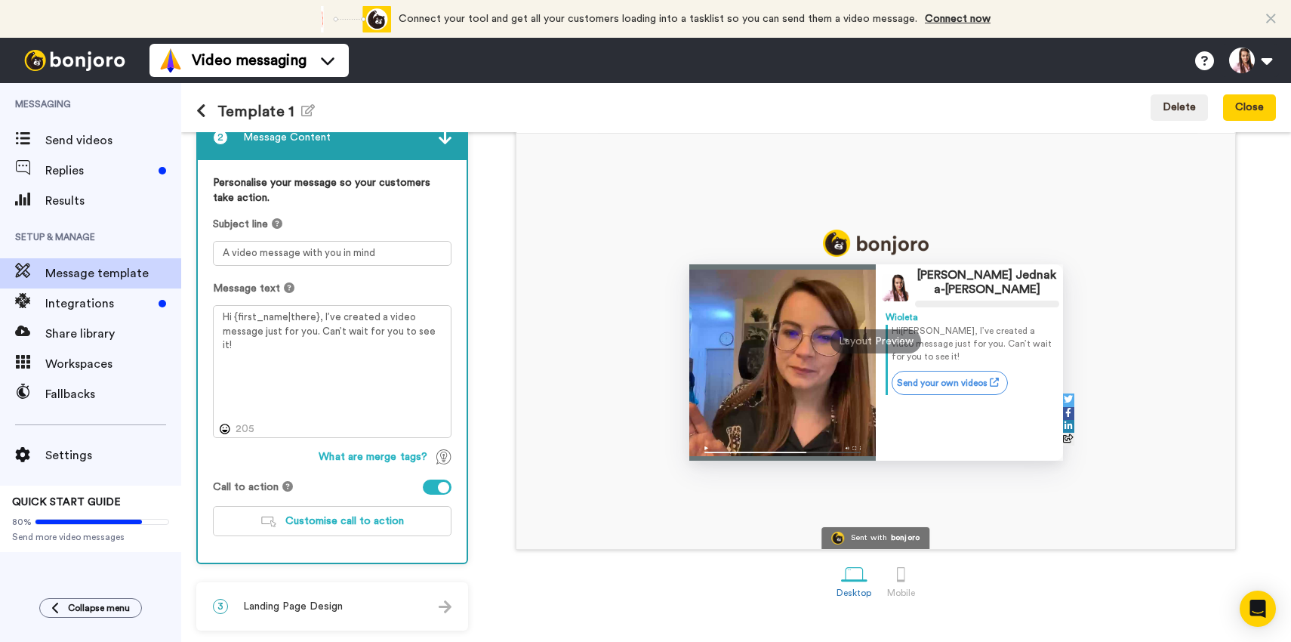
click at [306, 606] on span "Landing Page Design" at bounding box center [293, 606] width 100 height 15
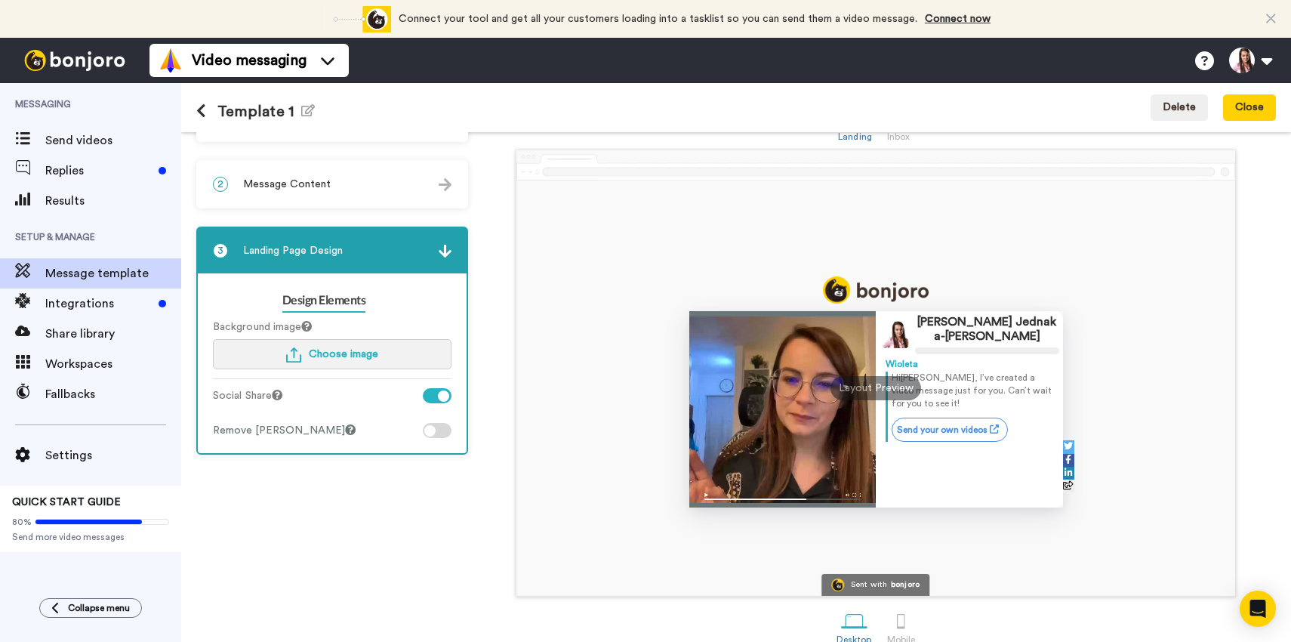
scroll to position [73, 0]
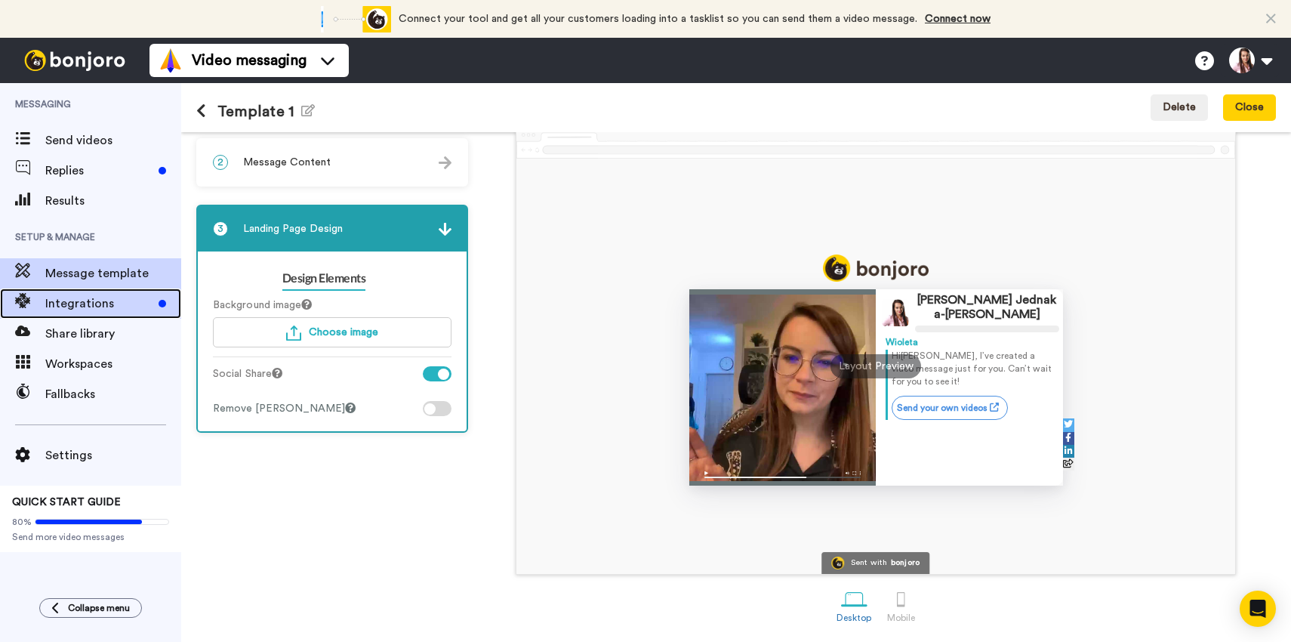
click at [87, 305] on span "Integrations" at bounding box center [98, 304] width 107 height 18
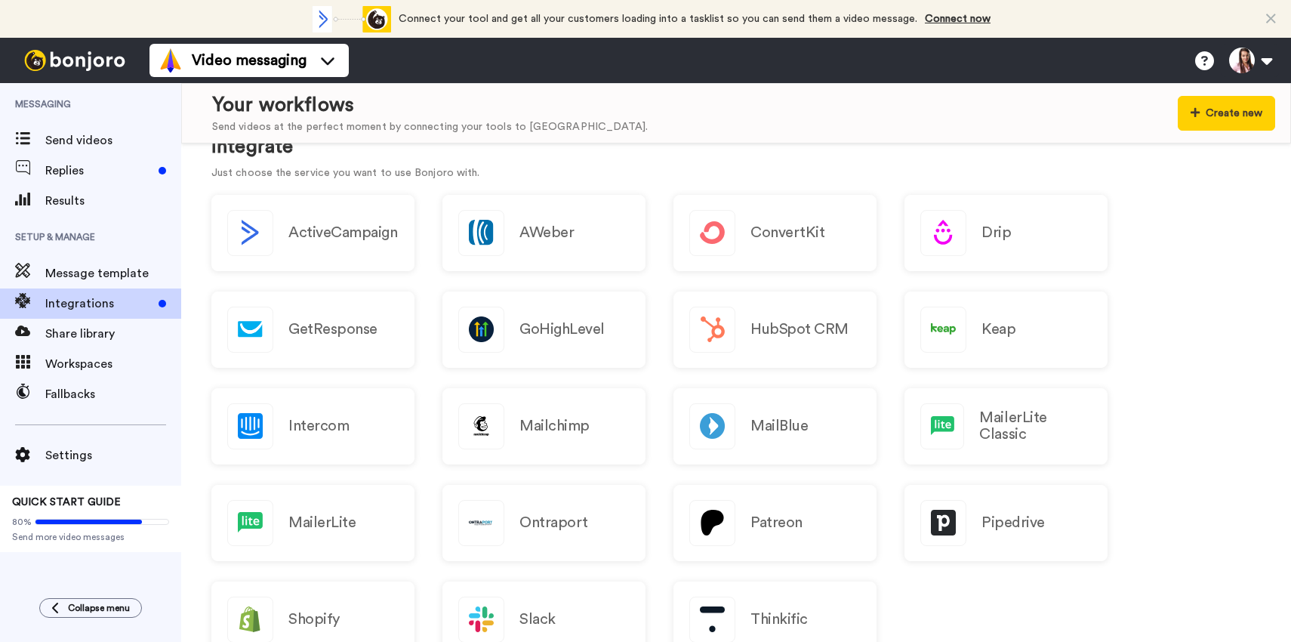
scroll to position [165, 0]
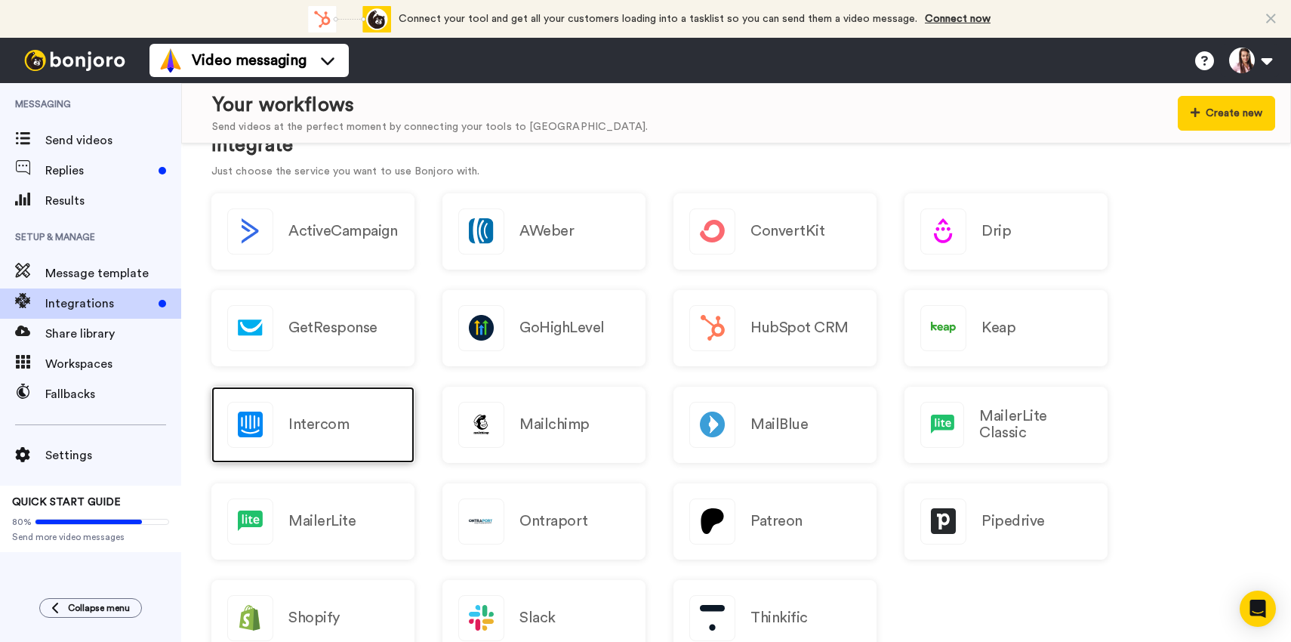
click at [316, 427] on h2 "Intercom" at bounding box center [319, 424] width 60 height 17
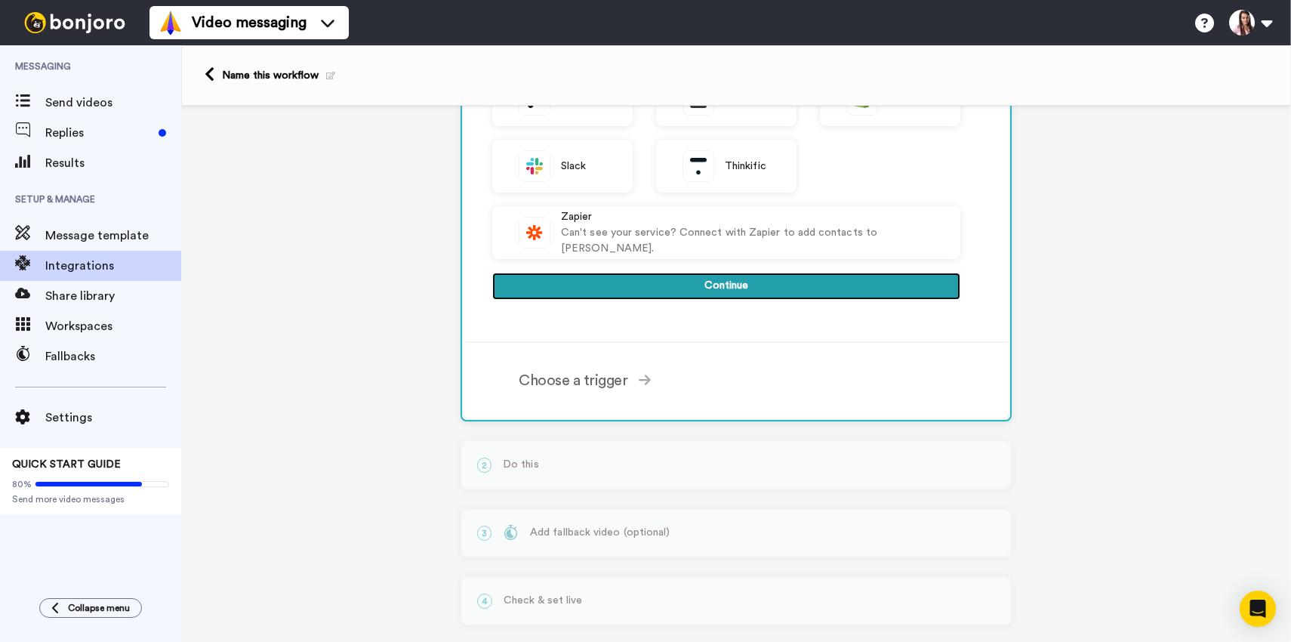
click at [724, 283] on button "Continue" at bounding box center [726, 286] width 468 height 27
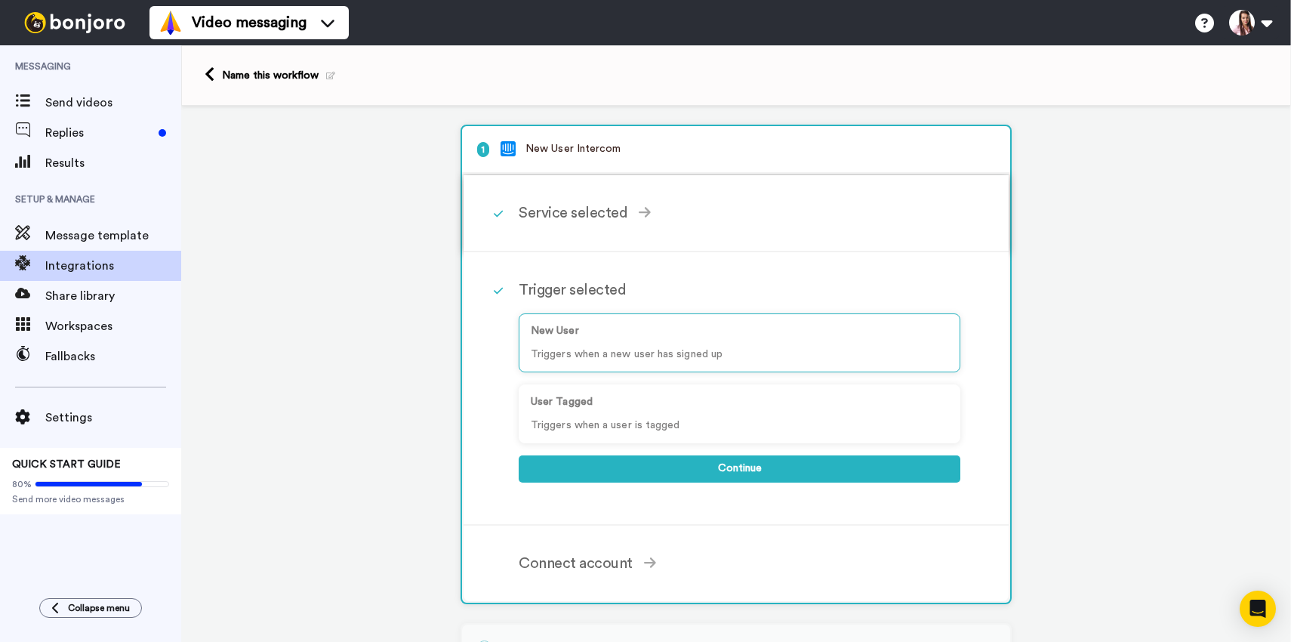
click at [643, 211] on div "Service selected" at bounding box center [740, 213] width 442 height 23
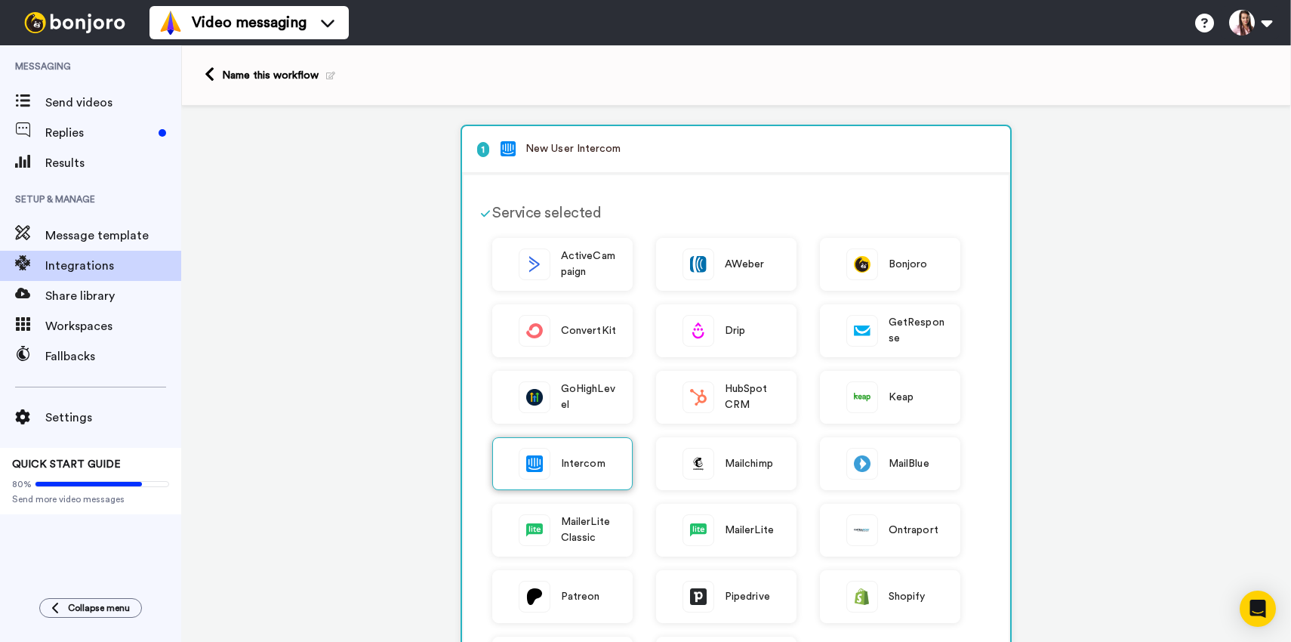
click at [593, 459] on span "Intercom" at bounding box center [583, 464] width 45 height 16
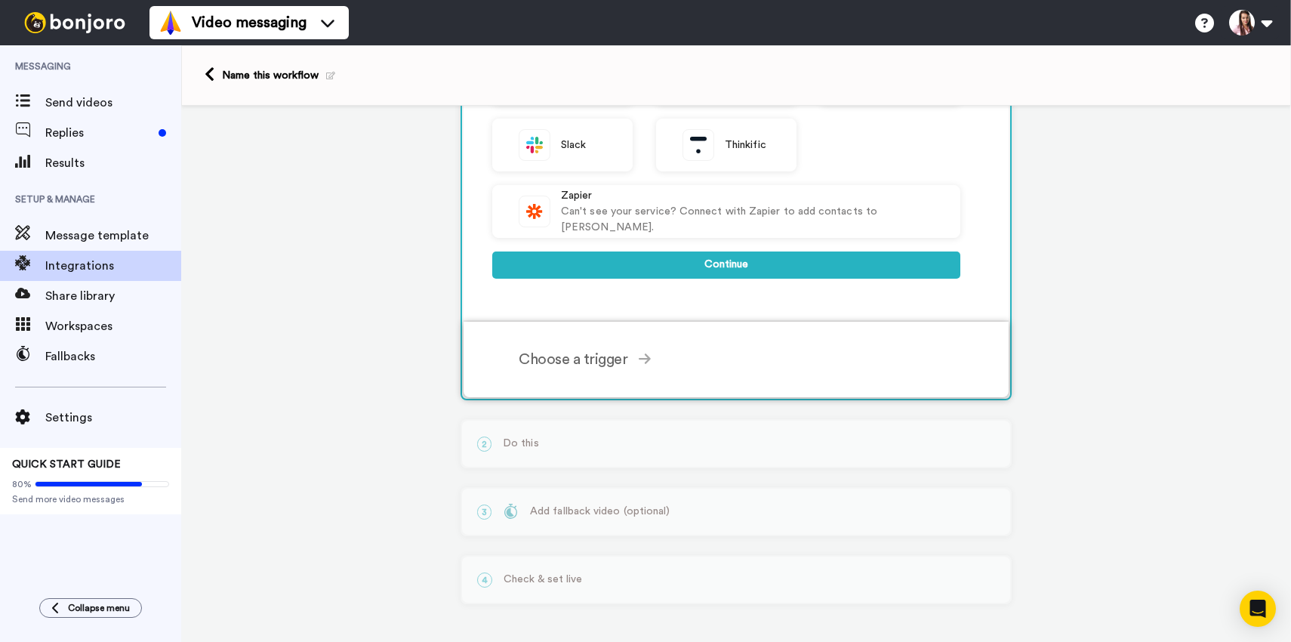
scroll to position [521, 0]
click at [613, 362] on div "Choose a trigger" at bounding box center [740, 359] width 442 height 23
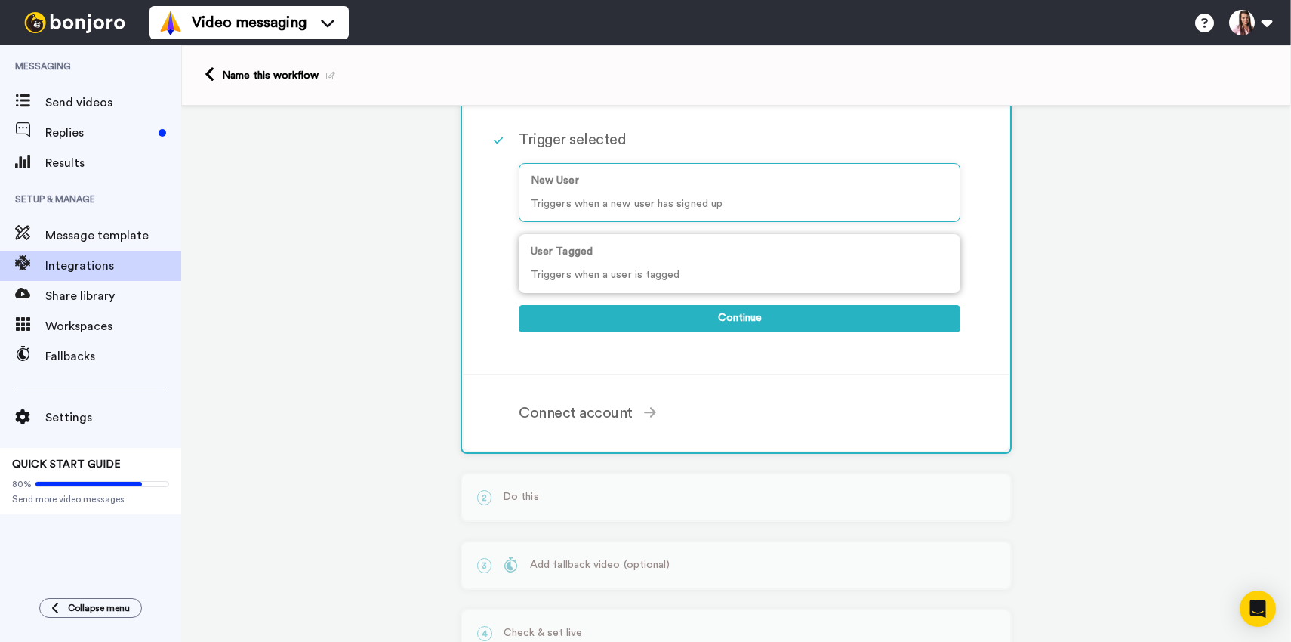
scroll to position [152, 0]
click at [721, 300] on div "New User Triggers when a new user has signed up User Tagged Triggers when a use…" at bounding box center [740, 227] width 442 height 154
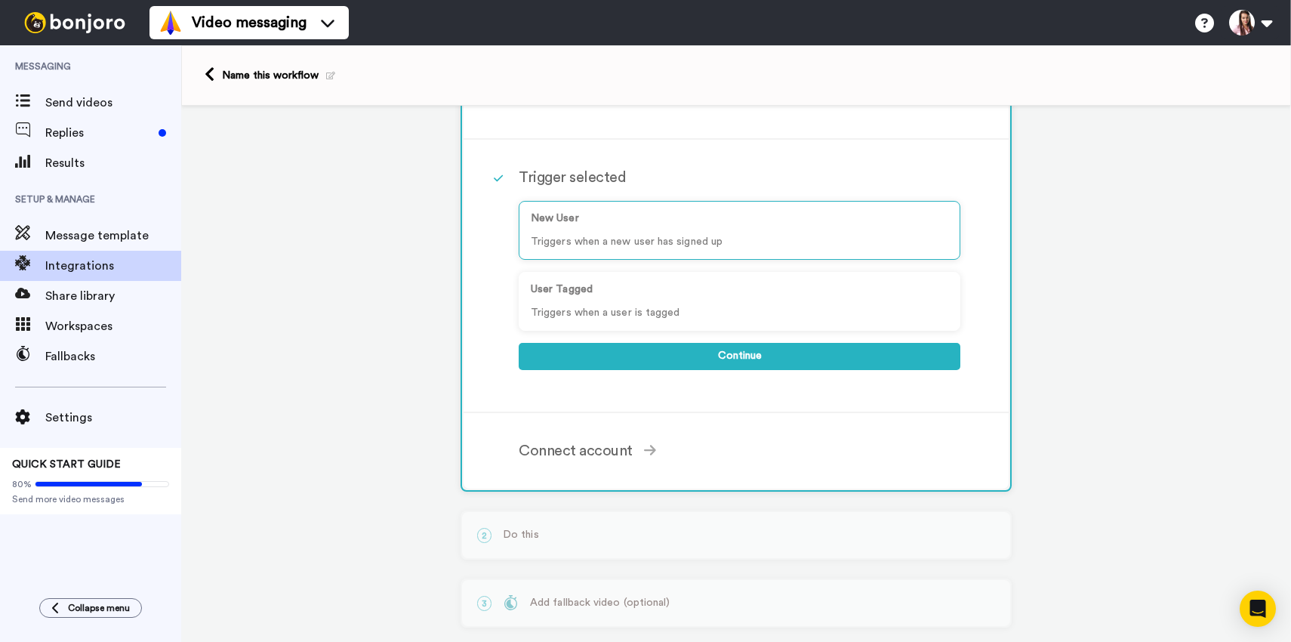
scroll to position [114, 0]
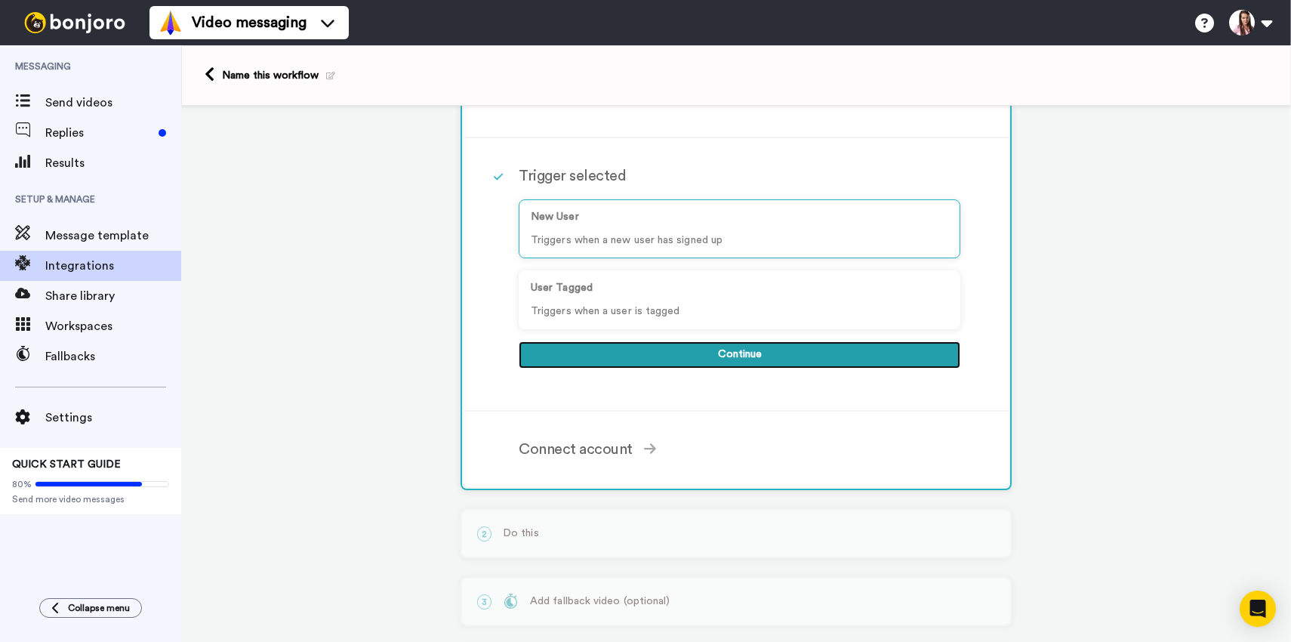
click at [693, 361] on button "Continue" at bounding box center [740, 354] width 442 height 27
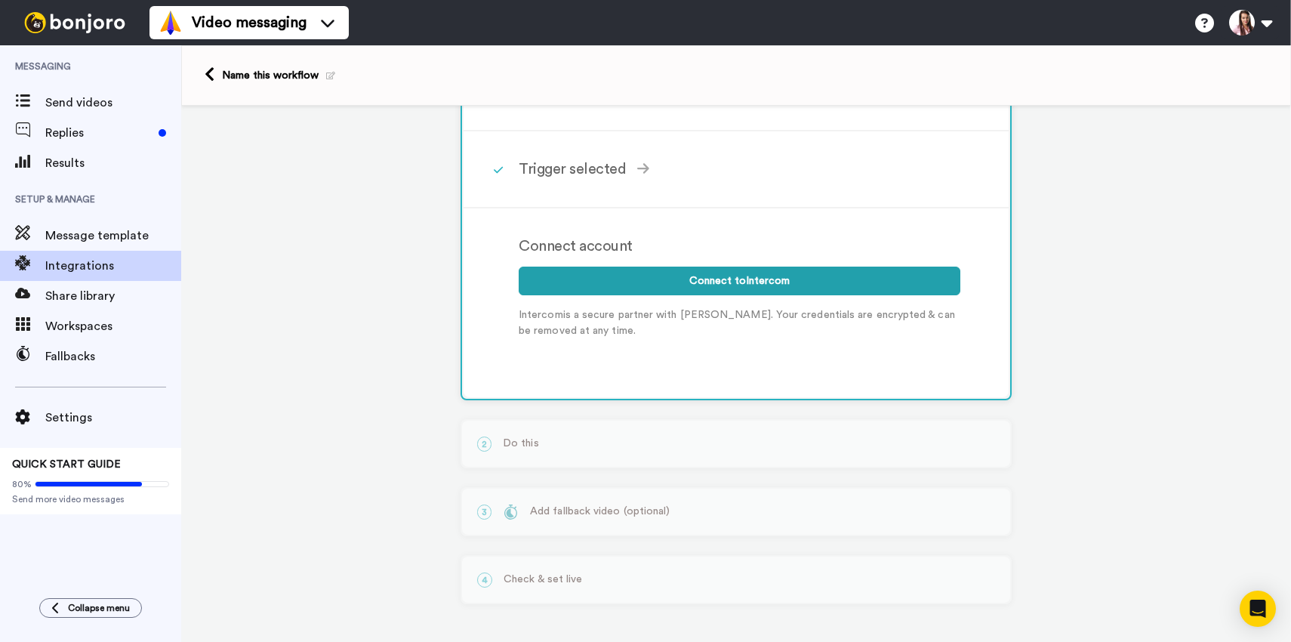
scroll to position [124, 0]
click at [597, 451] on div "2 Do this Select the service you use Bonjoro Complete the above to continue Act…" at bounding box center [736, 443] width 551 height 49
click at [82, 354] on span "Fallbacks" at bounding box center [113, 356] width 136 height 18
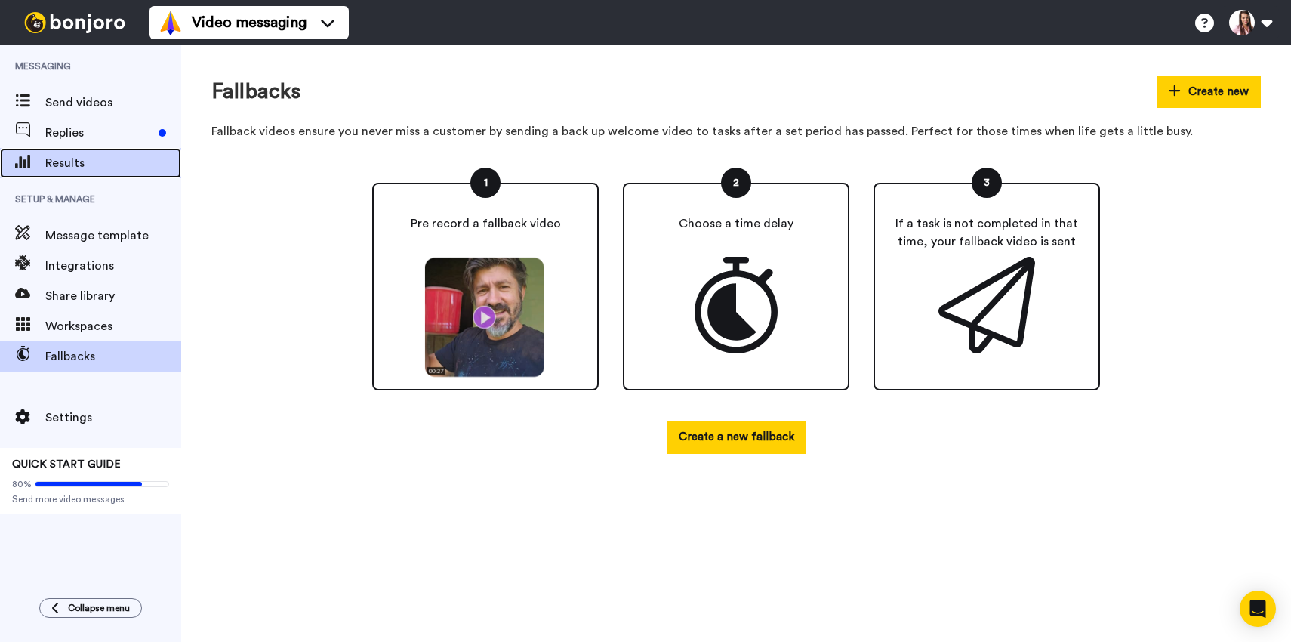
click at [99, 166] on span "Results" at bounding box center [113, 163] width 136 height 18
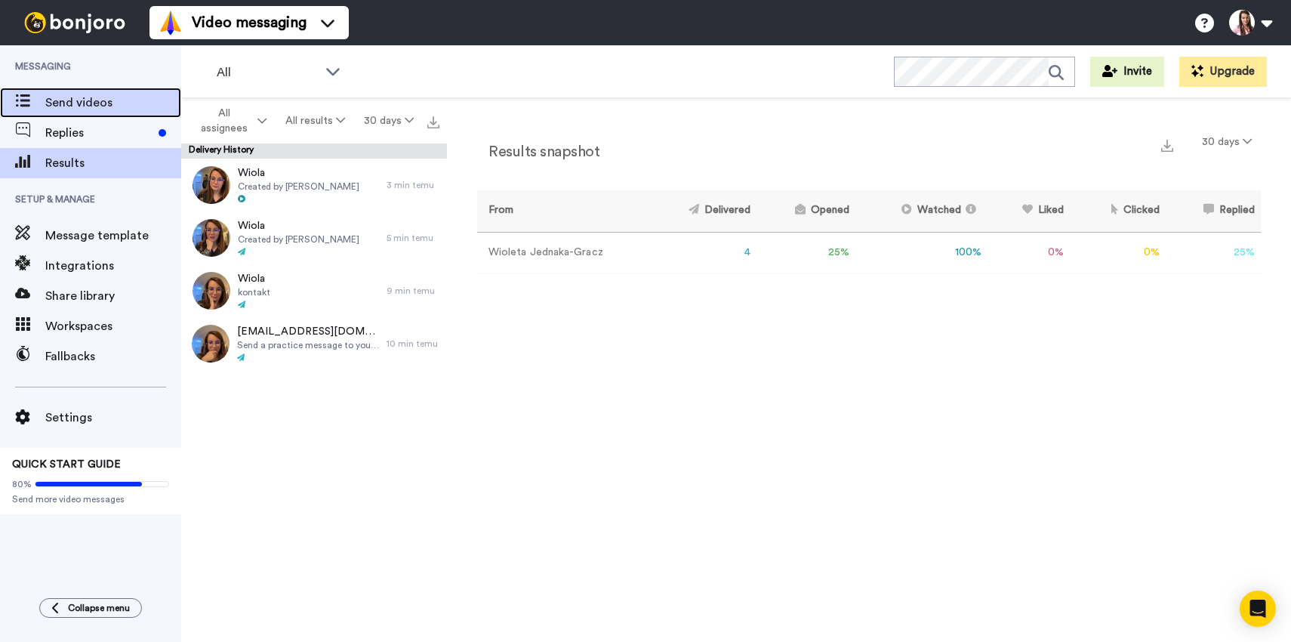
click at [99, 101] on span "Send videos" at bounding box center [113, 103] width 136 height 18
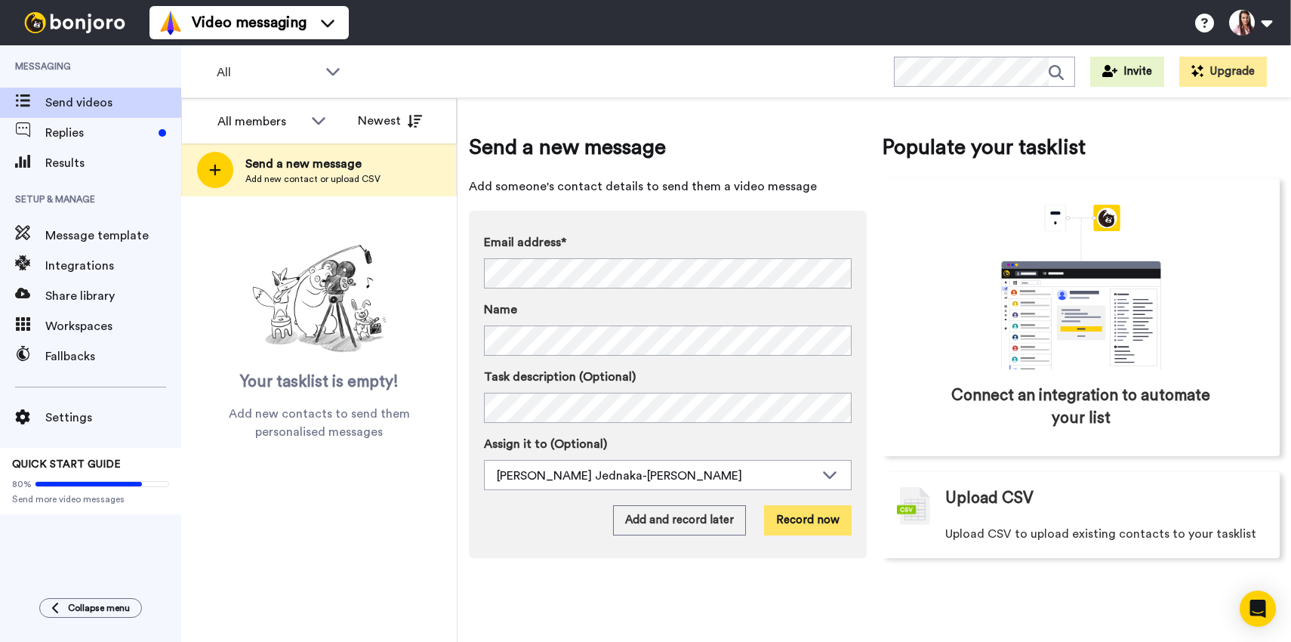
click at [830, 521] on button "Record now" at bounding box center [808, 520] width 88 height 30
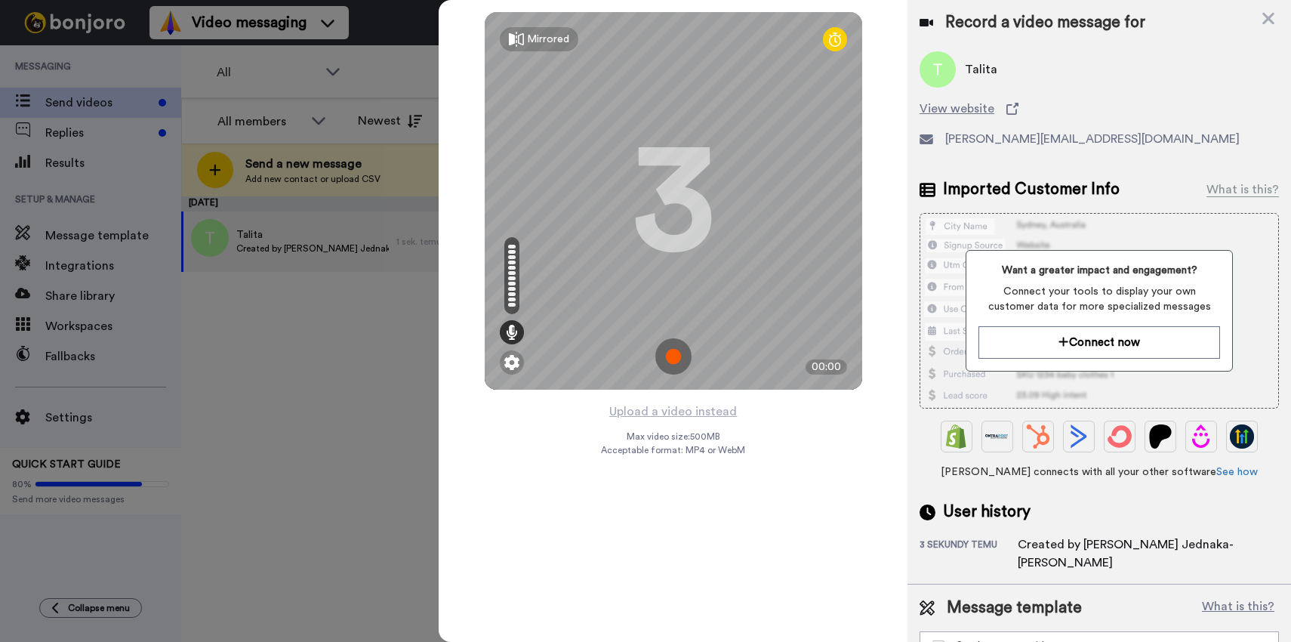
click at [677, 357] on img at bounding box center [674, 356] width 36 height 36
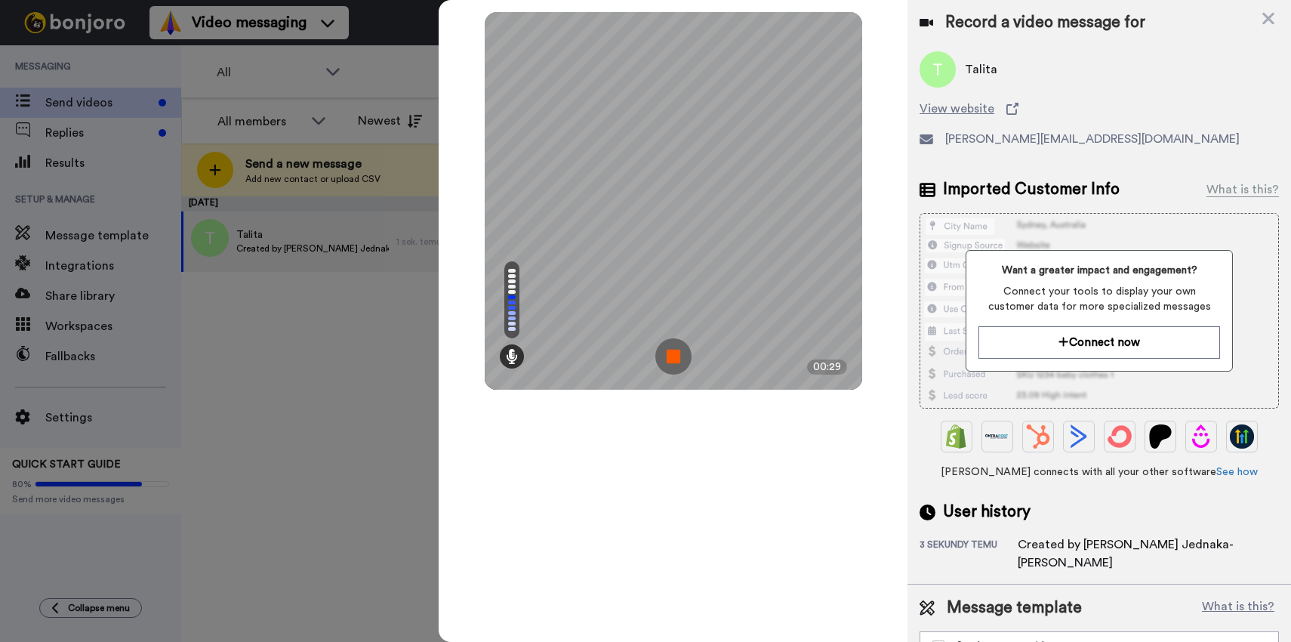
click at [674, 362] on img at bounding box center [674, 356] width 36 height 36
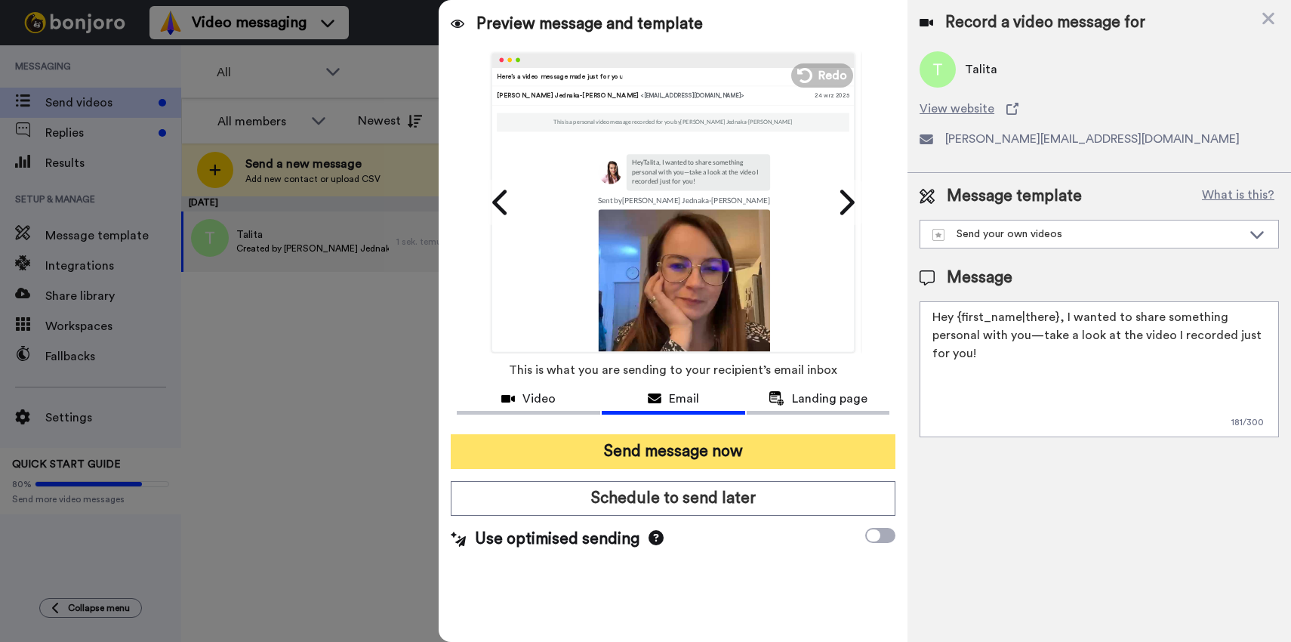
click at [689, 450] on button "Send message now" at bounding box center [673, 451] width 445 height 35
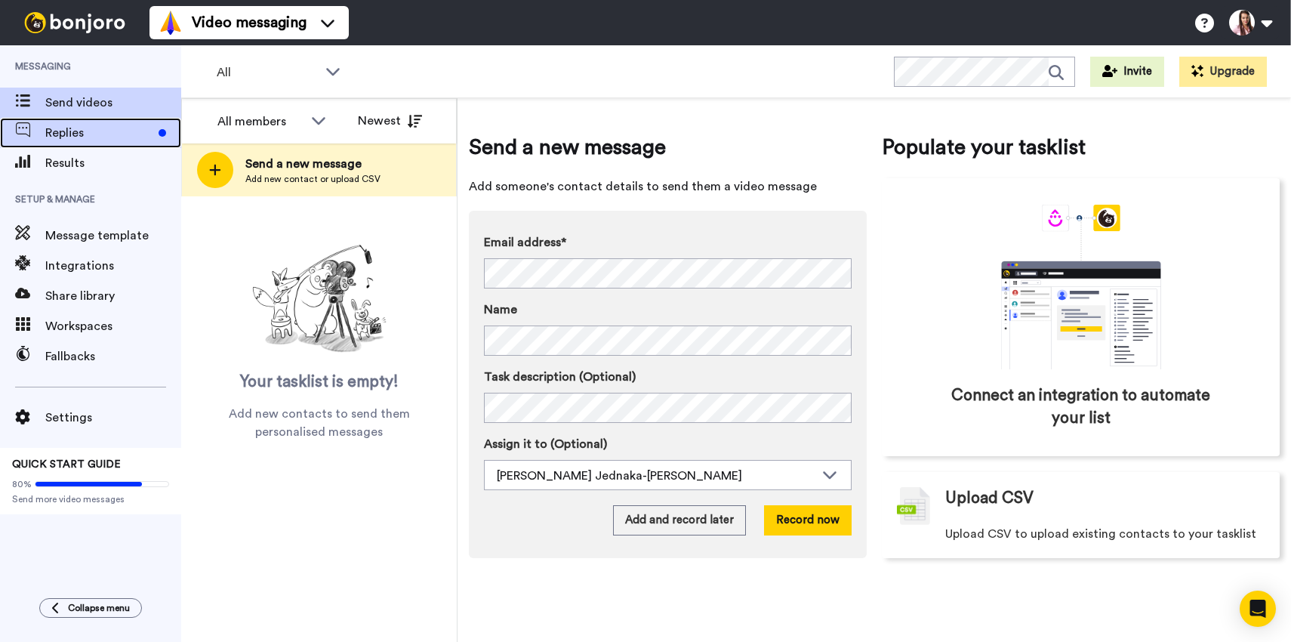
click at [88, 134] on span "Replies" at bounding box center [98, 133] width 107 height 18
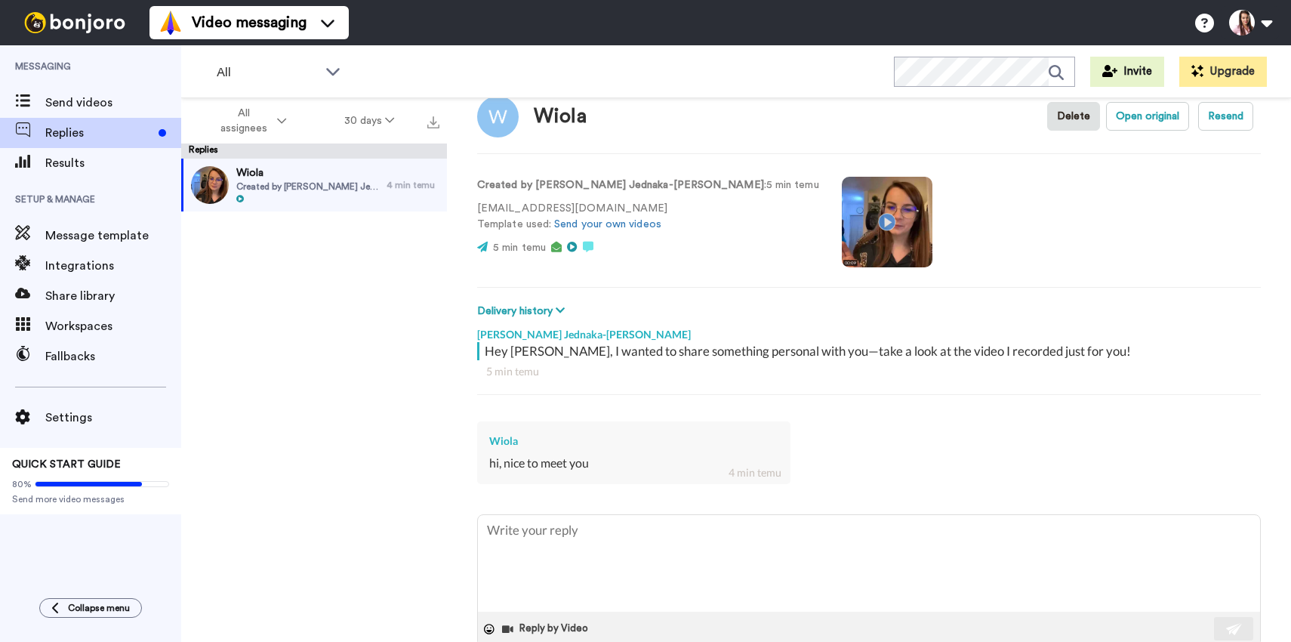
type textarea "x"
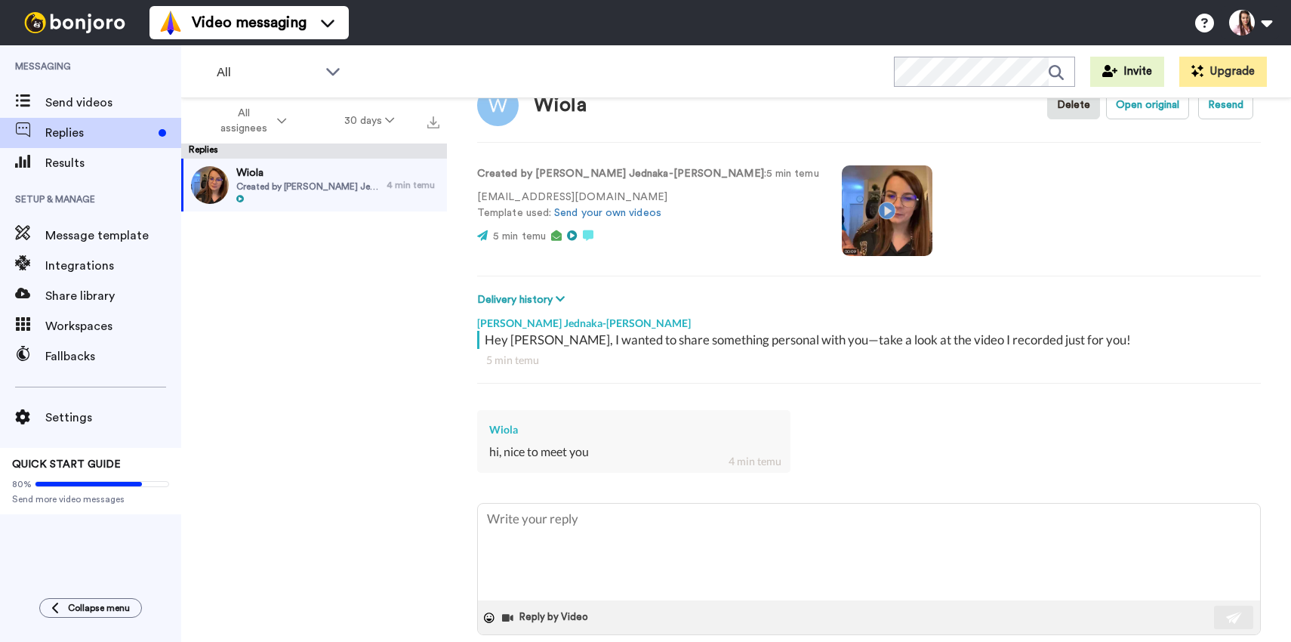
scroll to position [63, 0]
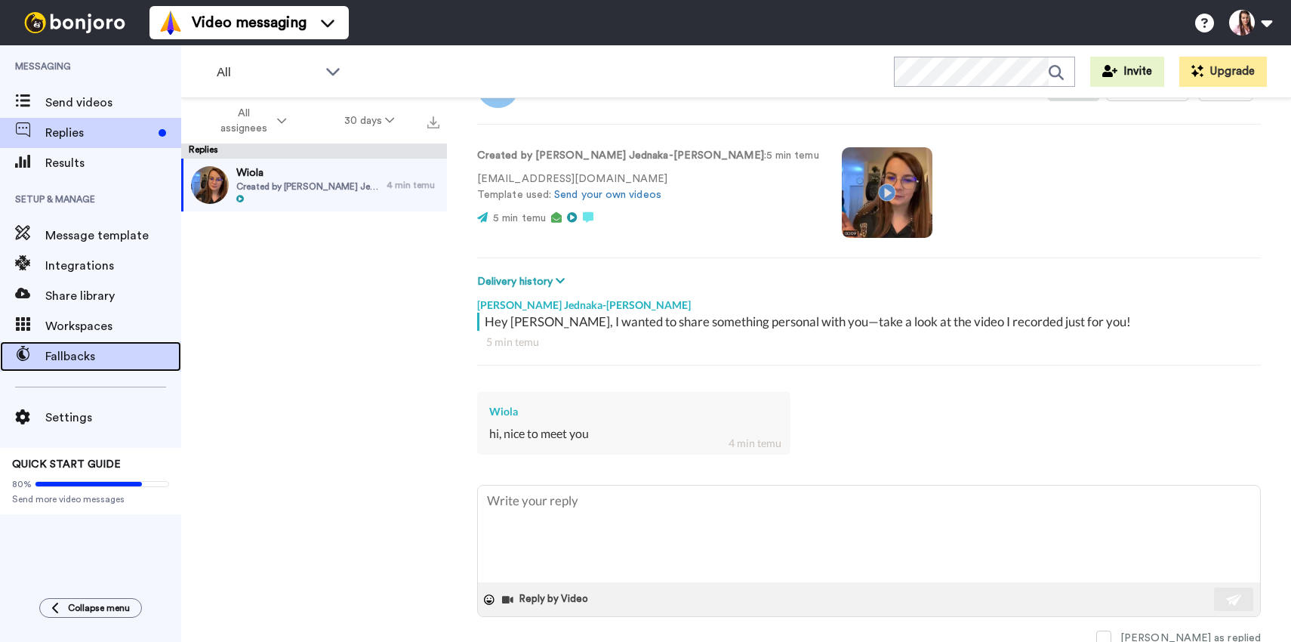
click at [85, 351] on span "Fallbacks" at bounding box center [113, 356] width 136 height 18
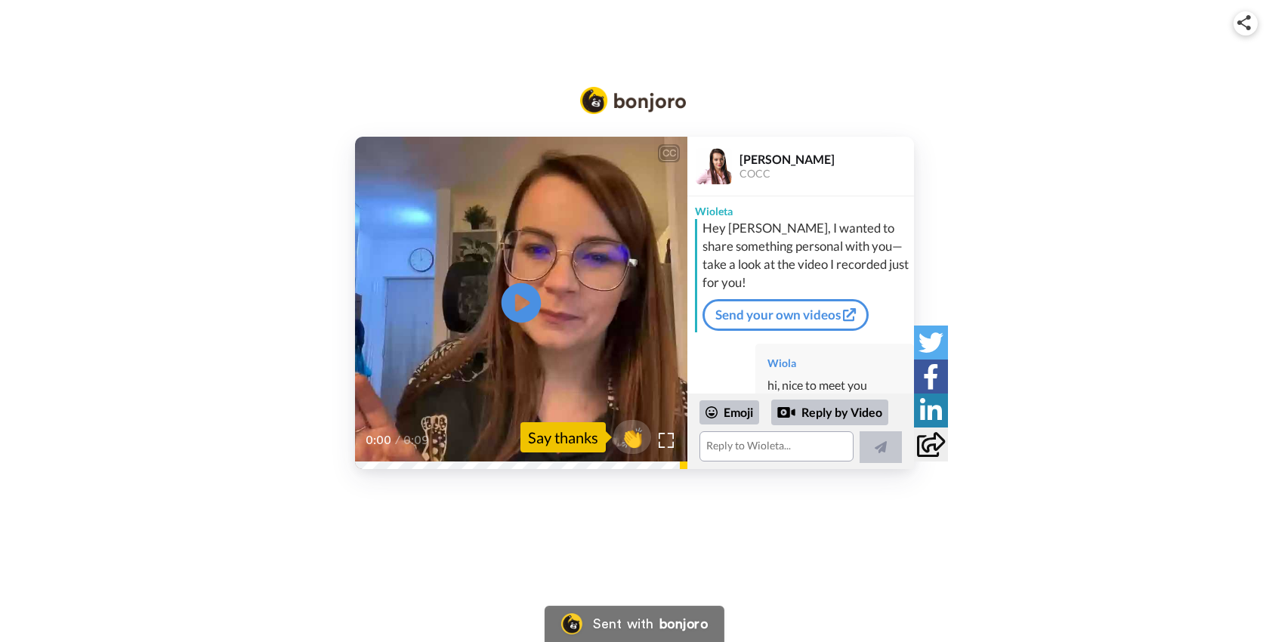
click at [521, 301] on icon "Play/Pause" at bounding box center [521, 303] width 40 height 72
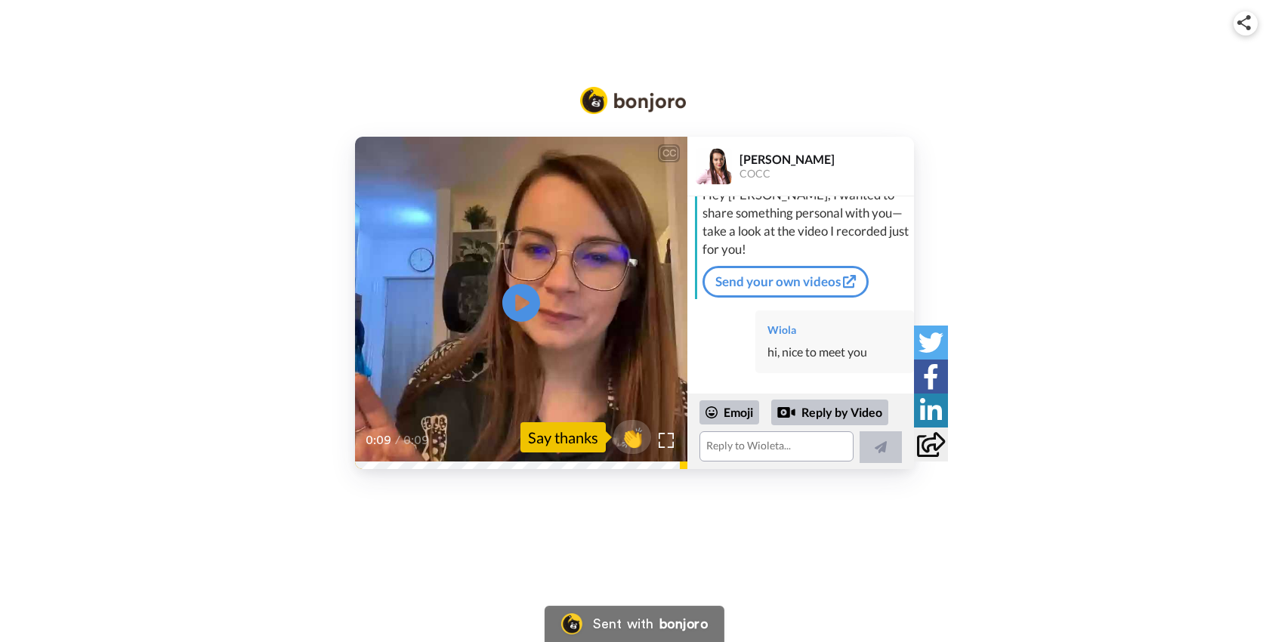
scroll to position [35, 0]
click at [930, 441] on icon at bounding box center [931, 444] width 28 height 25
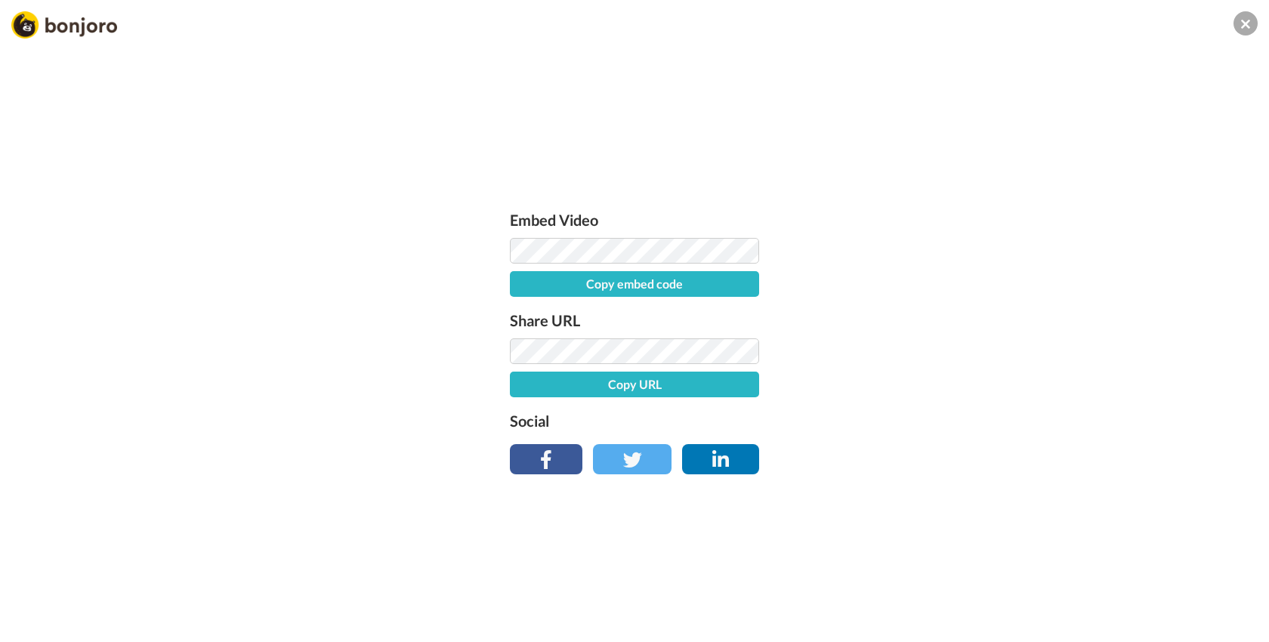
click at [625, 383] on button "Copy URL" at bounding box center [634, 385] width 249 height 26
click at [658, 280] on button "Copy embed code" at bounding box center [634, 284] width 249 height 26
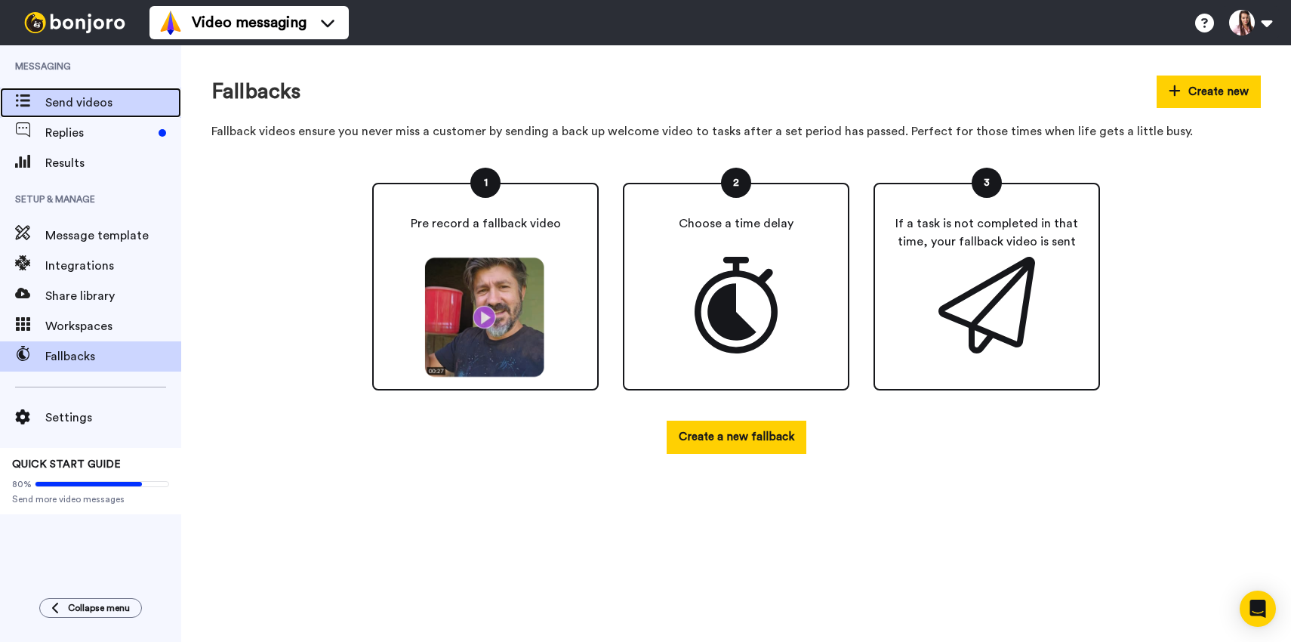
click at [125, 96] on span "Send videos" at bounding box center [113, 103] width 136 height 18
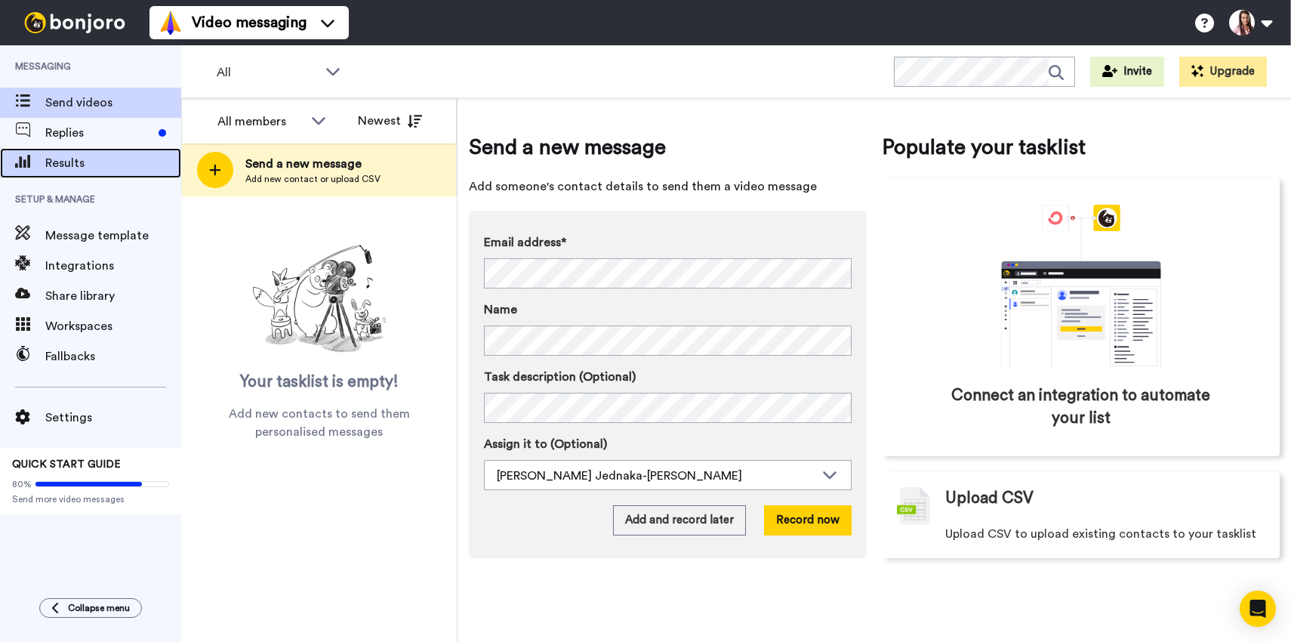
click at [100, 167] on span "Results" at bounding box center [113, 163] width 136 height 18
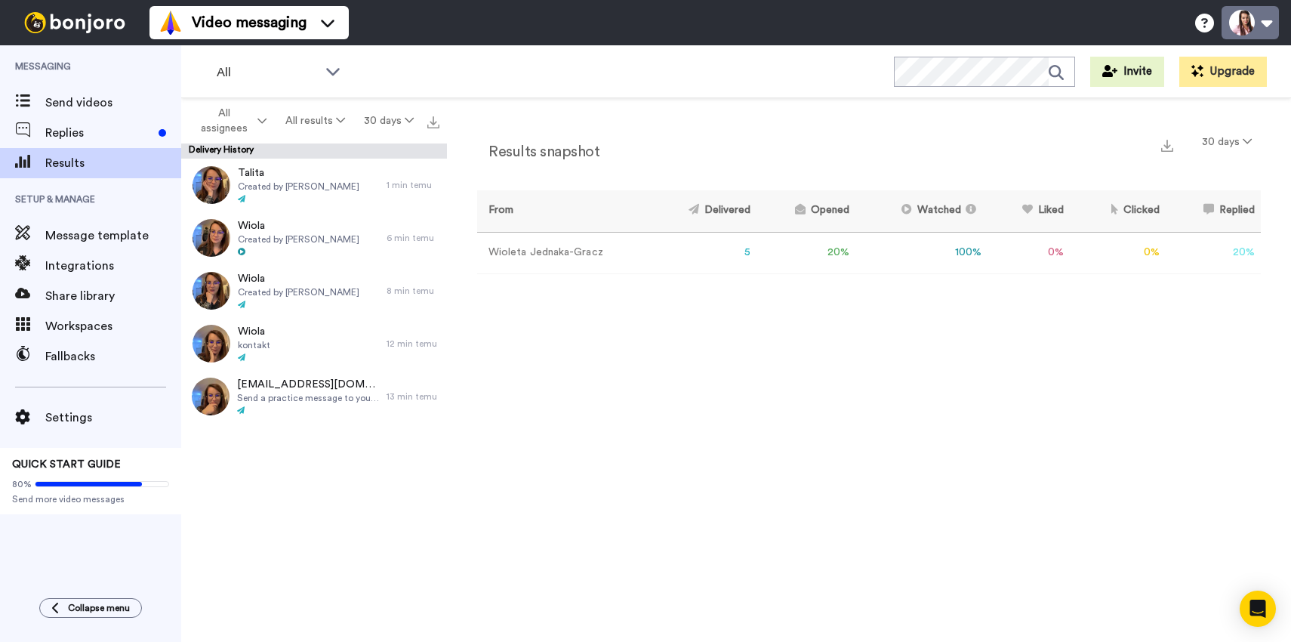
click at [1247, 17] on button at bounding box center [1250, 22] width 57 height 33
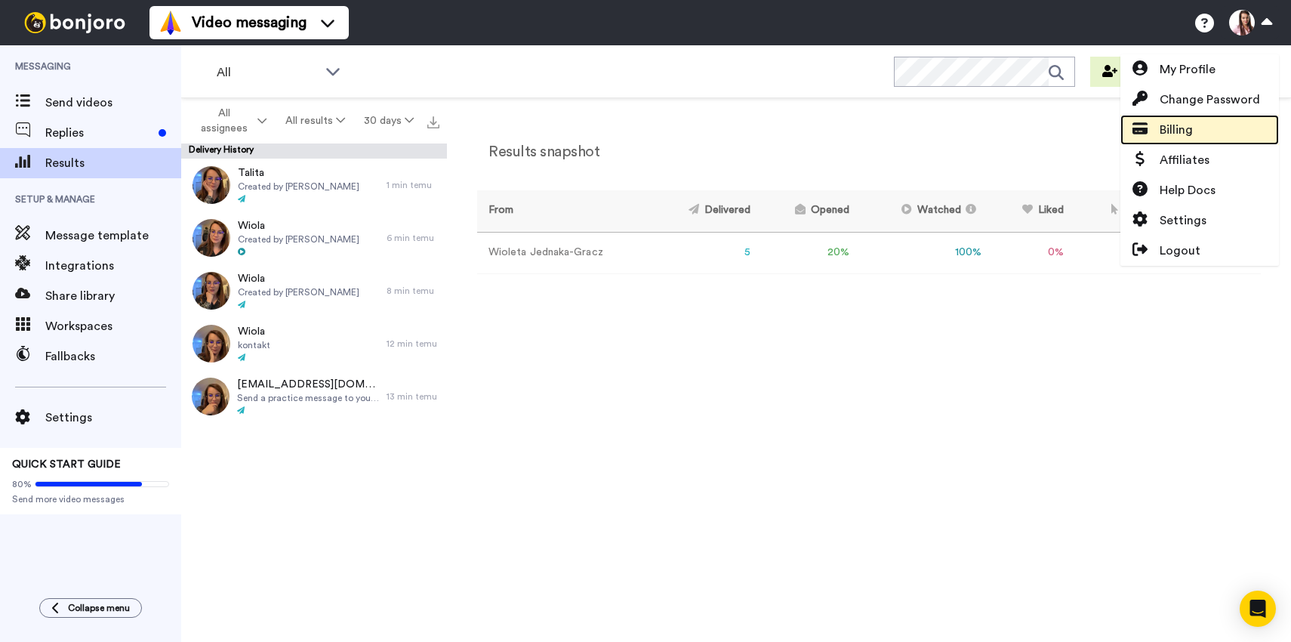
click at [1203, 127] on link "Billing" at bounding box center [1200, 130] width 159 height 30
click at [1182, 130] on span "Billing" at bounding box center [1176, 130] width 33 height 18
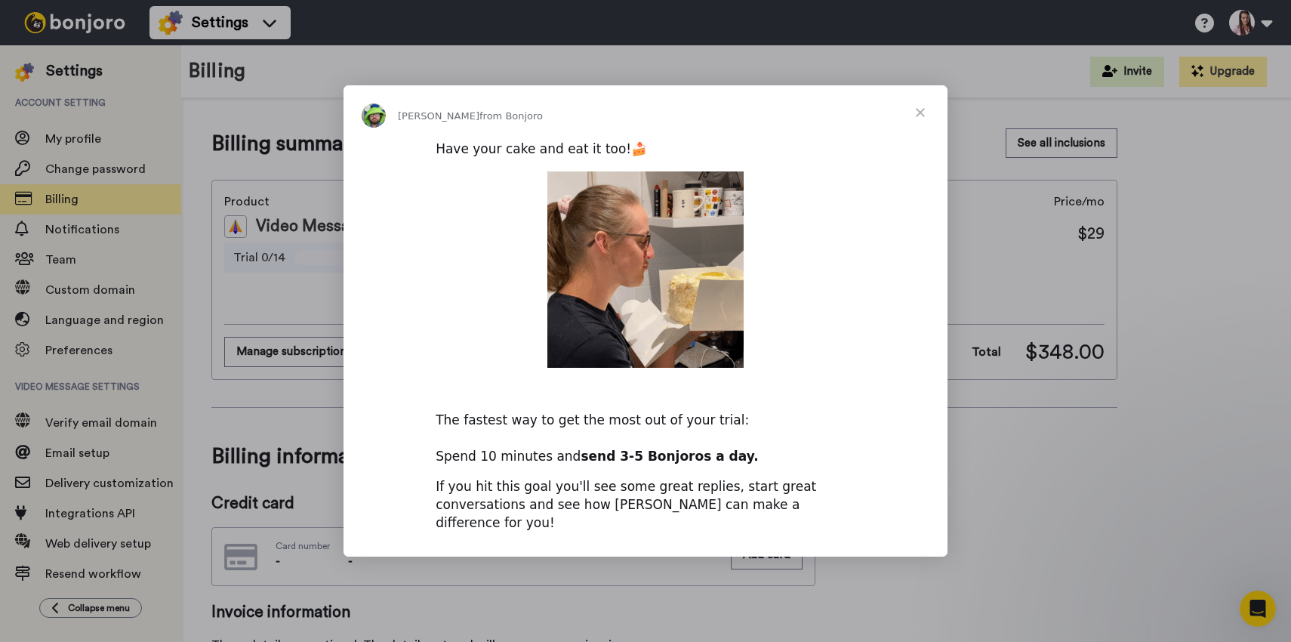
click at [916, 119] on span "Close" at bounding box center [920, 112] width 54 height 54
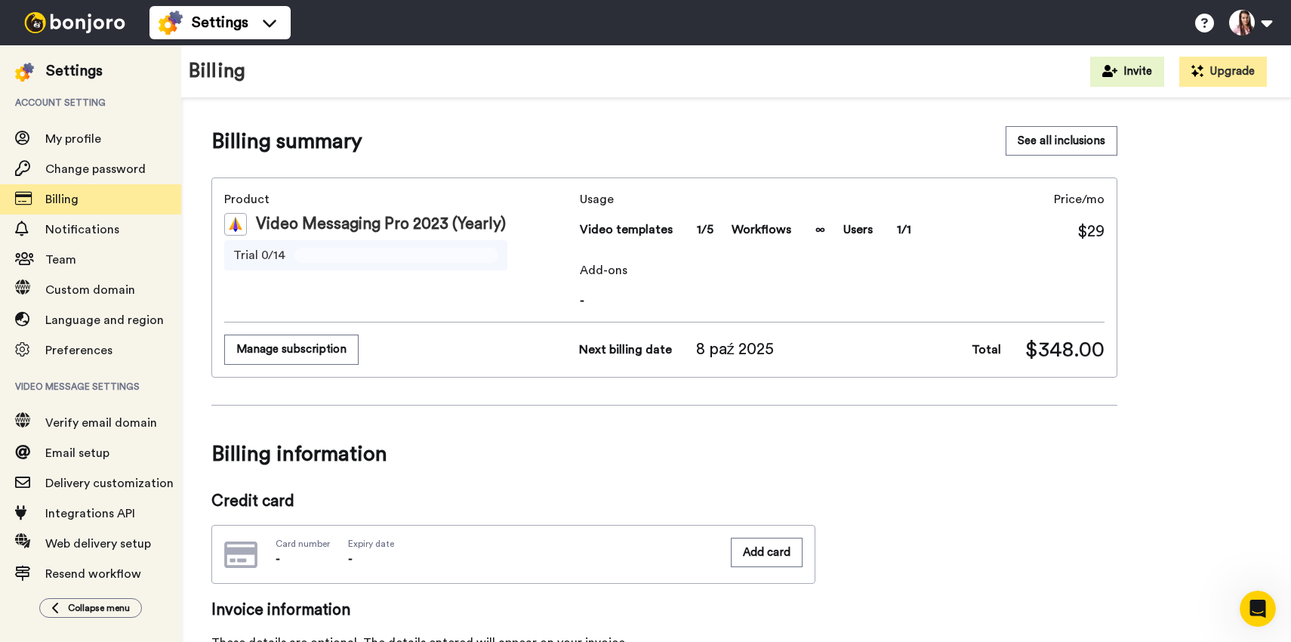
scroll to position [3, 0]
click at [336, 343] on button "Manage subscription" at bounding box center [291, 348] width 134 height 29
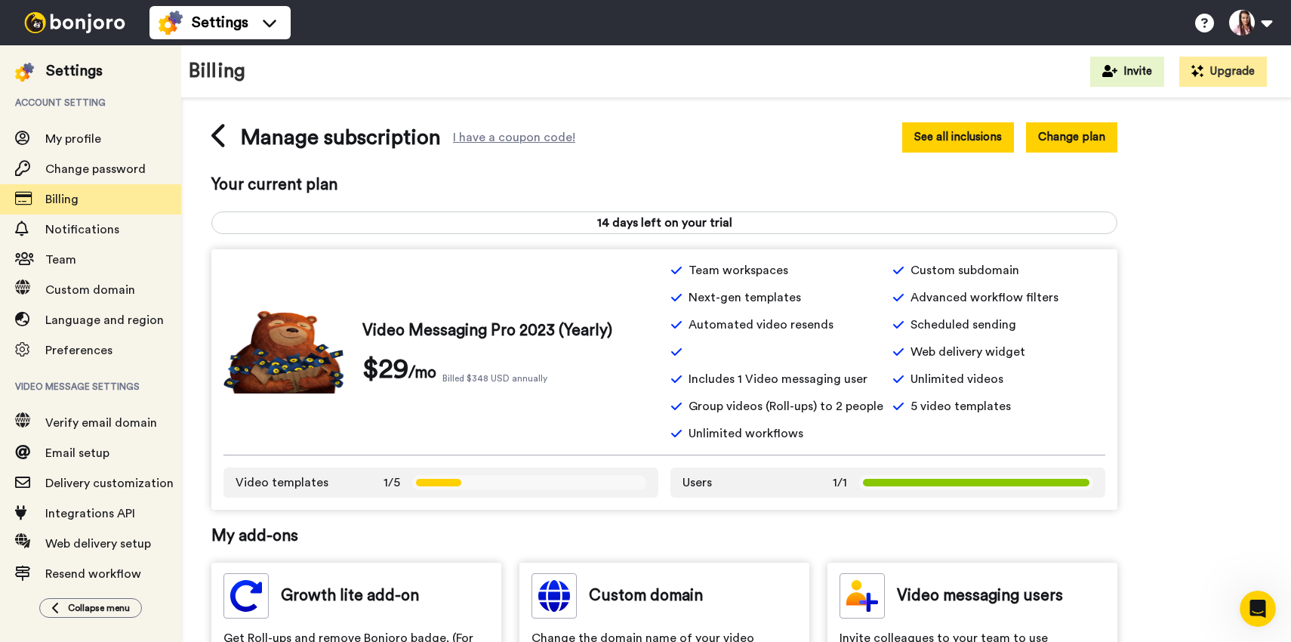
scroll to position [5, 0]
click at [960, 144] on button "See all inclusions" at bounding box center [959, 137] width 112 height 29
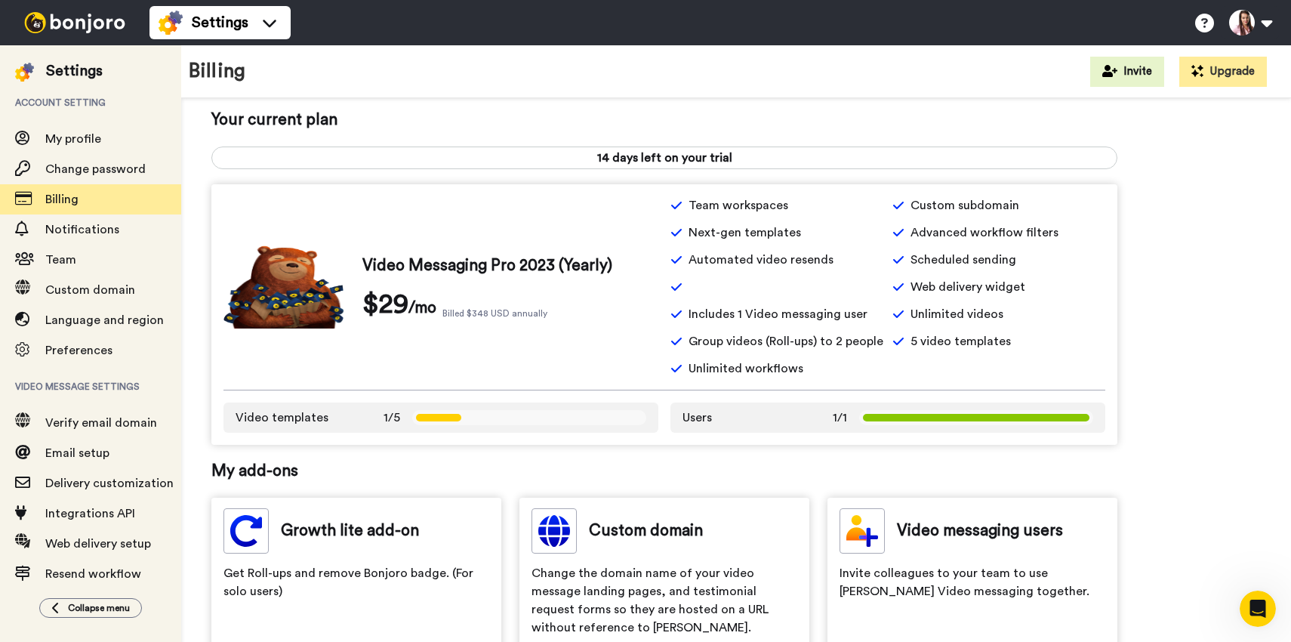
scroll to position [79, 0]
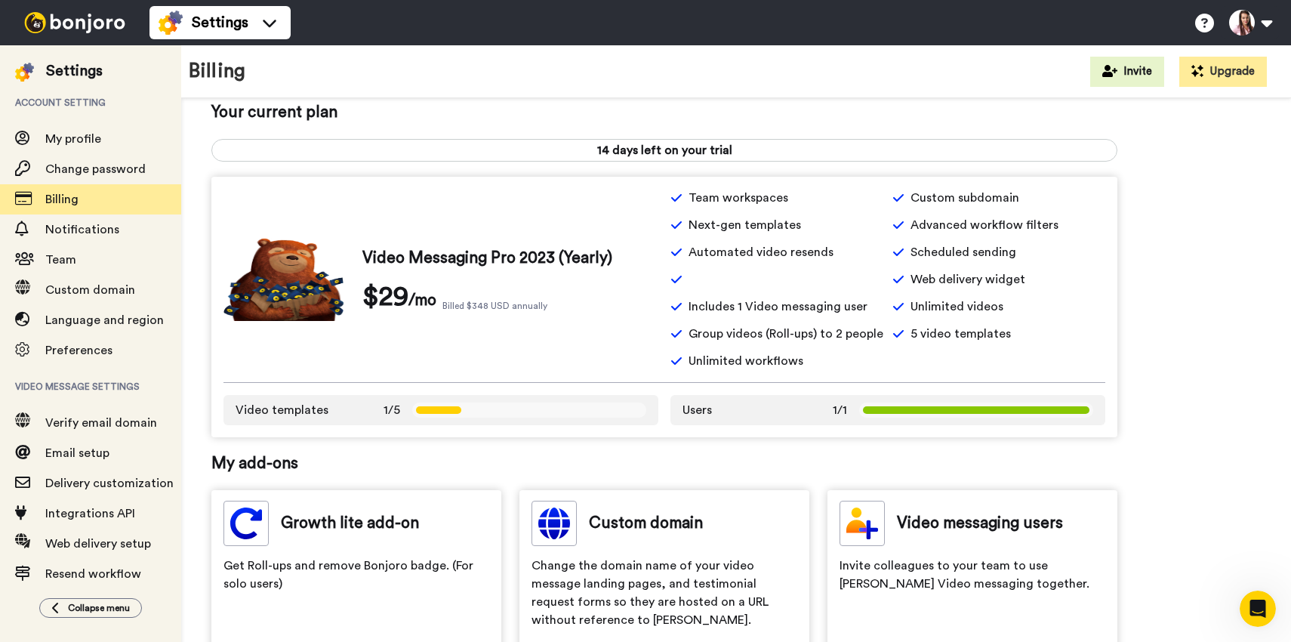
click at [58, 24] on img at bounding box center [74, 22] width 113 height 21
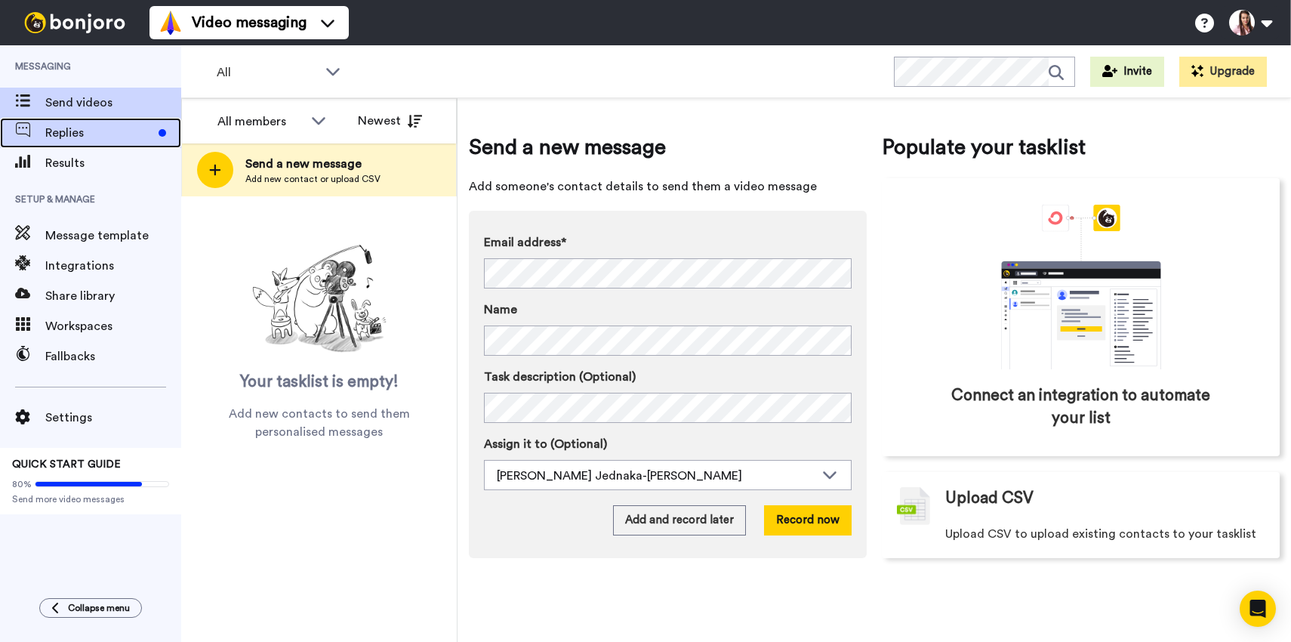
click at [57, 137] on span "Replies" at bounding box center [98, 133] width 107 height 18
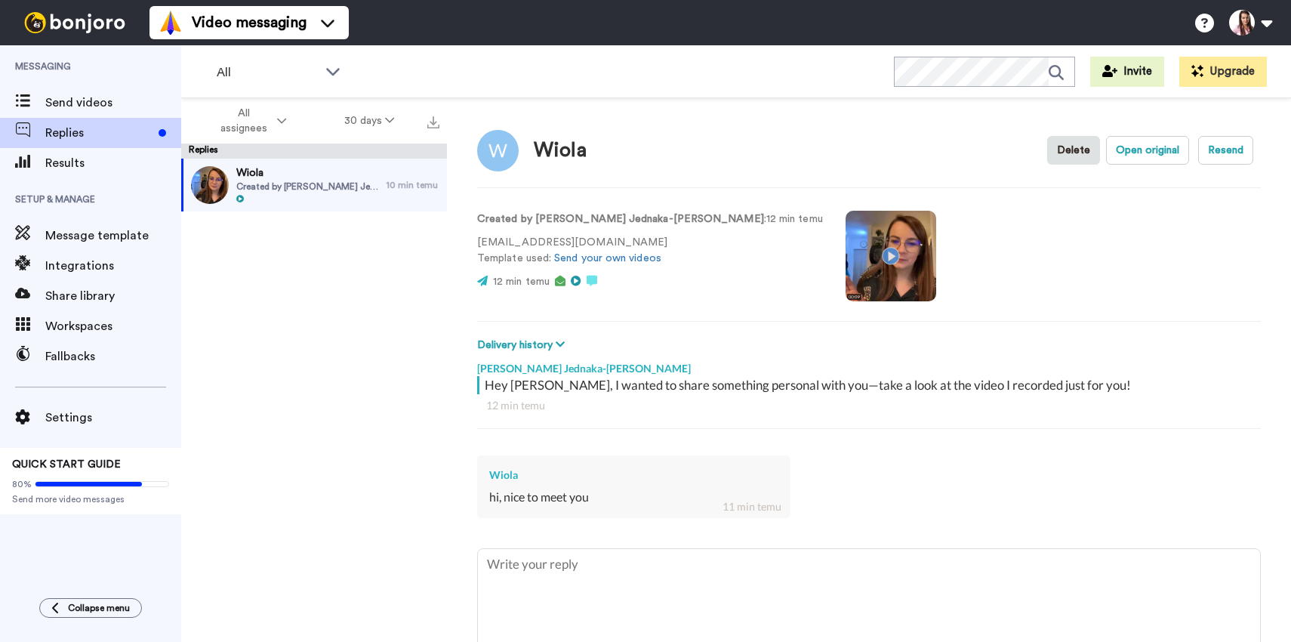
type textarea "x"
click at [86, 168] on span "Results" at bounding box center [113, 163] width 136 height 18
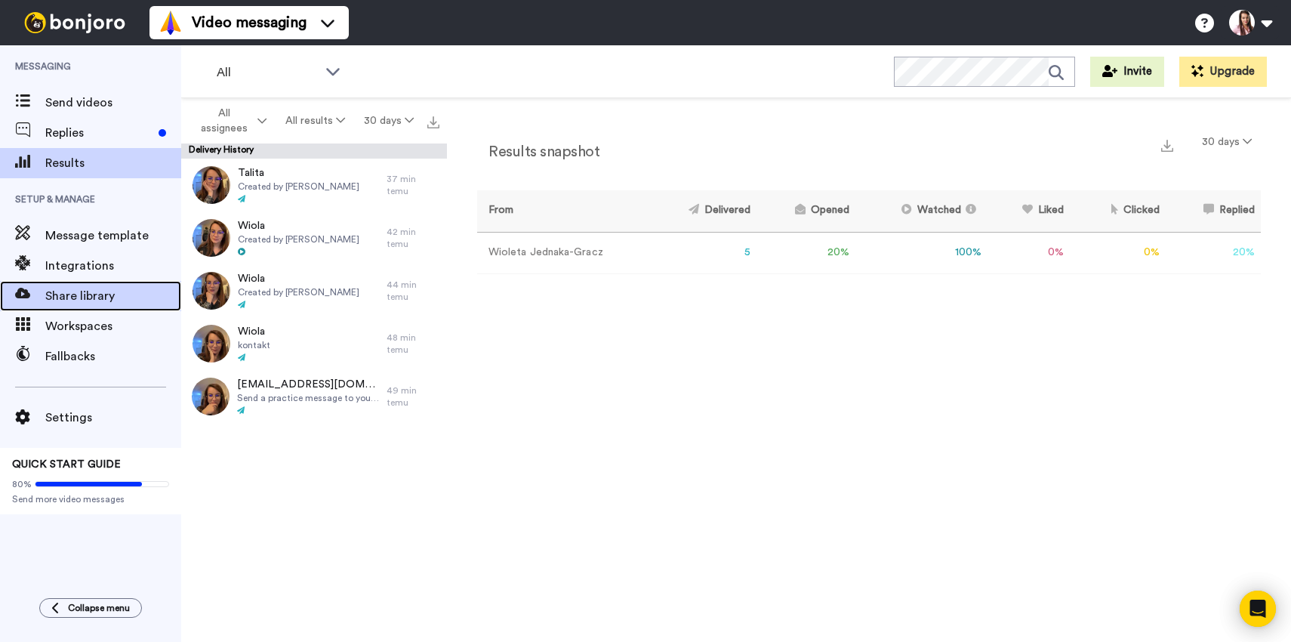
click at [107, 301] on span "Share library" at bounding box center [113, 296] width 136 height 18
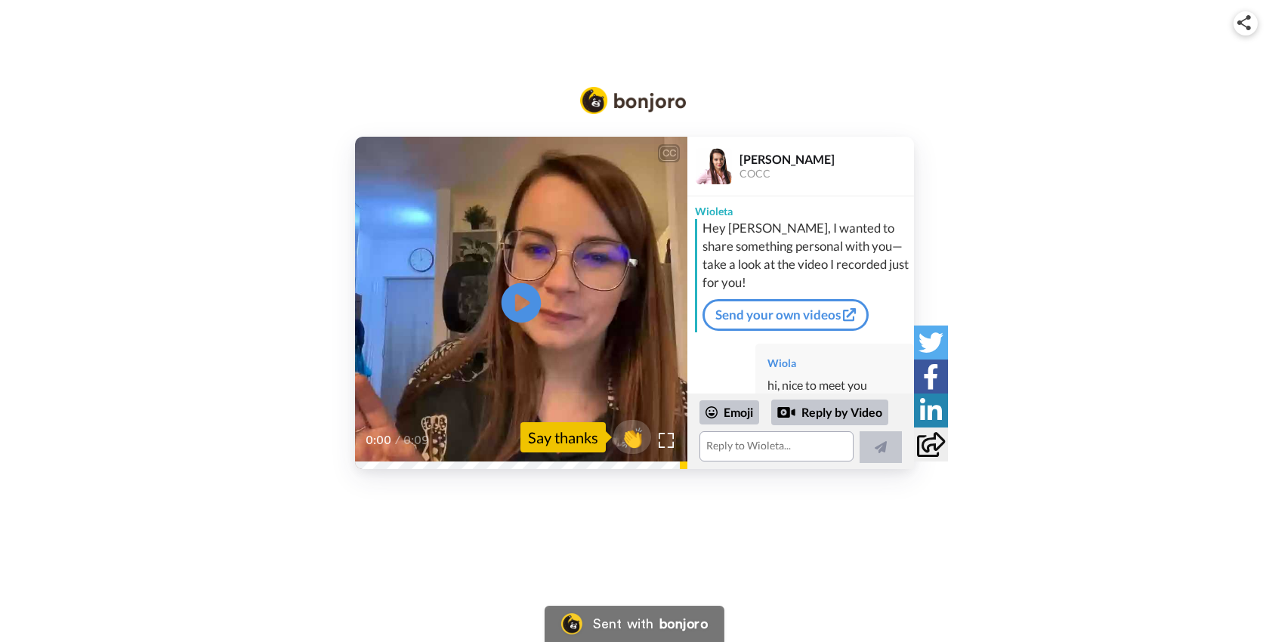
click at [528, 288] on icon at bounding box center [521, 303] width 40 height 40
click at [927, 449] on icon at bounding box center [931, 444] width 28 height 25
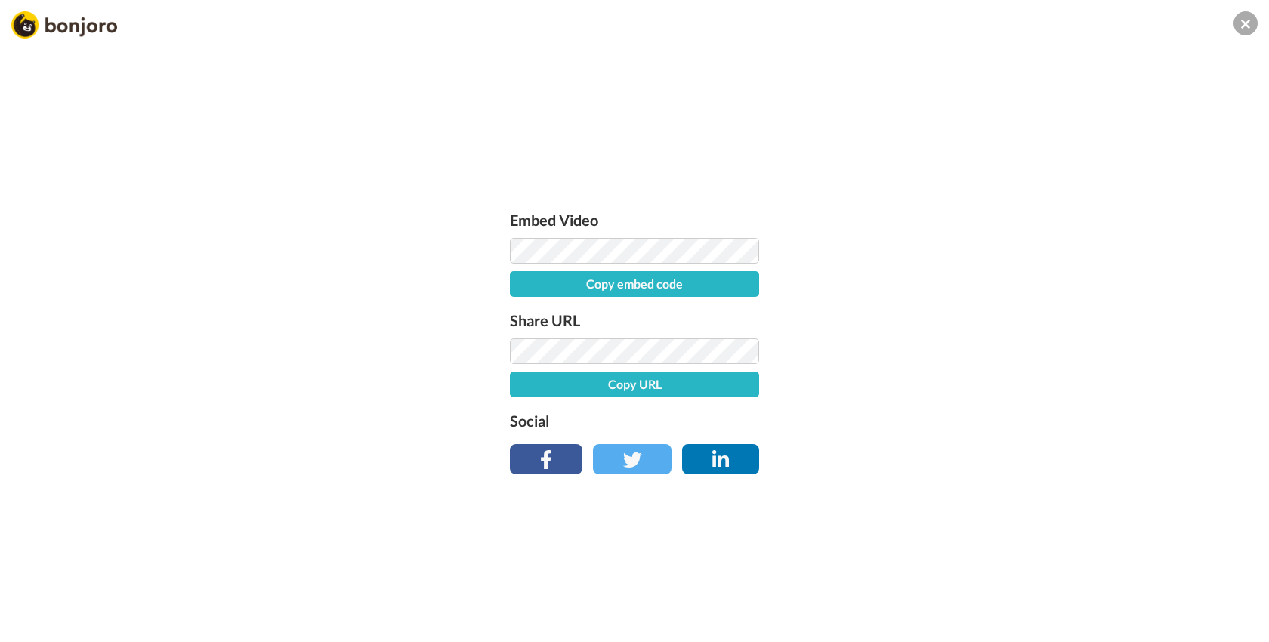
click at [690, 289] on button "Copy embed code" at bounding box center [634, 284] width 249 height 26
click at [631, 388] on button "Copy URL" at bounding box center [634, 385] width 249 height 26
click at [686, 285] on button "Embed code copied!" at bounding box center [634, 284] width 249 height 26
click at [627, 282] on button "Embed code copied!" at bounding box center [634, 284] width 249 height 26
click at [665, 379] on button "URL copied!" at bounding box center [634, 385] width 249 height 26
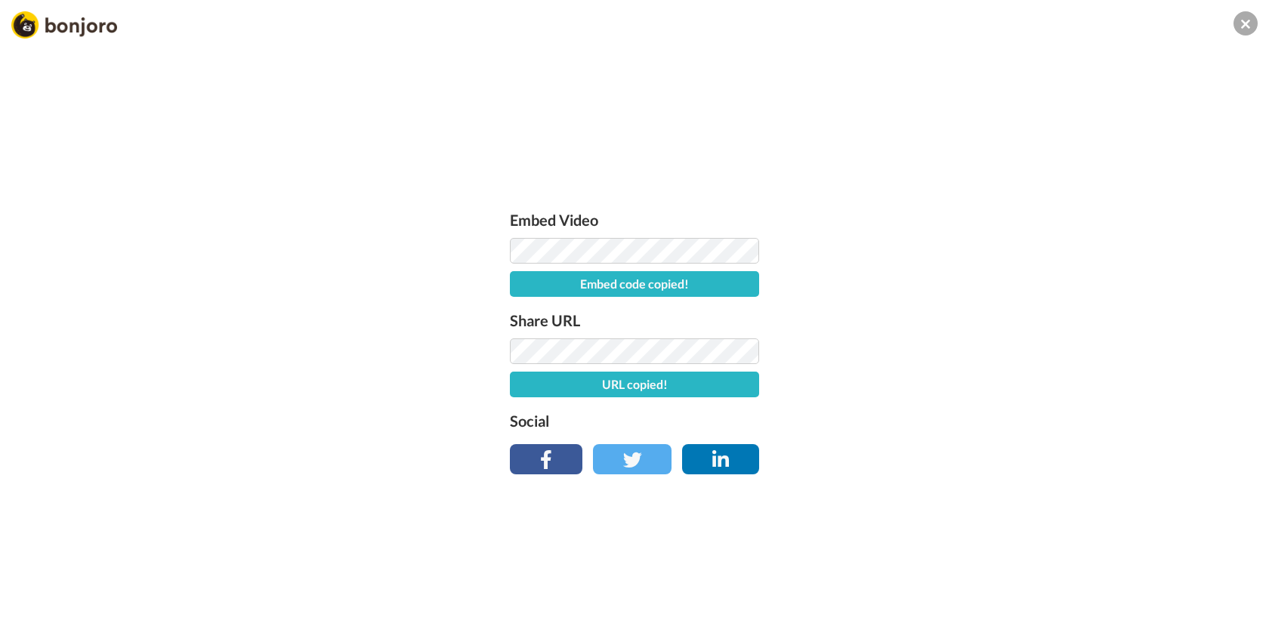
click at [66, 25] on img at bounding box center [64, 24] width 106 height 27
click at [29, 21] on img at bounding box center [64, 24] width 106 height 27
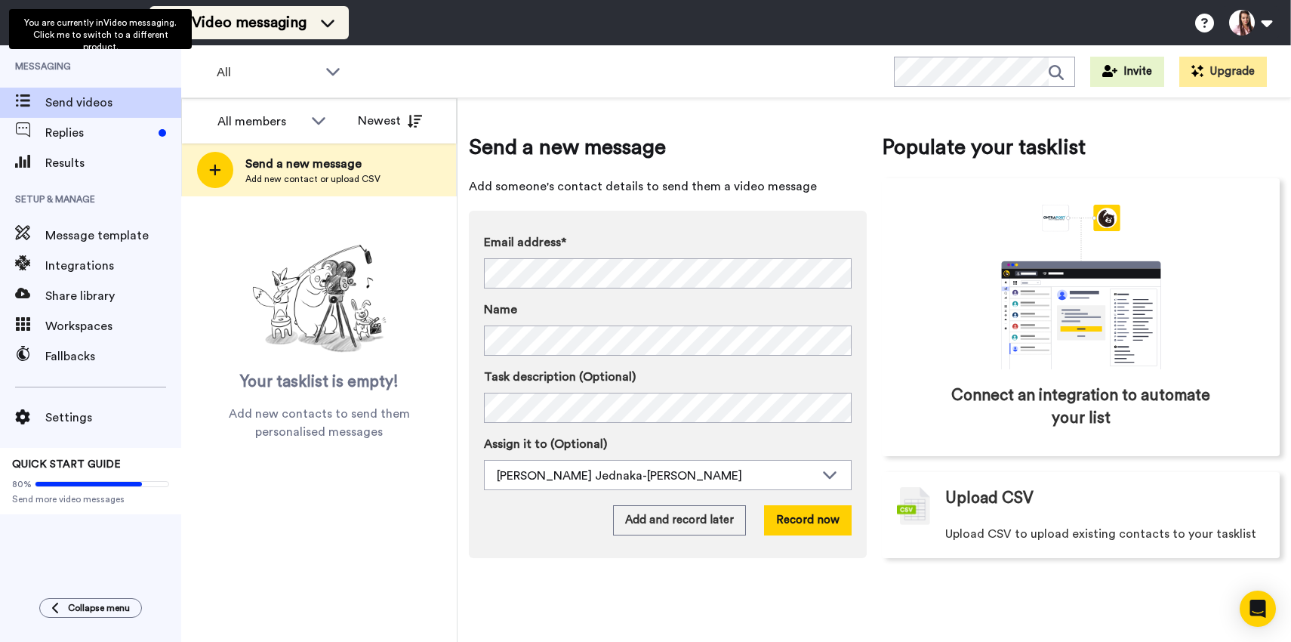
click at [296, 28] on span "Video messaging" at bounding box center [249, 22] width 115 height 21
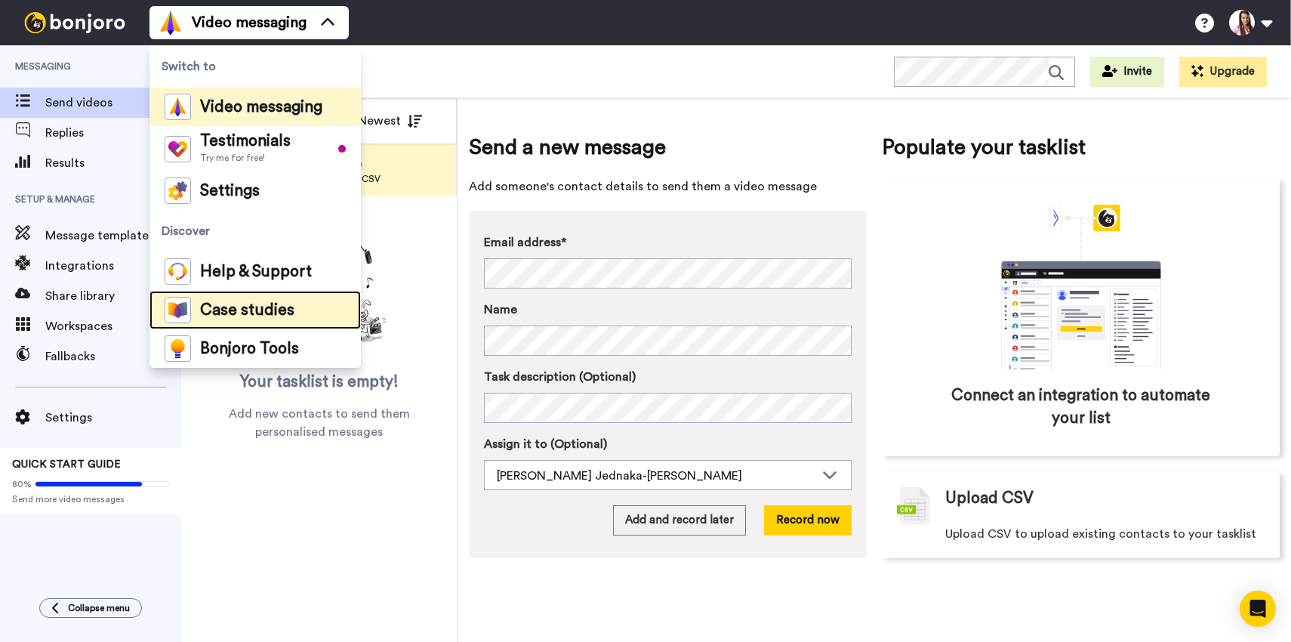
click at [265, 313] on span "Case studies" at bounding box center [247, 310] width 94 height 15
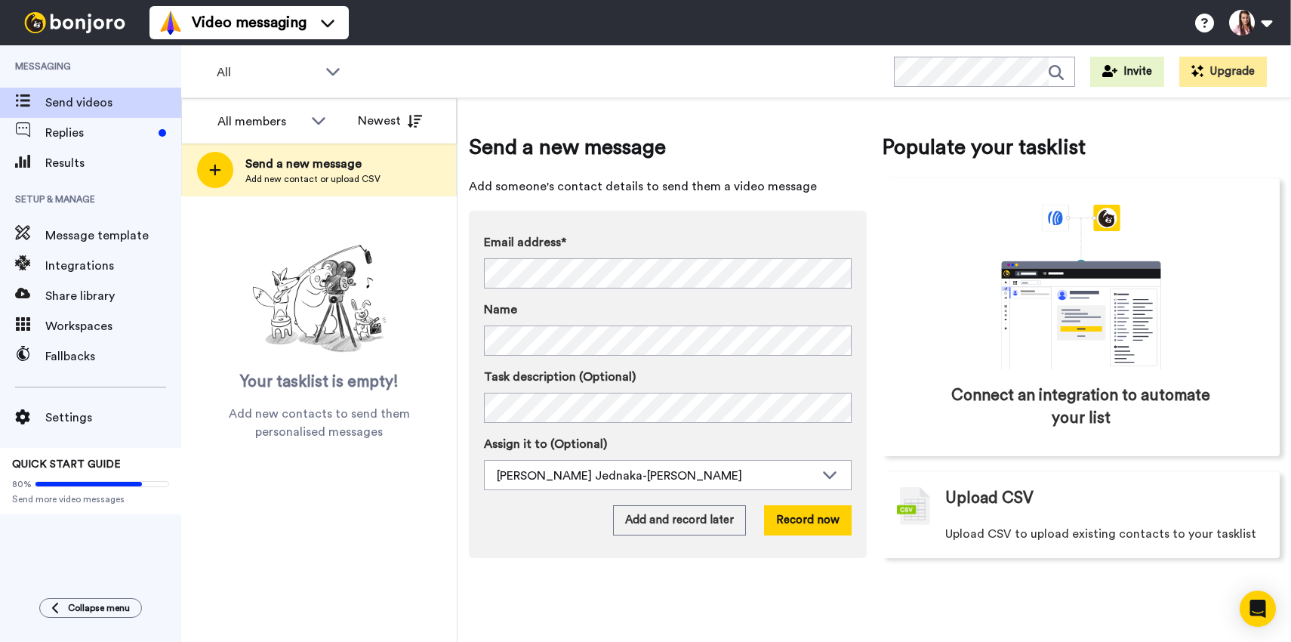
click at [454, 83] on div "All WORKSPACES View all All Default Task List + Add a new workspace Invite Upgr…" at bounding box center [736, 71] width 1110 height 53
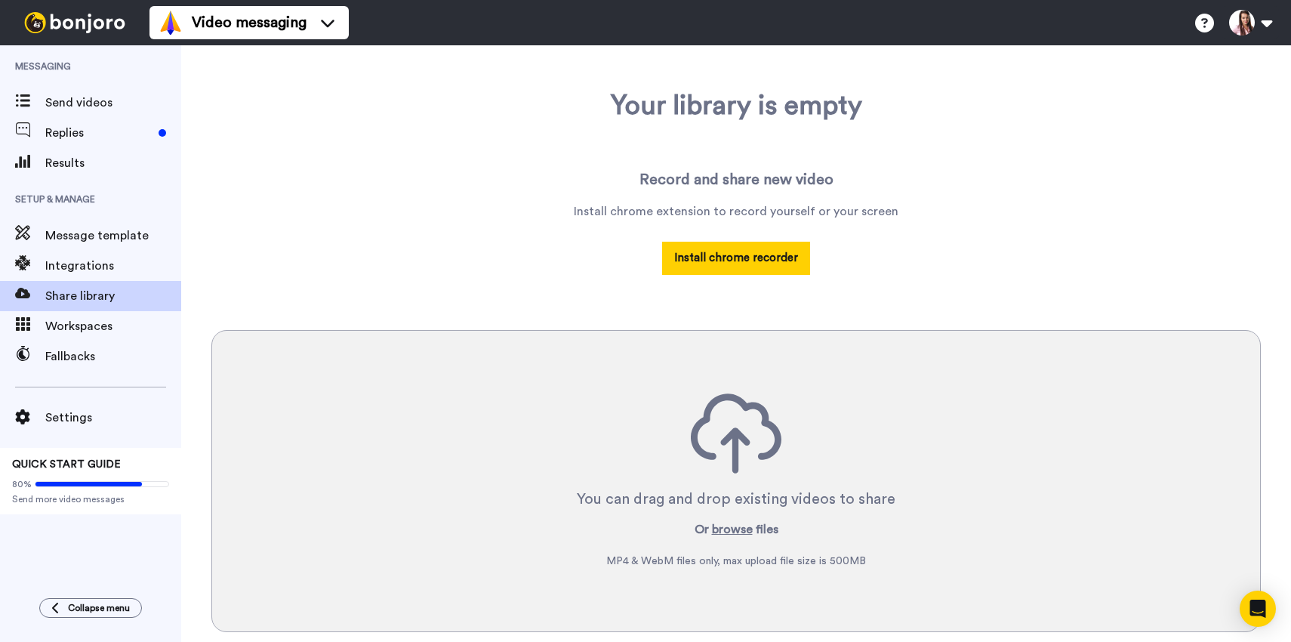
scroll to position [119, 0]
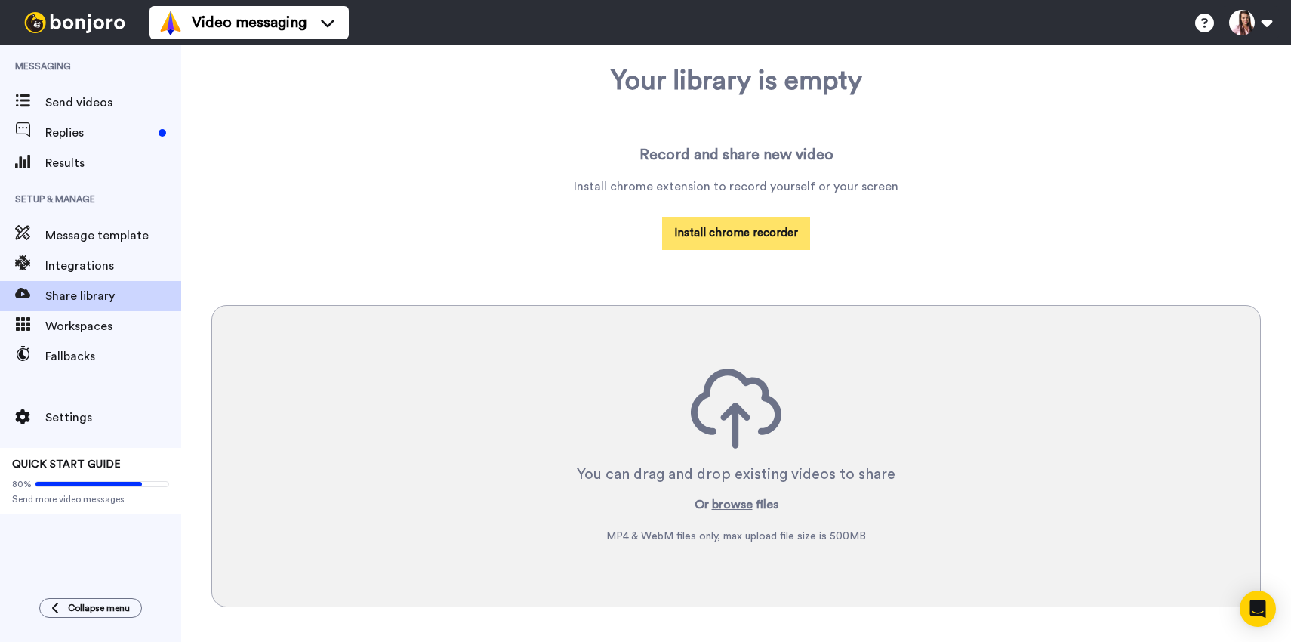
click at [733, 242] on button "Install chrome recorder" at bounding box center [736, 233] width 148 height 32
